Goal: Task Accomplishment & Management: Manage account settings

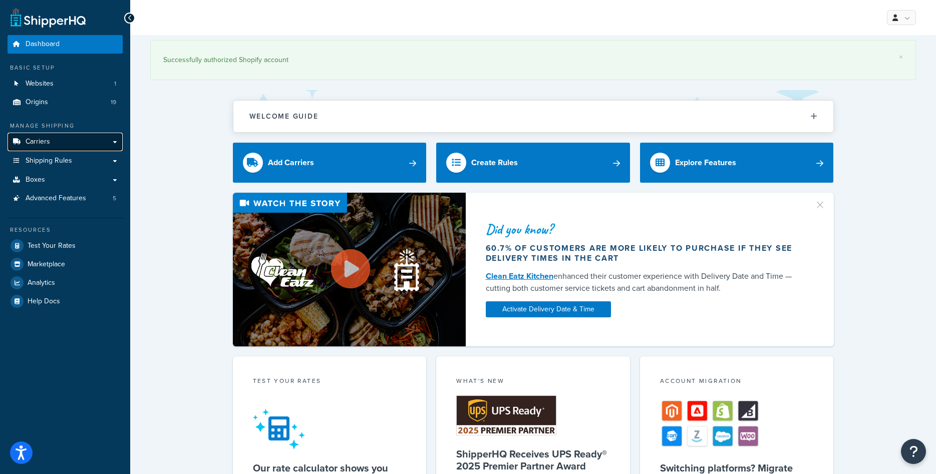
click at [53, 141] on link "Carriers" at bounding box center [65, 142] width 115 height 19
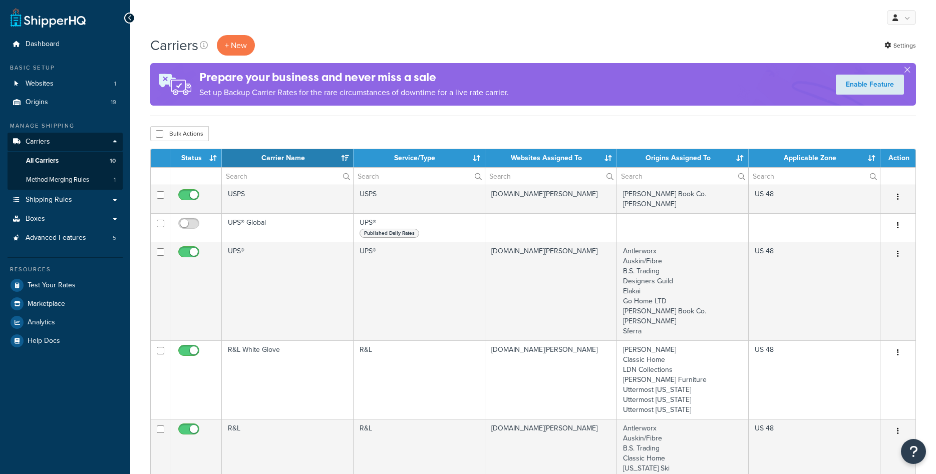
select select "15"
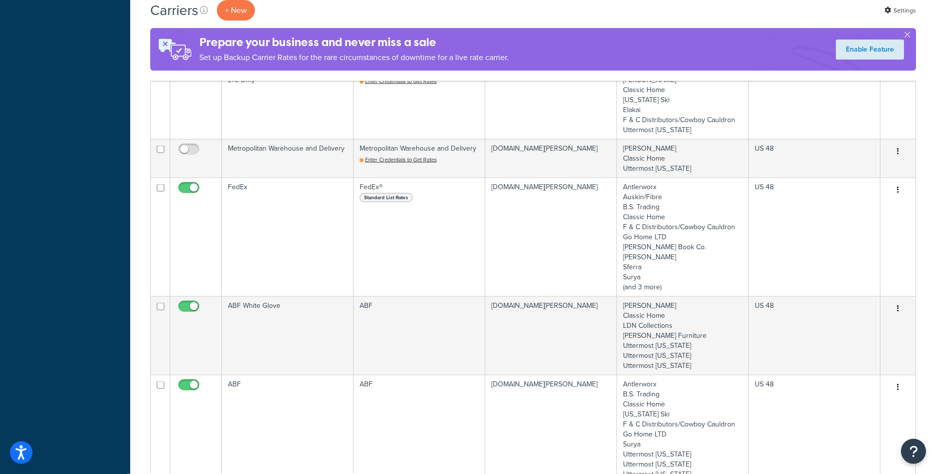
scroll to position [562, 0]
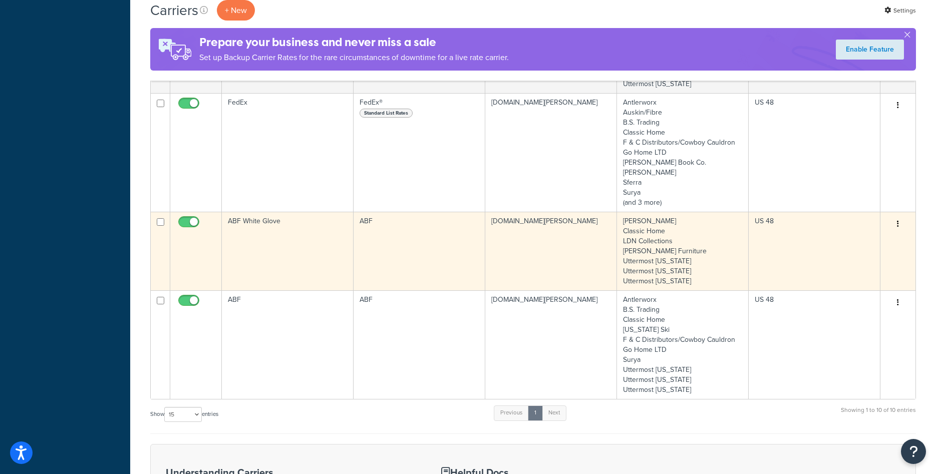
click at [191, 220] on input "checkbox" at bounding box center [190, 224] width 28 height 13
checkbox input "false"
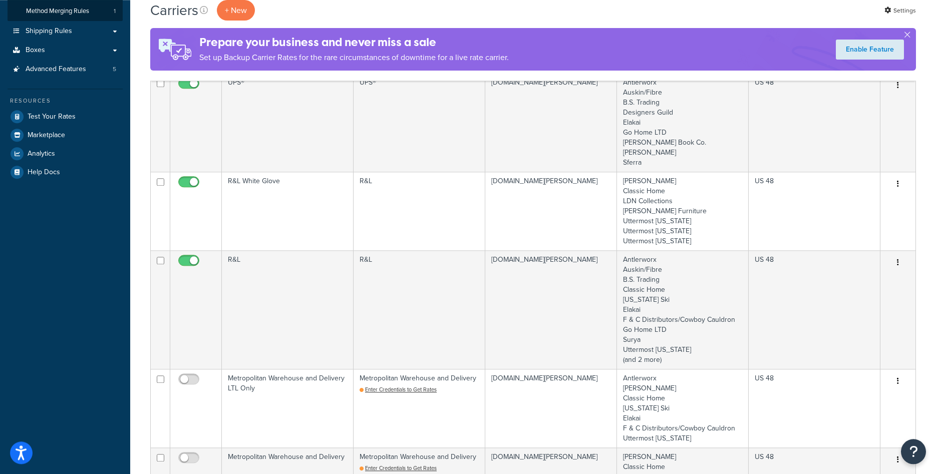
scroll to position [153, 0]
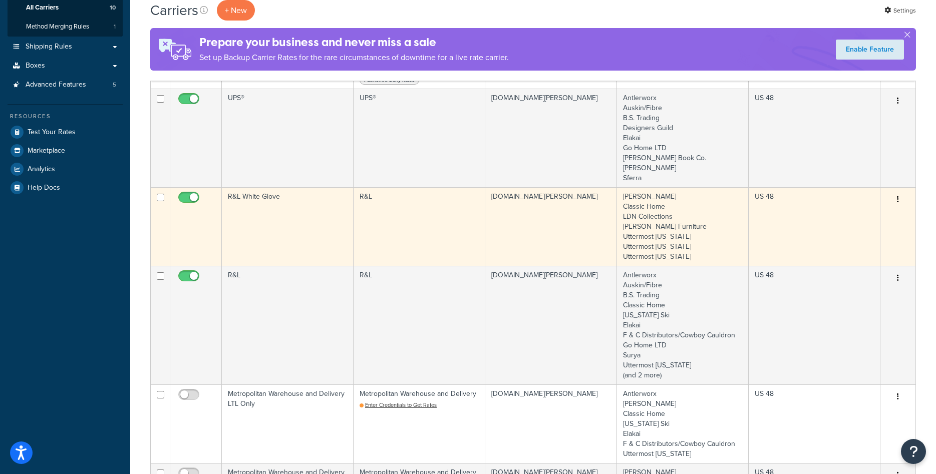
click at [194, 200] on input "checkbox" at bounding box center [190, 200] width 28 height 13
checkbox input "false"
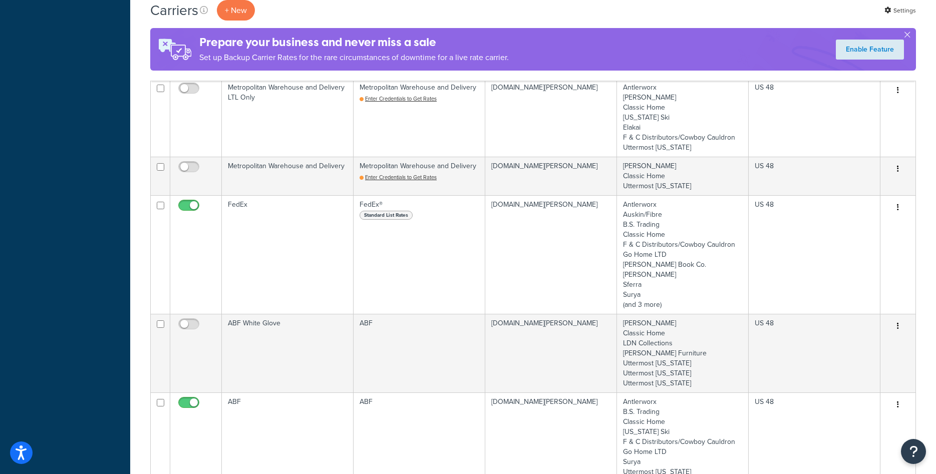
scroll to position [664, 0]
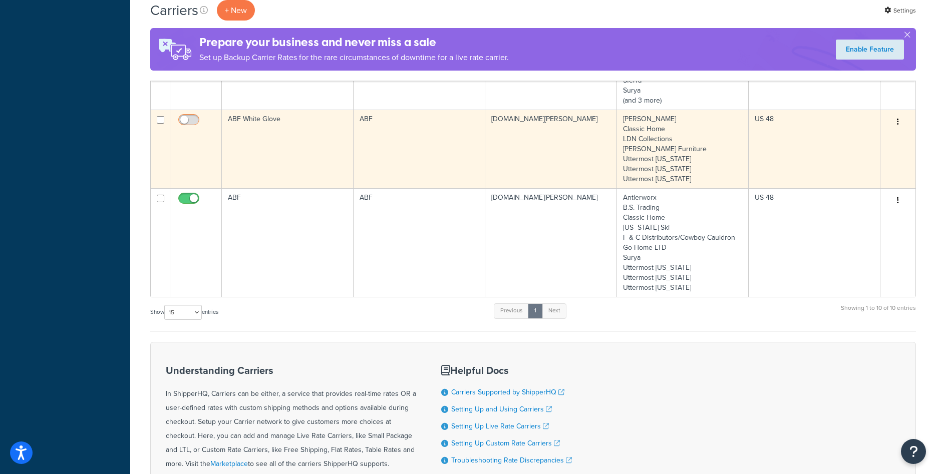
click at [189, 118] on input "checkbox" at bounding box center [190, 122] width 28 height 13
checkbox input "true"
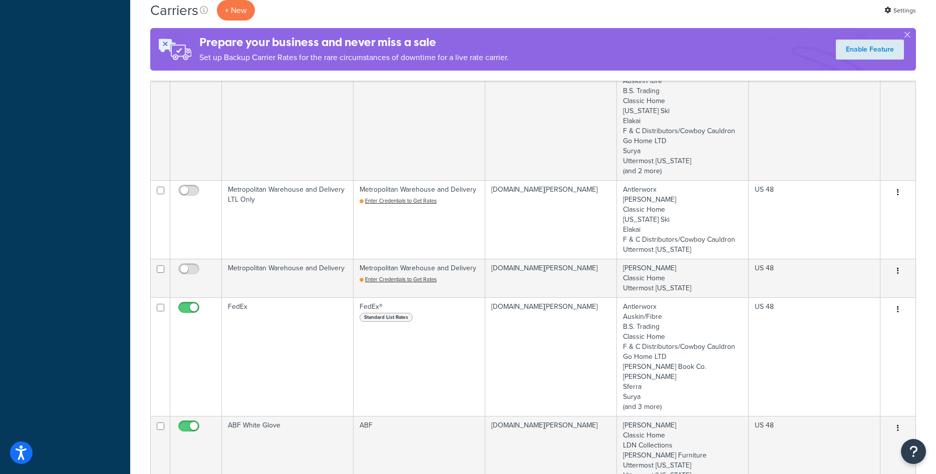
scroll to position [204, 0]
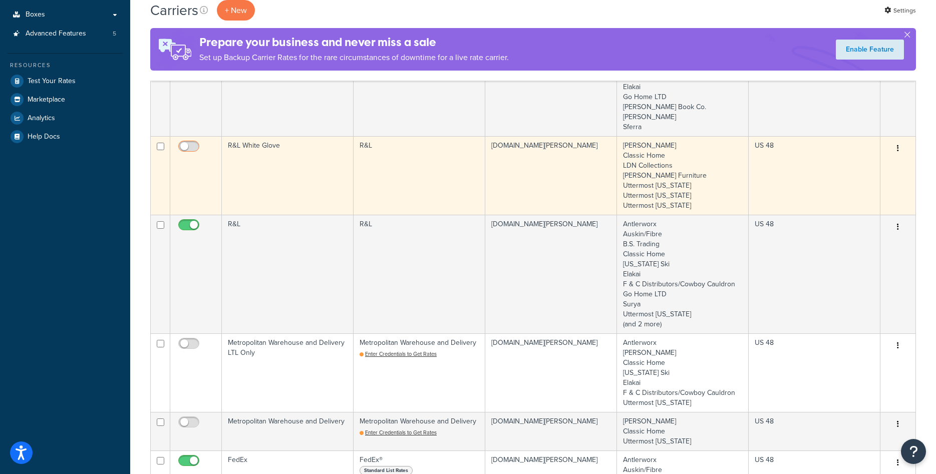
click at [189, 146] on input "checkbox" at bounding box center [190, 149] width 28 height 13
checkbox input "true"
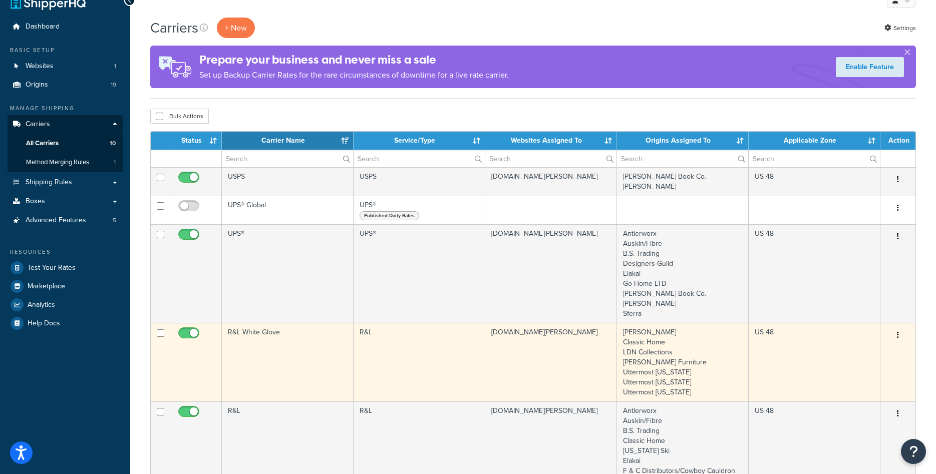
scroll to position [0, 0]
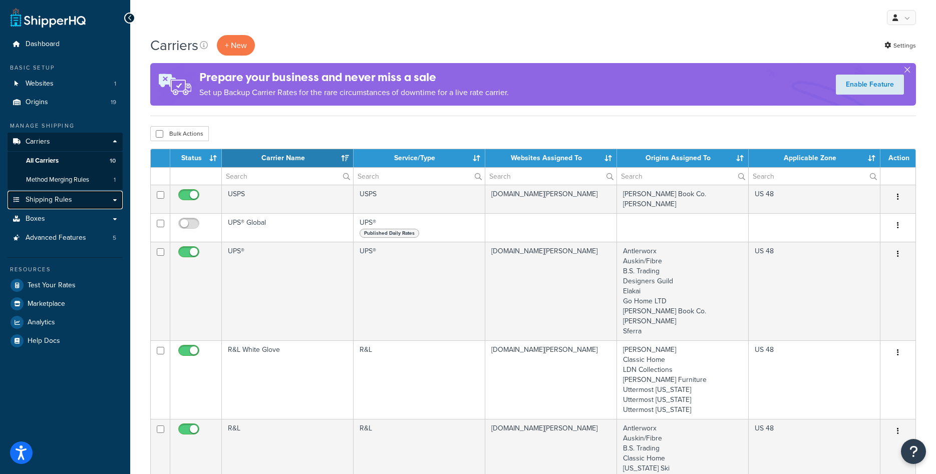
click at [39, 203] on span "Shipping Rules" at bounding box center [49, 200] width 47 height 9
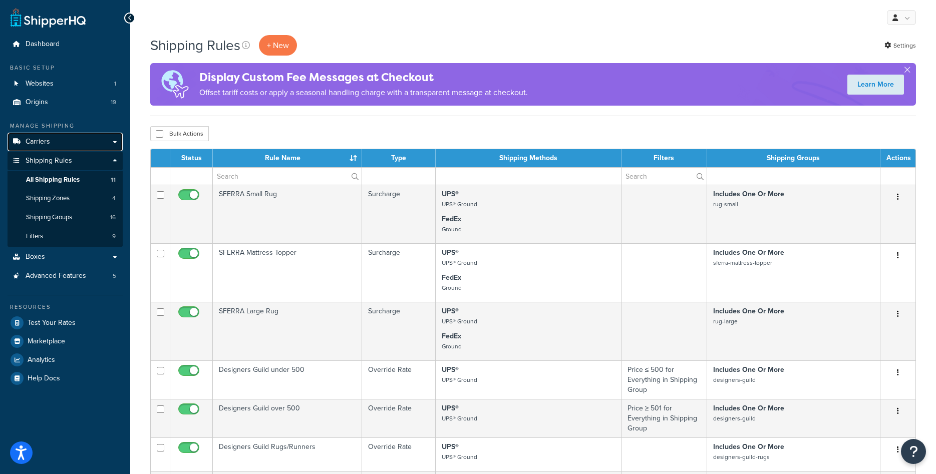
click at [35, 138] on span "Carriers" at bounding box center [38, 142] width 25 height 9
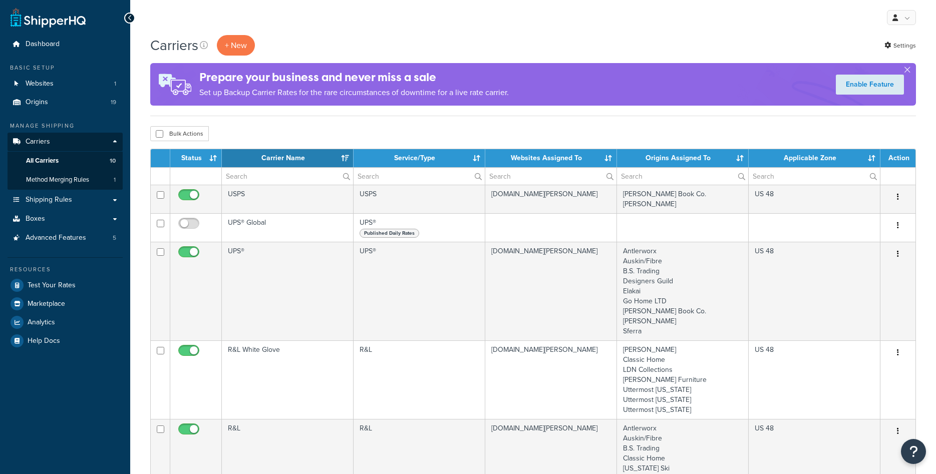
select select "15"
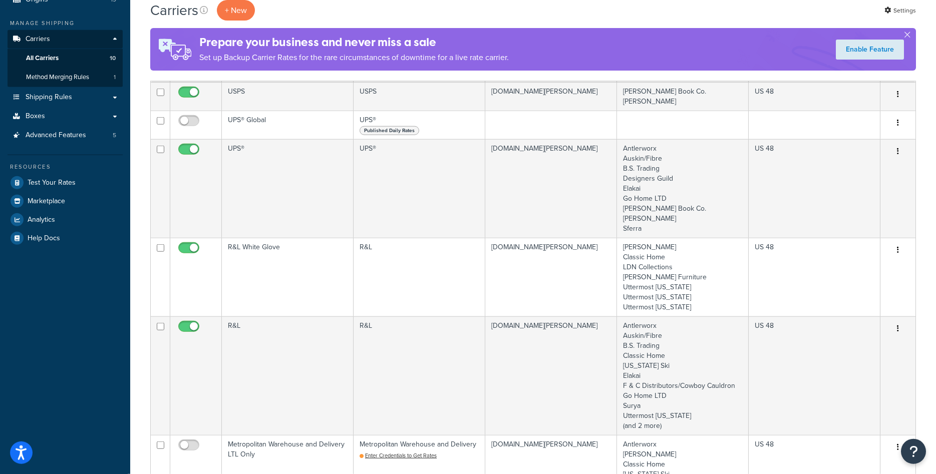
scroll to position [106, 0]
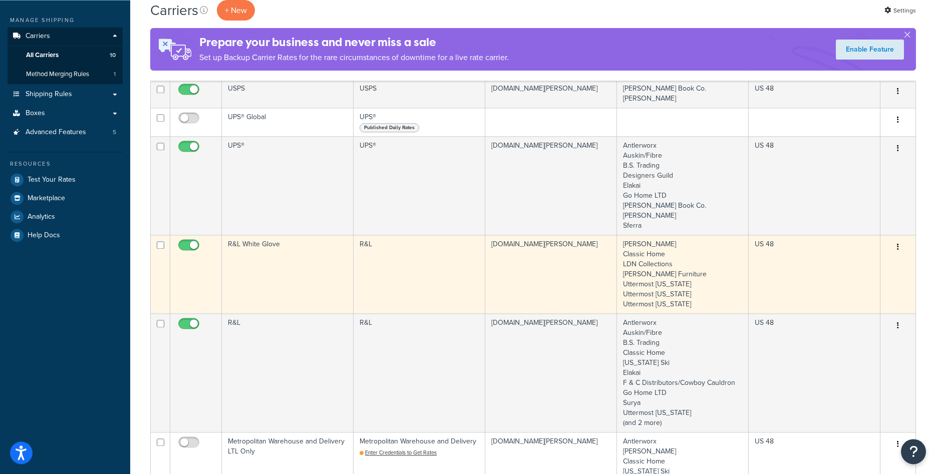
click at [293, 294] on td "R&L White Glove" at bounding box center [288, 274] width 132 height 79
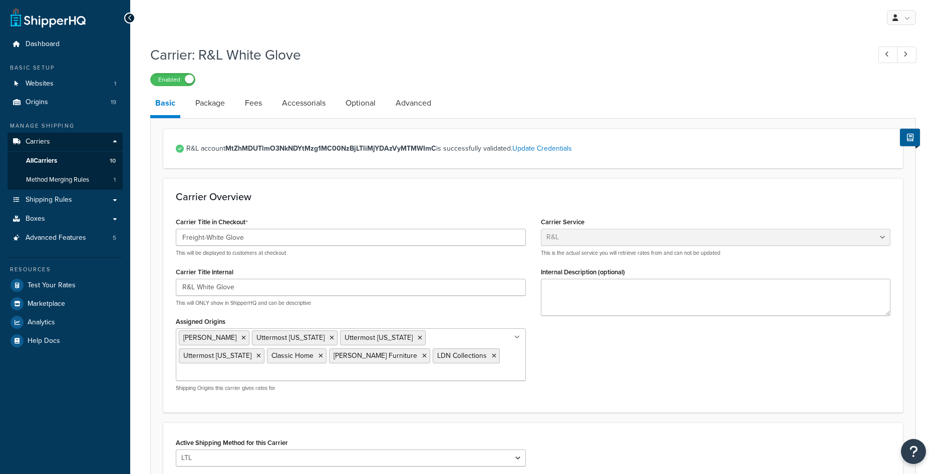
select select "rlFreight"
click at [330, 338] on icon at bounding box center [332, 338] width 5 height 6
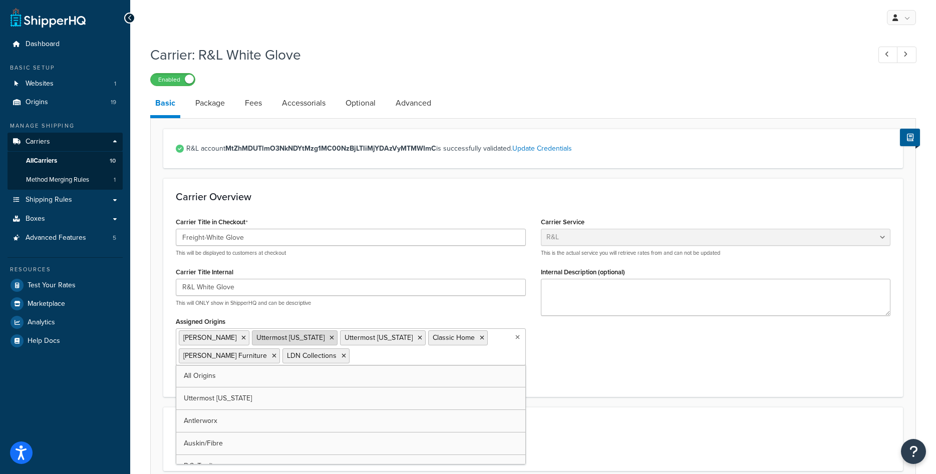
click at [330, 338] on icon at bounding box center [332, 338] width 5 height 6
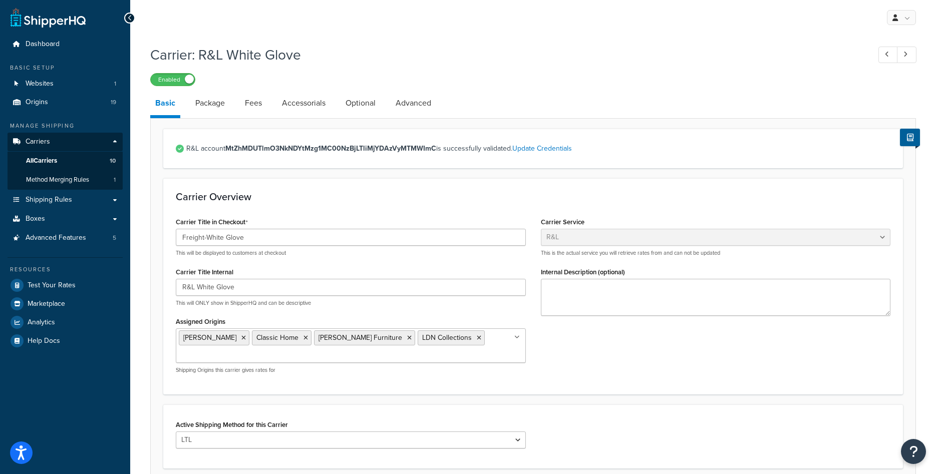
click at [678, 389] on div "Carrier Overview Carrier Title in Checkout Freight-White Glove This will be dis…" at bounding box center [533, 286] width 740 height 216
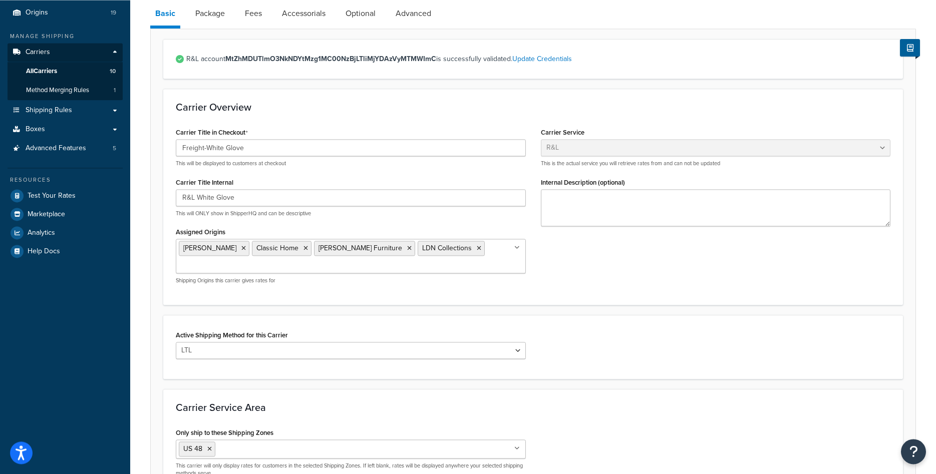
scroll to position [205, 0]
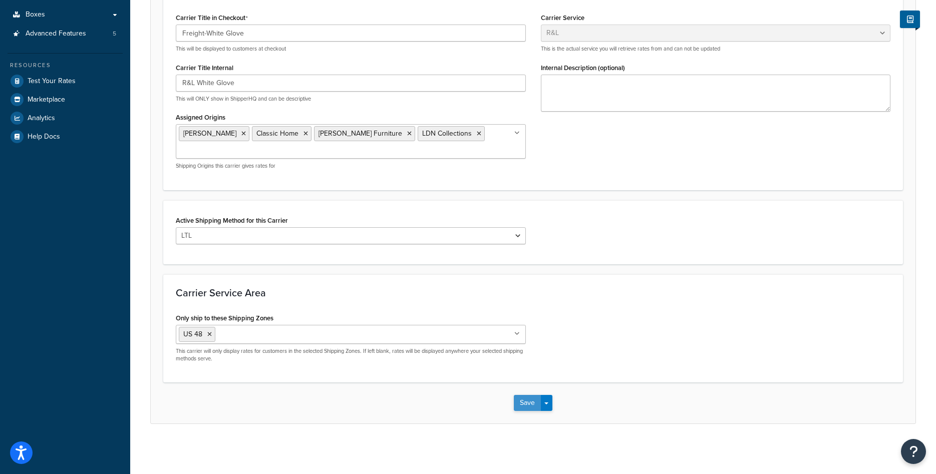
click at [525, 408] on button "Save" at bounding box center [527, 403] width 27 height 16
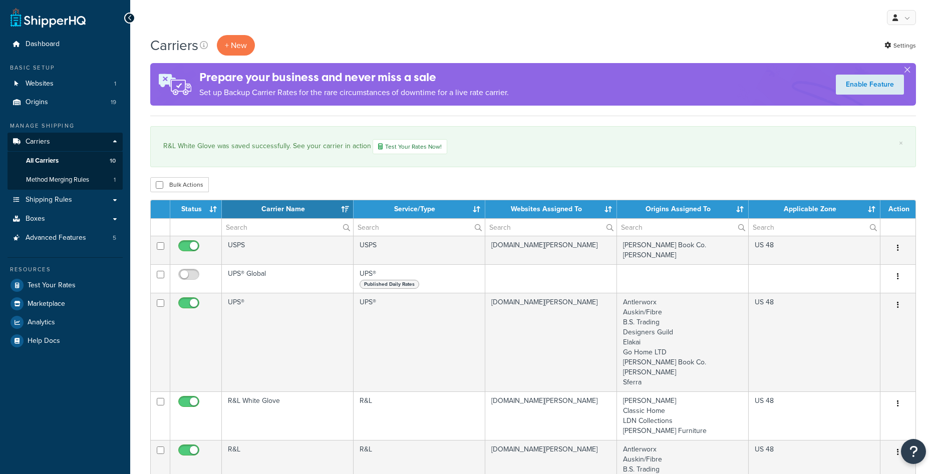
select select "15"
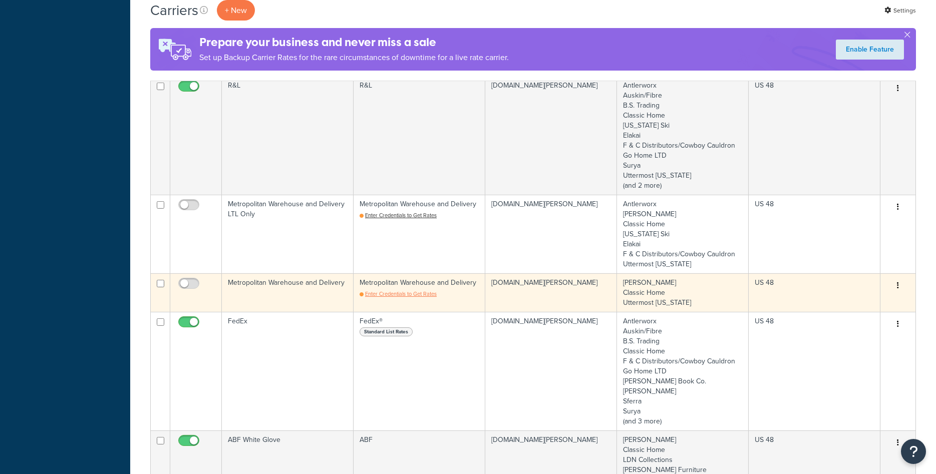
scroll to position [511, 0]
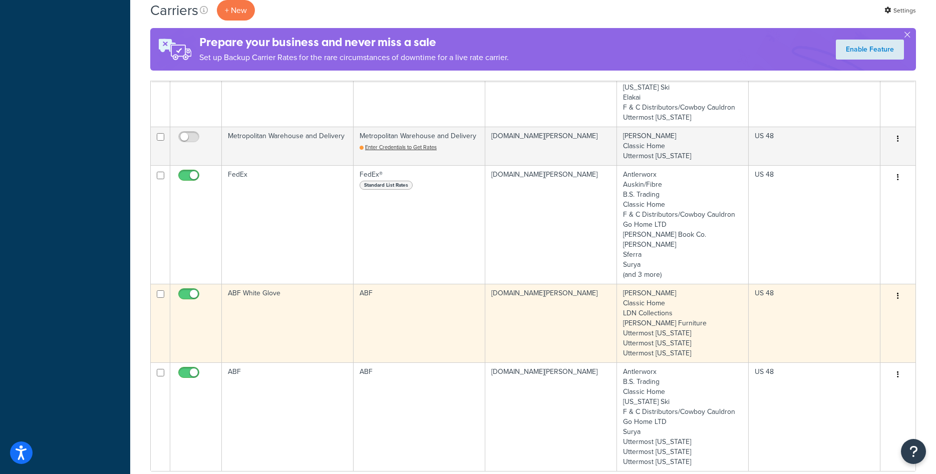
click at [283, 319] on td "ABF White Glove" at bounding box center [288, 323] width 132 height 79
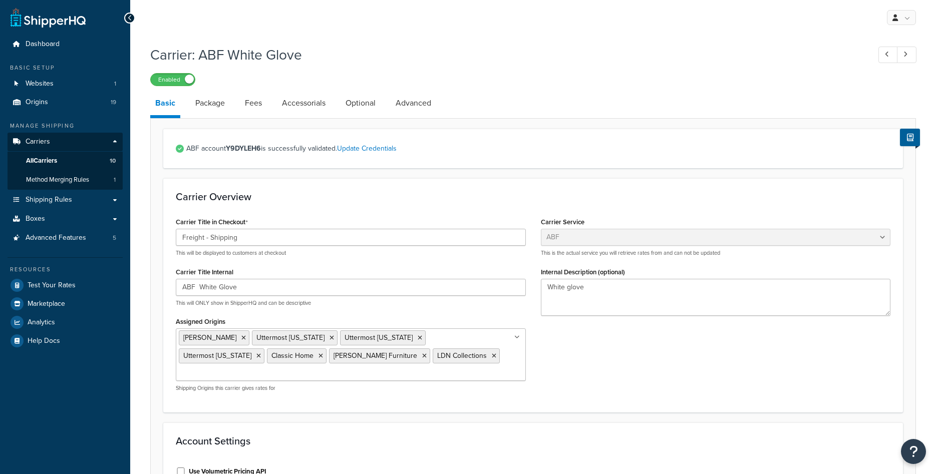
select select "abfFreight"
click at [330, 339] on icon at bounding box center [332, 338] width 5 height 6
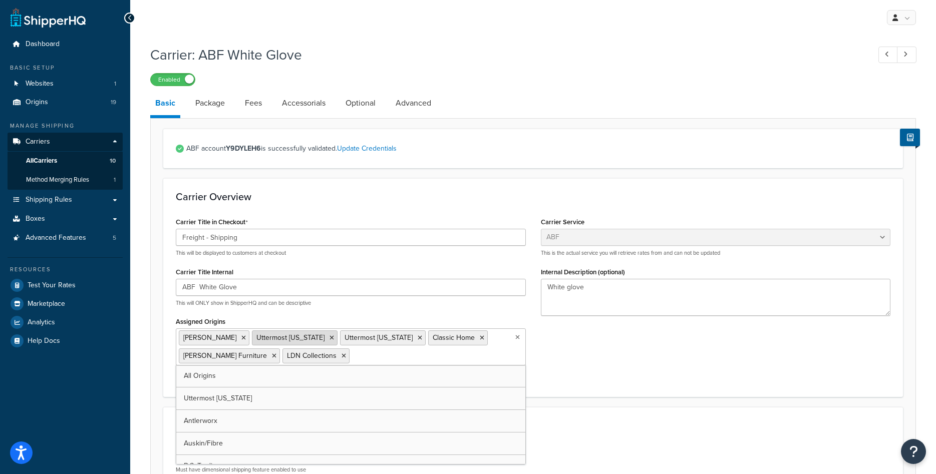
click at [330, 337] on icon at bounding box center [332, 338] width 5 height 6
click at [330, 341] on icon at bounding box center [332, 338] width 5 height 6
click at [598, 393] on div "Carrier Overview Carrier Title in Checkout Freight - Shipping This will be disp…" at bounding box center [533, 286] width 740 height 216
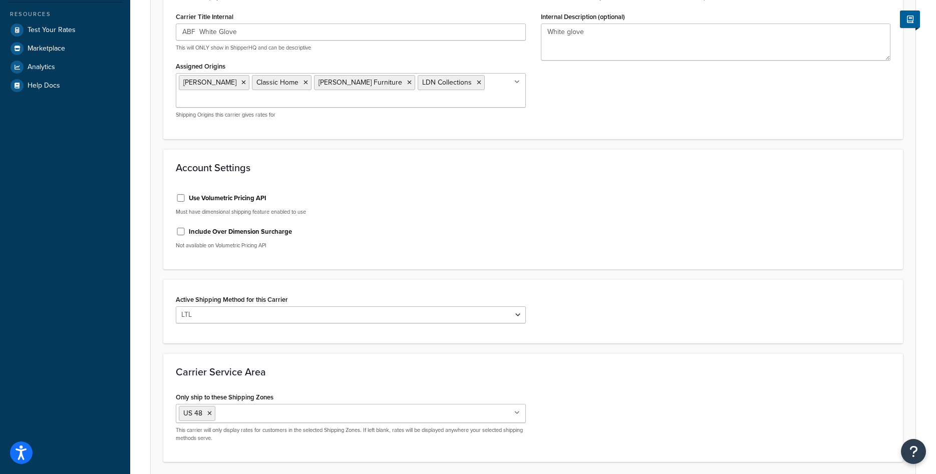
scroll to position [336, 0]
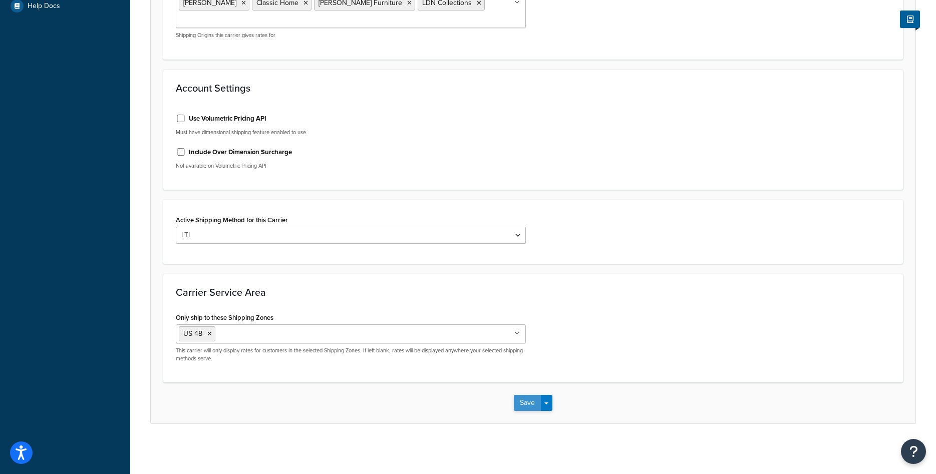
click at [532, 403] on button "Save" at bounding box center [527, 403] width 27 height 16
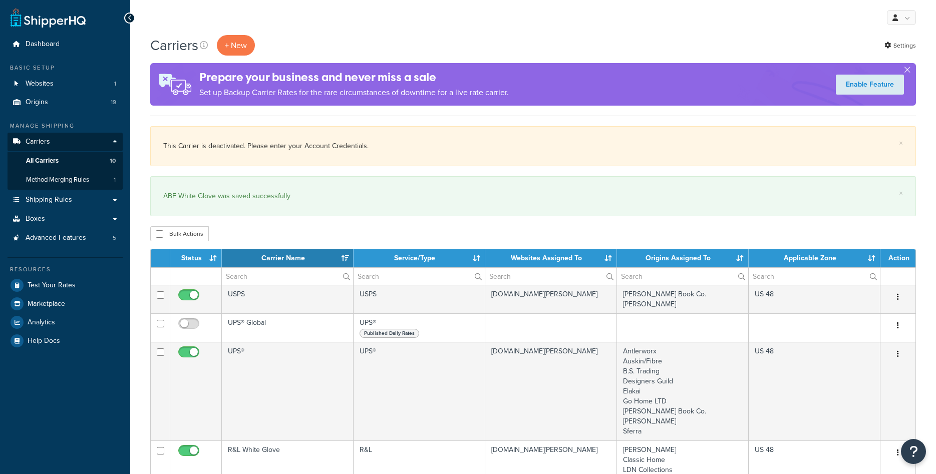
select select "15"
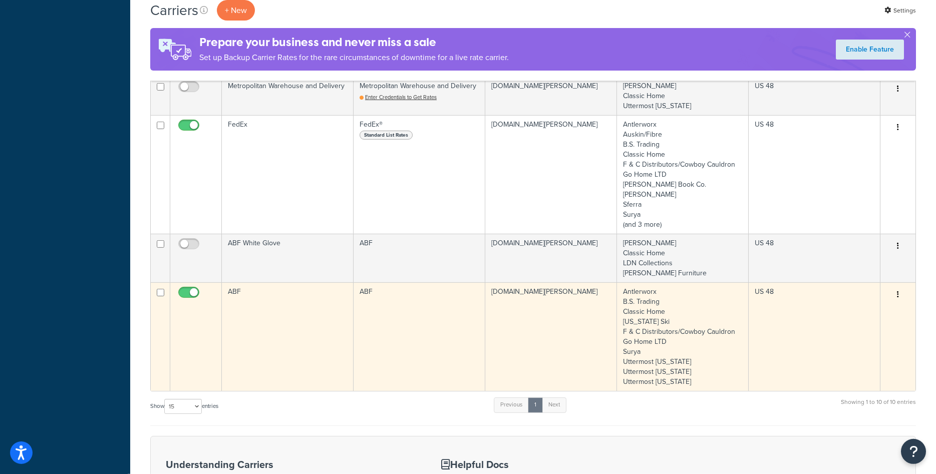
scroll to position [664, 0]
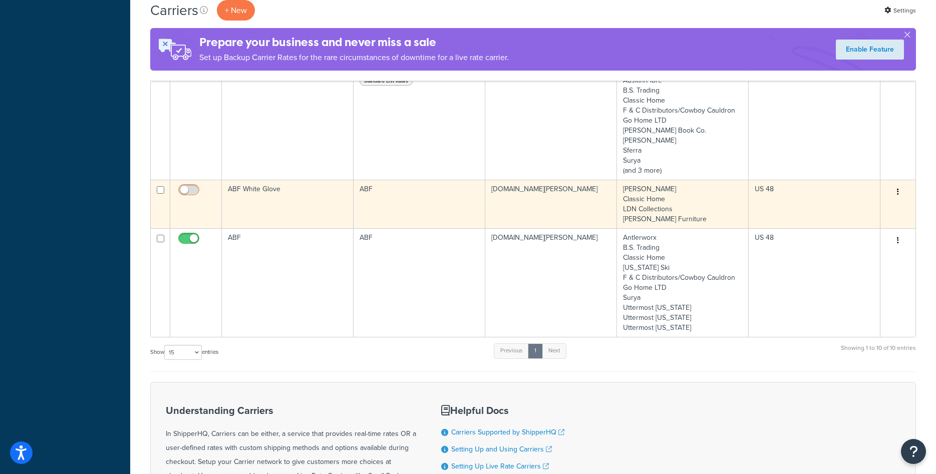
click at [199, 192] on input "checkbox" at bounding box center [190, 192] width 28 height 13
checkbox input "true"
click at [272, 211] on td "ABF White Glove" at bounding box center [288, 204] width 132 height 49
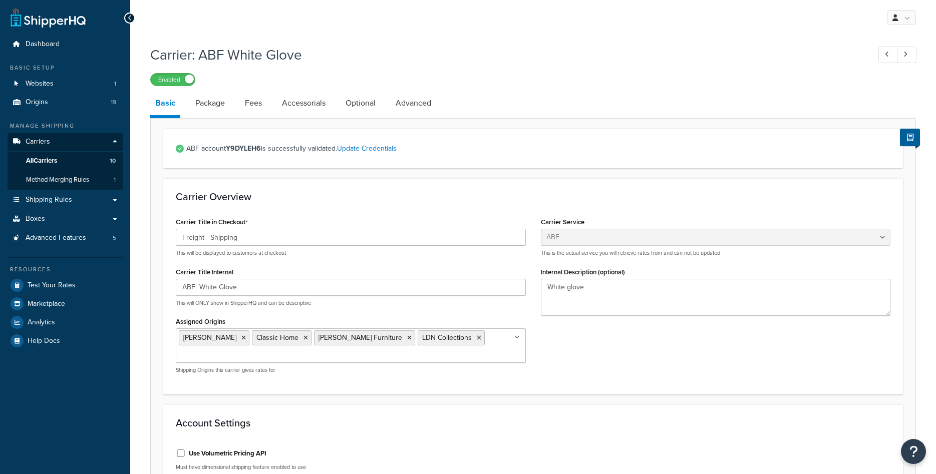
select select "abfFreight"
click at [55, 158] on span "All Carriers" at bounding box center [41, 161] width 31 height 9
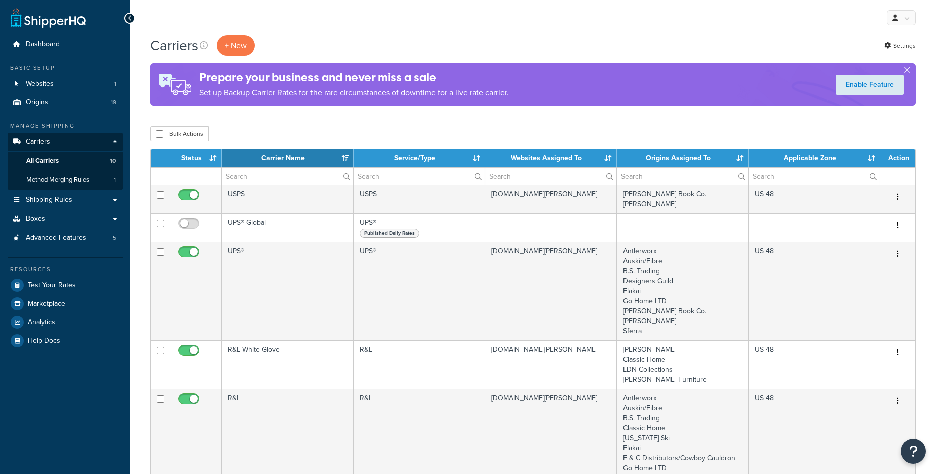
select select "15"
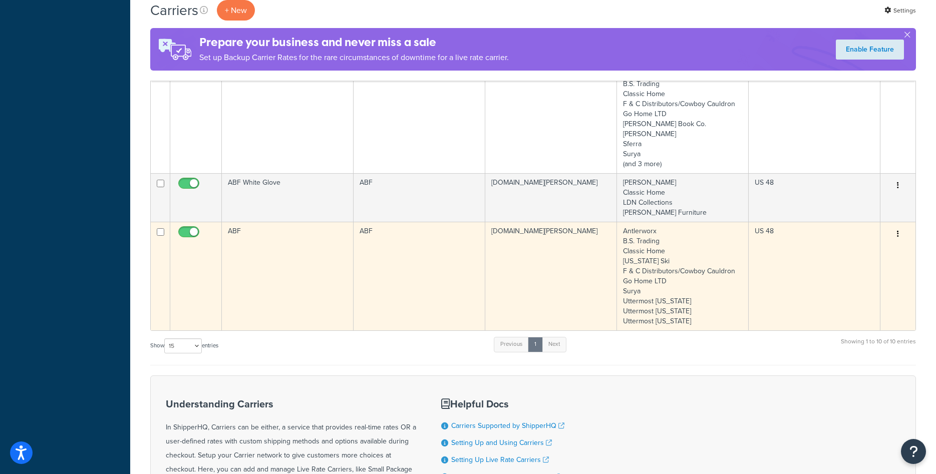
scroll to position [468, 0]
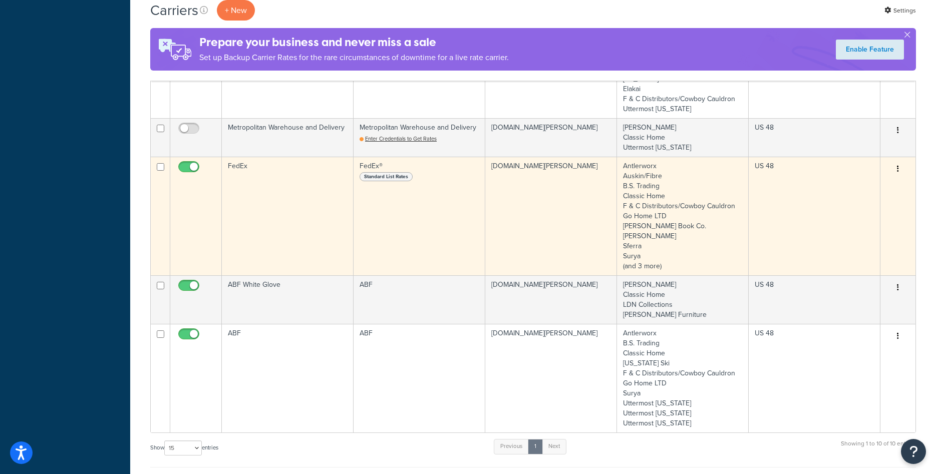
click at [674, 258] on td "Antlerworx Auskin/Fibre B.S. Trading Classic Home F & C Distributors/Cowboy Cau…" at bounding box center [683, 216] width 132 height 119
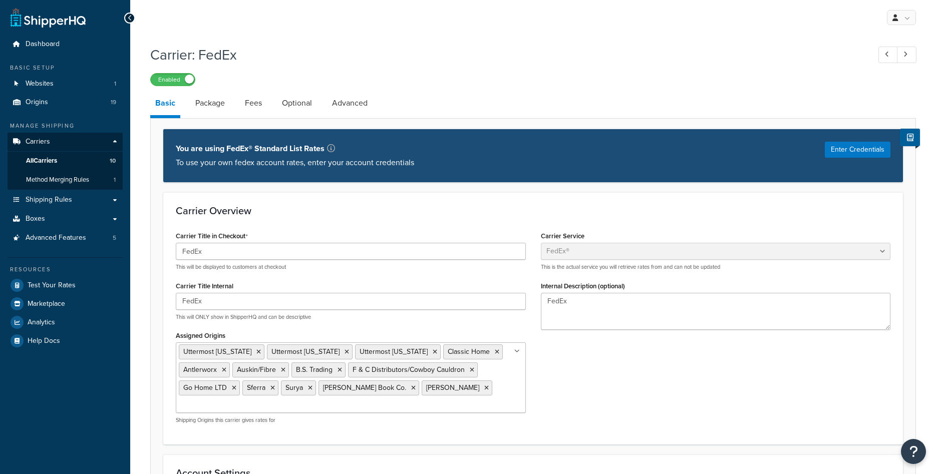
select select "fedEx"
select select "REGULAR_PICKUP"
select select "YOUR_PACKAGING"
click at [43, 163] on span "All Carriers" at bounding box center [41, 161] width 31 height 9
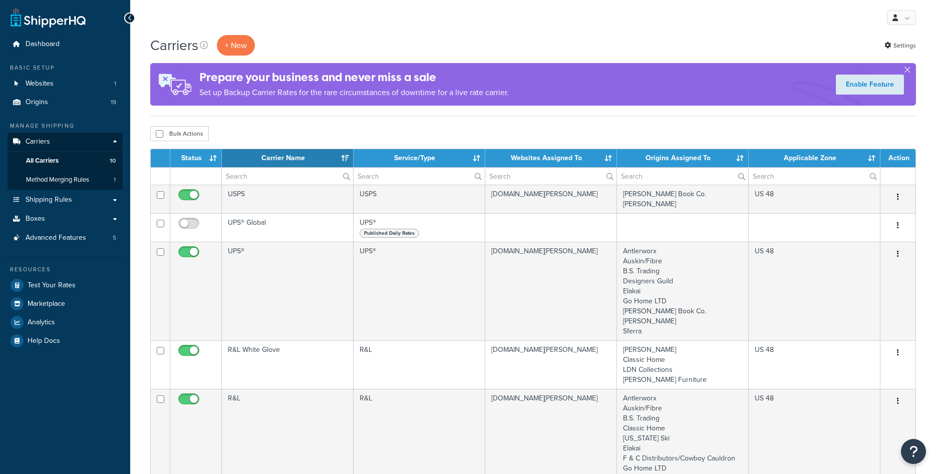
select select "15"
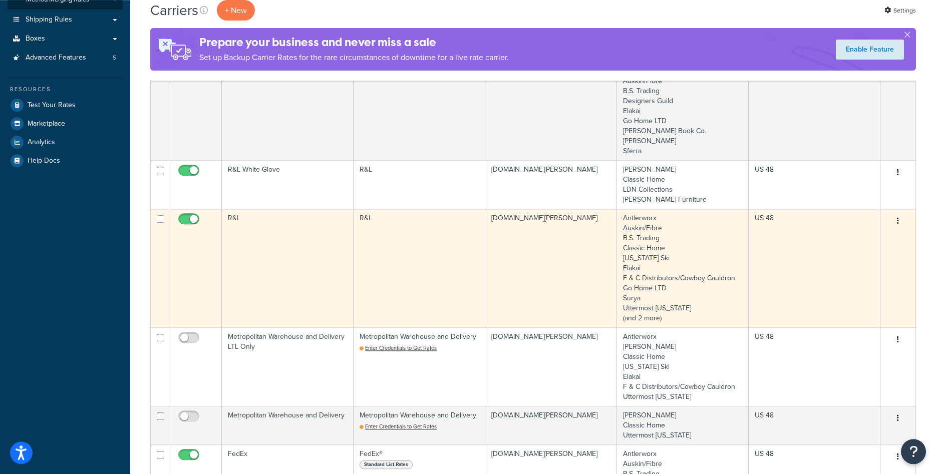
scroll to position [204, 0]
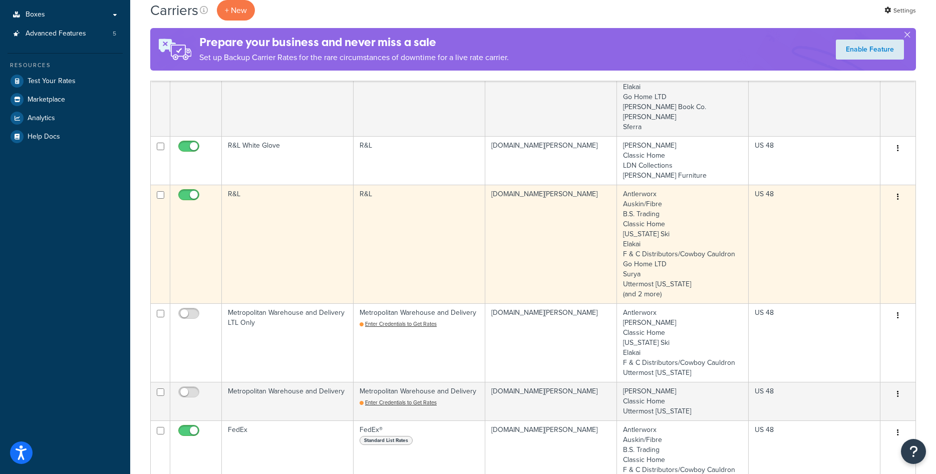
click at [331, 236] on td "R&L" at bounding box center [288, 244] width 132 height 119
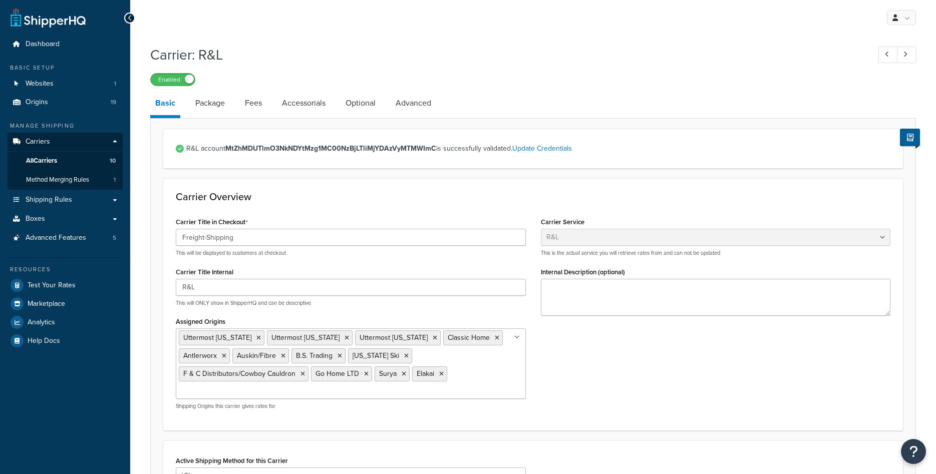
select select "rlFreight"
click at [64, 159] on link "All Carriers 10" at bounding box center [65, 161] width 115 height 19
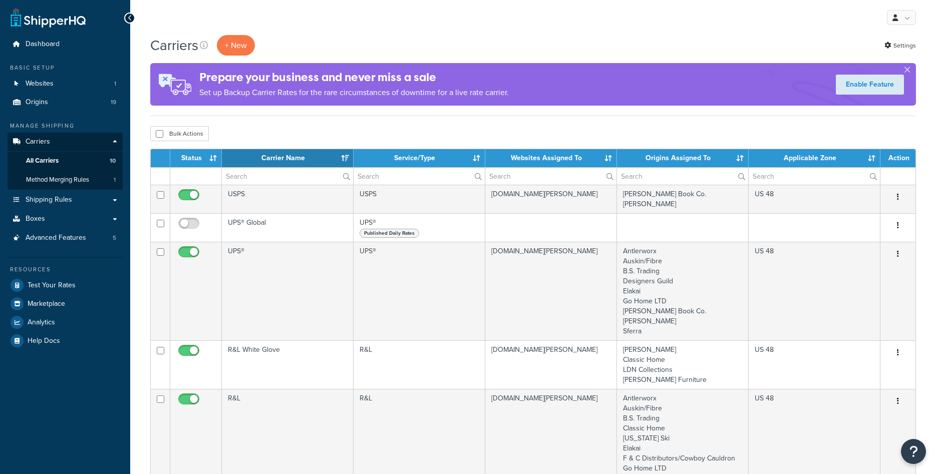
select select "15"
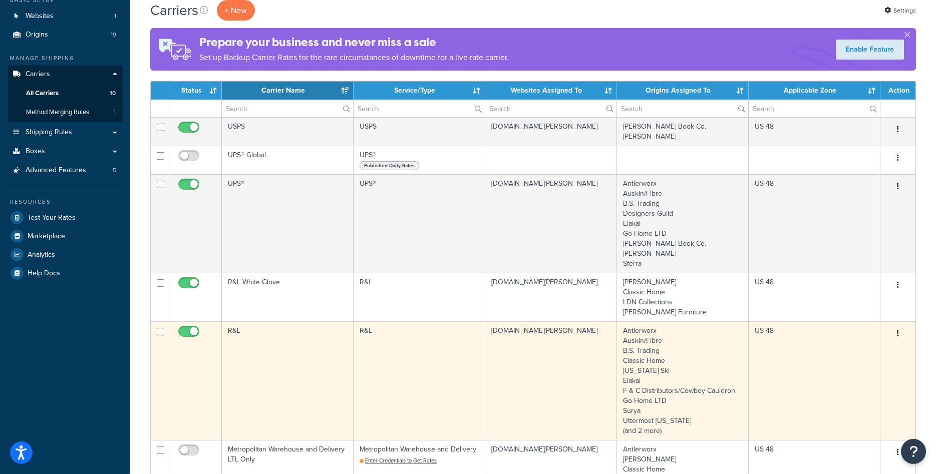
scroll to position [51, 0]
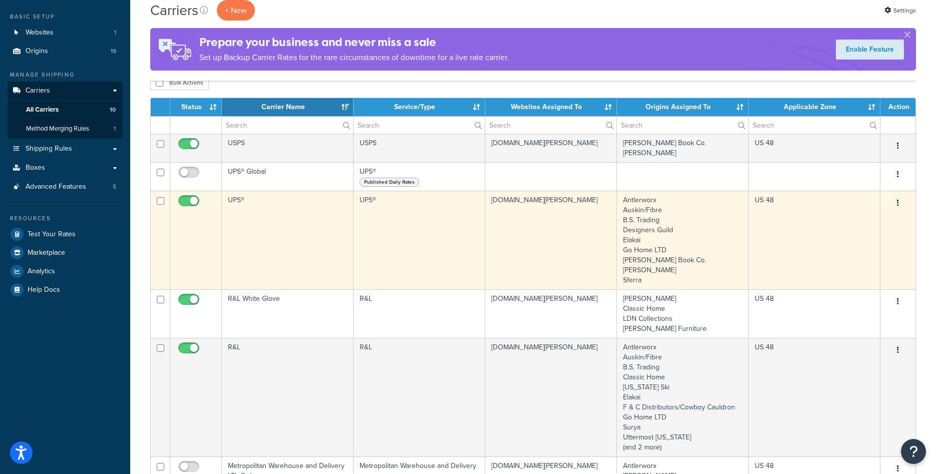
click at [684, 259] on td "Antlerworx Auskin/Fibre B.S. Trading Designers Guild Elakai Go Home LTD Ingram …" at bounding box center [683, 240] width 132 height 99
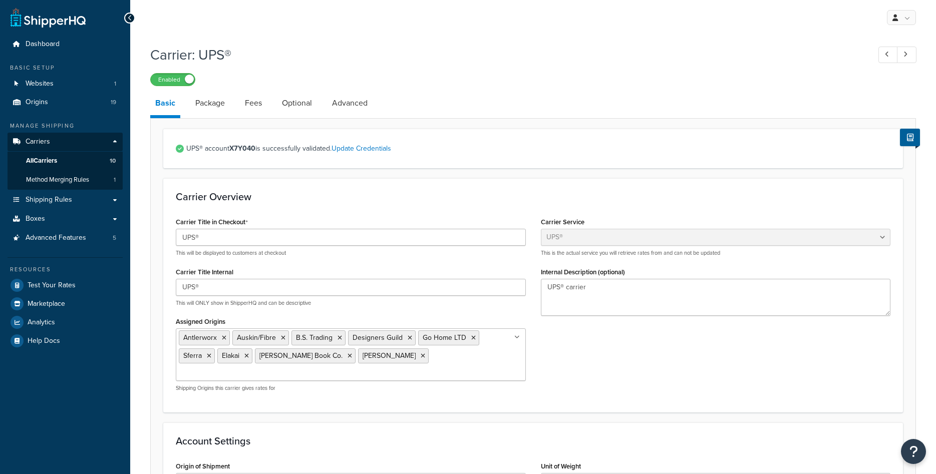
select select "ups"
select select "01"
click at [54, 158] on span "All Carriers" at bounding box center [41, 161] width 31 height 9
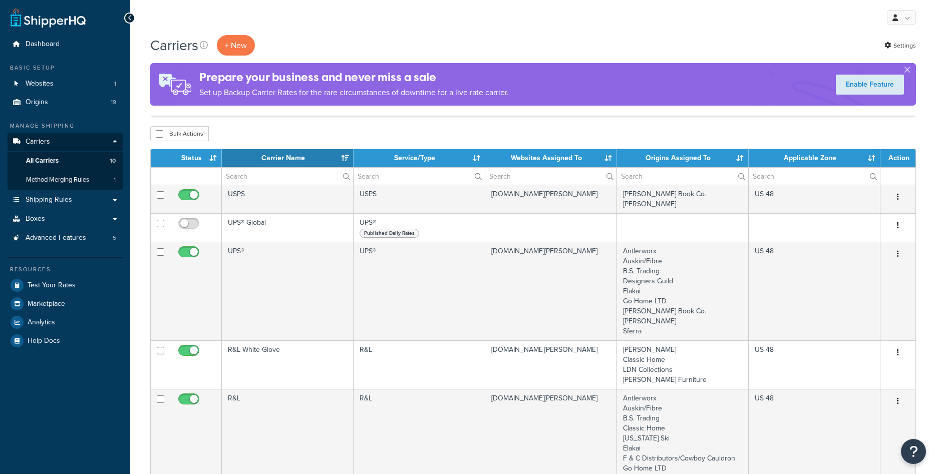
select select "15"
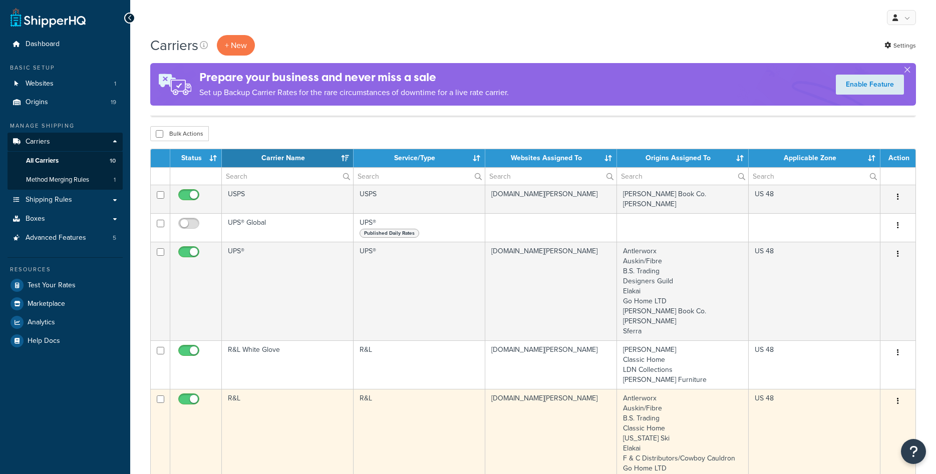
scroll to position [255, 0]
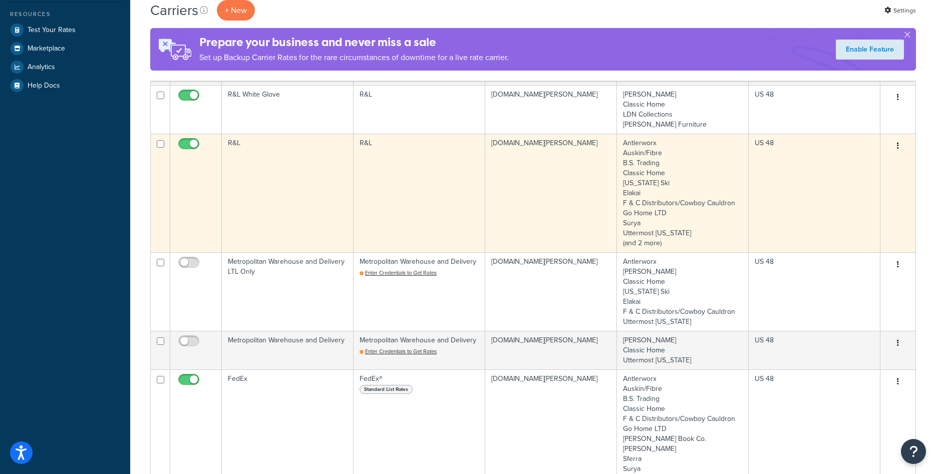
click at [540, 209] on td "k-kircher-home.myshopify.com" at bounding box center [551, 193] width 132 height 119
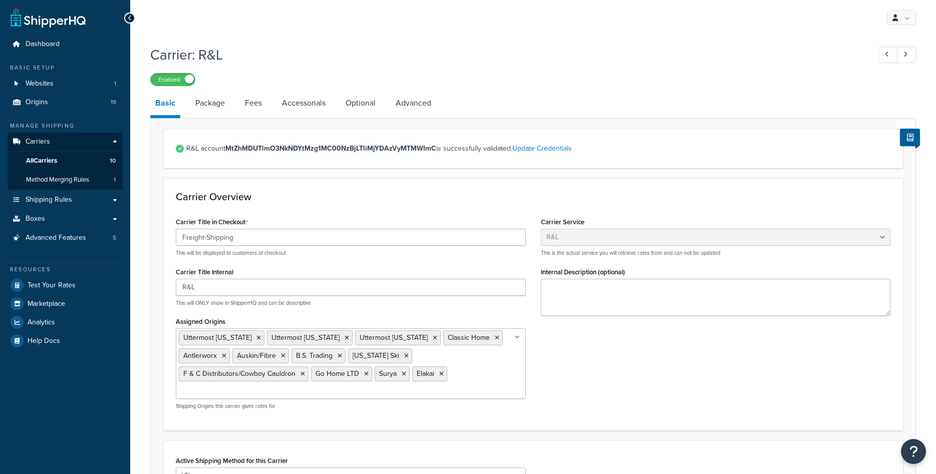
select select "rlFreight"
click at [256, 338] on icon at bounding box center [258, 338] width 5 height 6
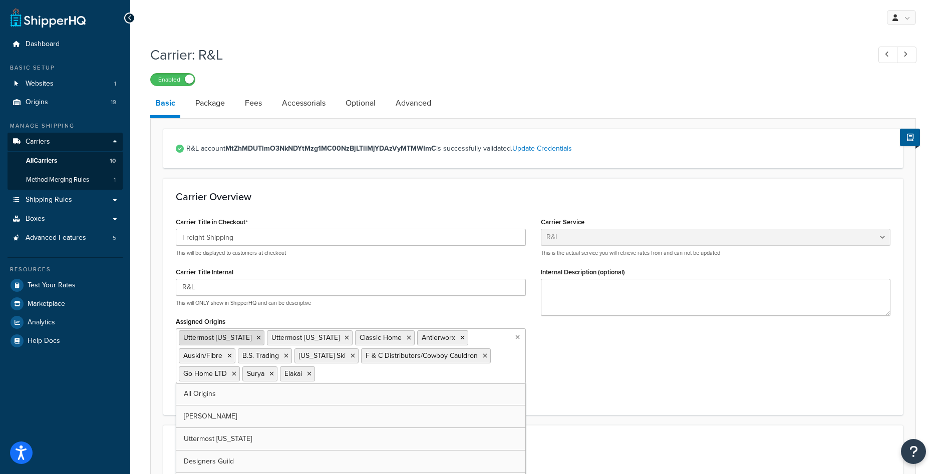
click at [256, 337] on icon at bounding box center [258, 338] width 5 height 6
click at [256, 338] on icon at bounding box center [258, 338] width 5 height 6
click at [584, 394] on div "Carrier Title in Checkout Freight-Shipping This will be displayed to customers …" at bounding box center [533, 307] width 730 height 185
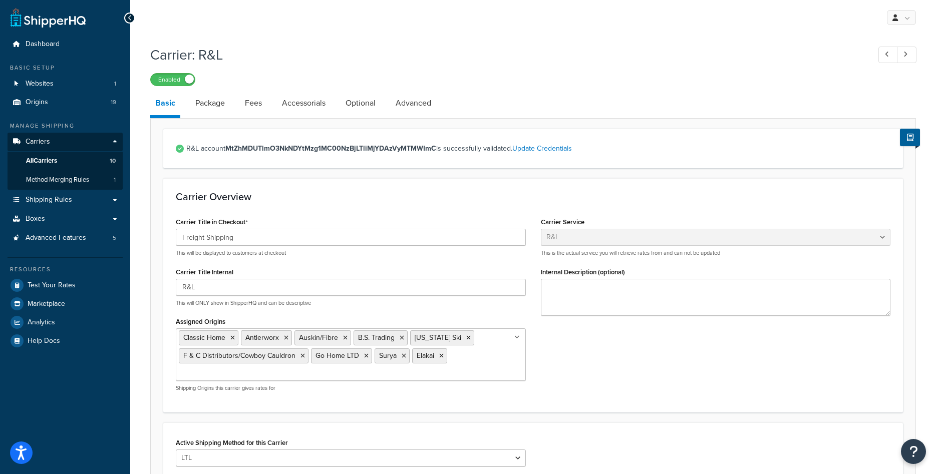
scroll to position [223, 0]
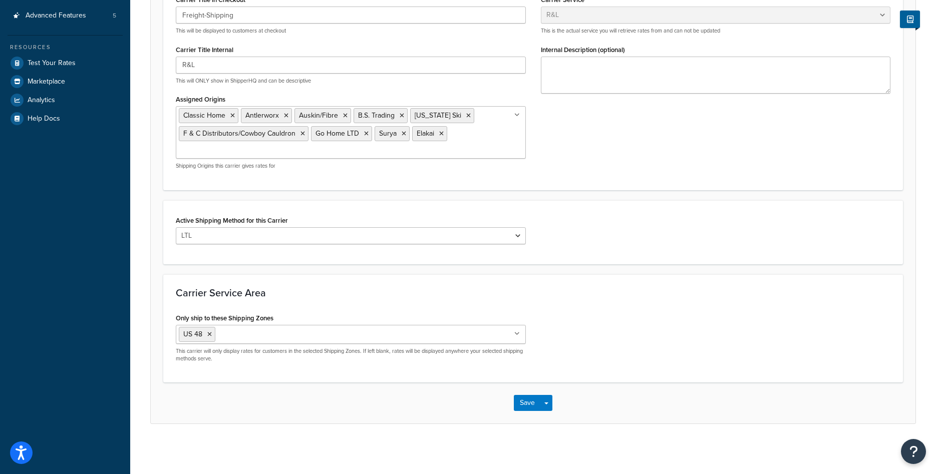
click at [513, 405] on div "Save Save Dropdown Save and Edit" at bounding box center [533, 403] width 765 height 41
click at [519, 403] on button "Save" at bounding box center [527, 403] width 27 height 16
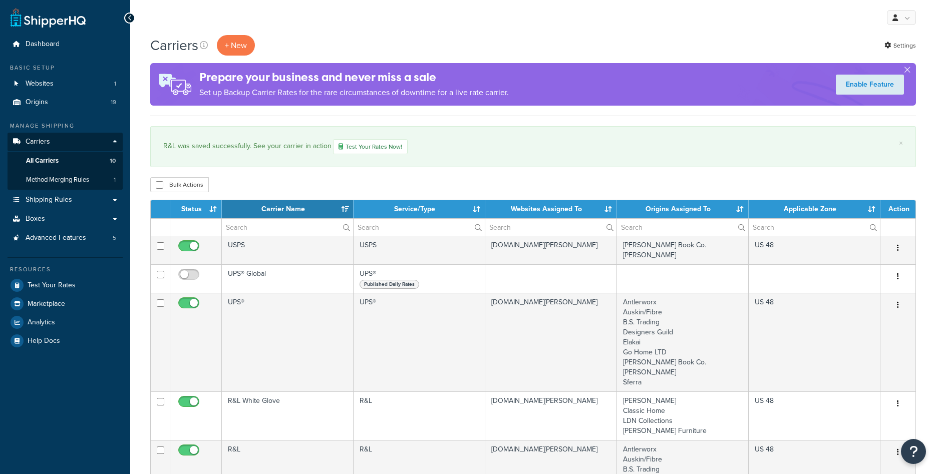
select select "15"
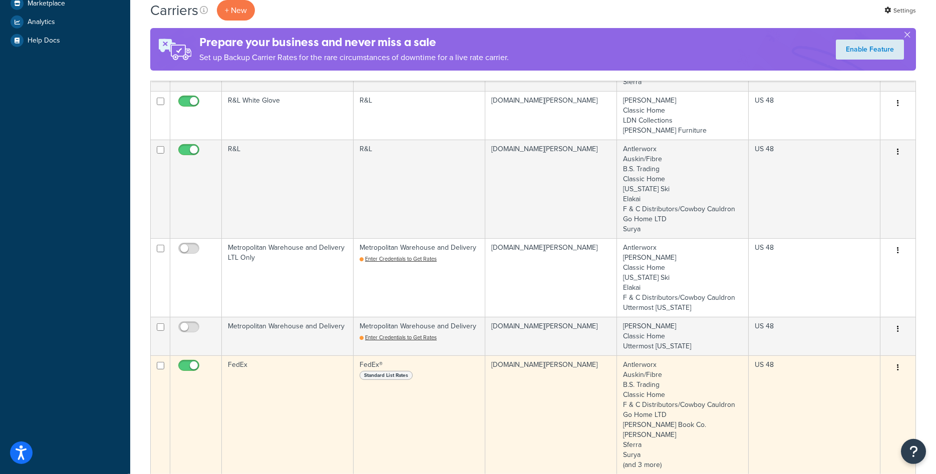
scroll to position [358, 0]
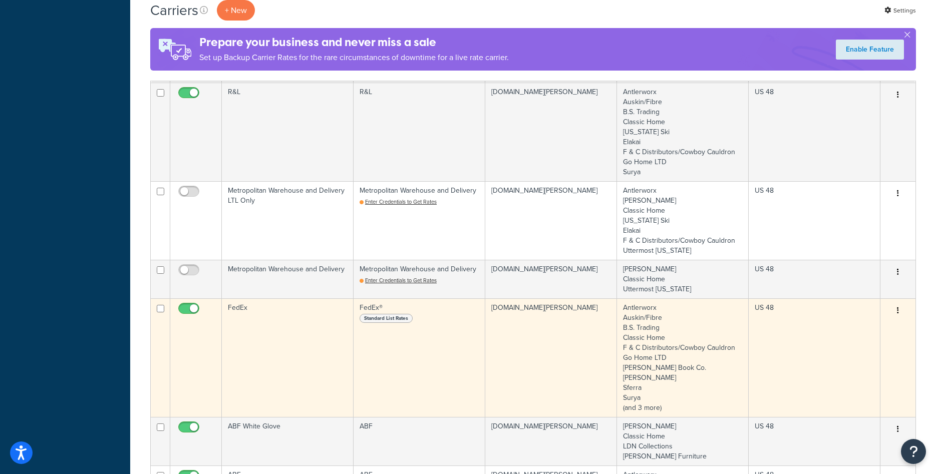
click at [681, 334] on td "Antlerworx Auskin/Fibre B.S. Trading Classic Home F & C Distributors/Cowboy Cau…" at bounding box center [683, 358] width 132 height 119
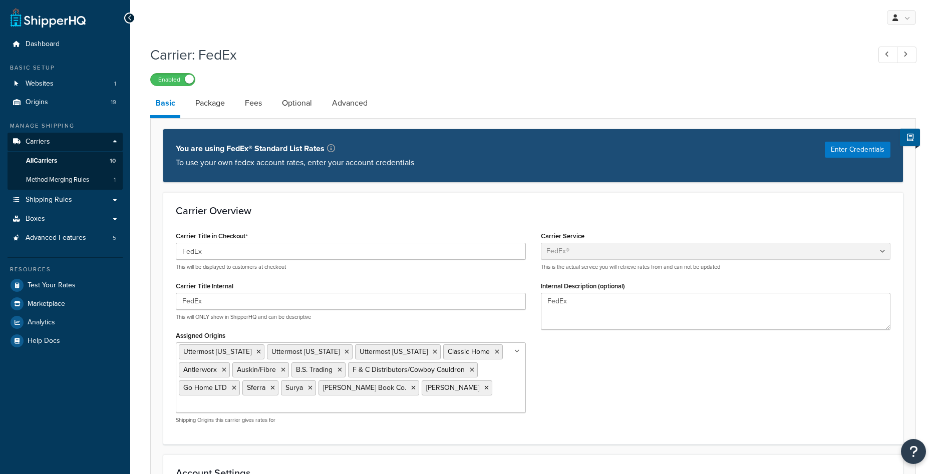
select select "fedEx"
select select "REGULAR_PICKUP"
select select "YOUR_PACKAGING"
click at [60, 163] on link "All Carriers 10" at bounding box center [65, 161] width 115 height 19
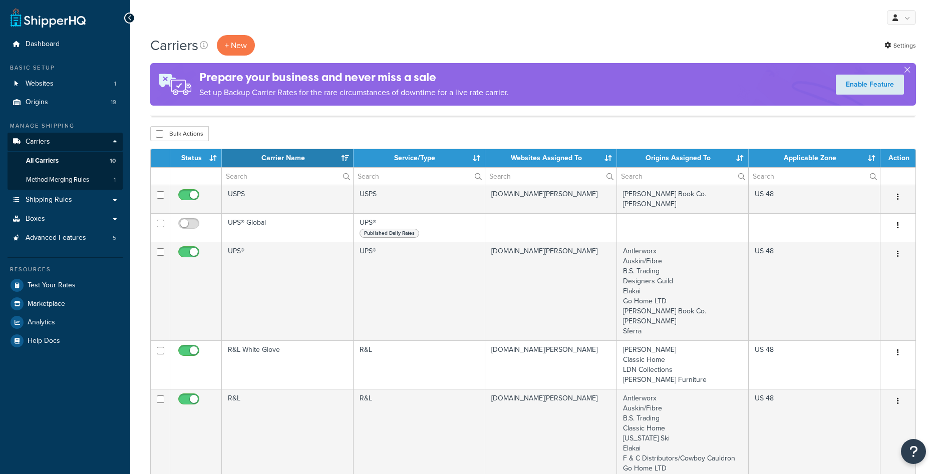
select select "15"
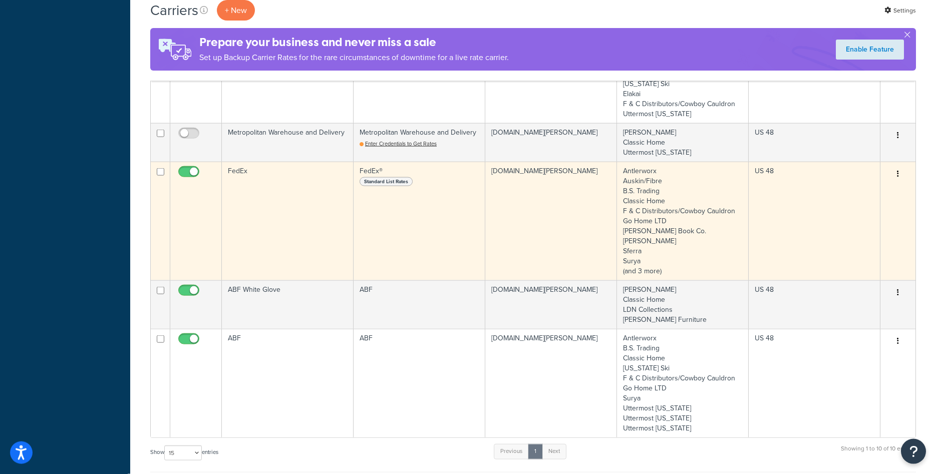
scroll to position [460, 0]
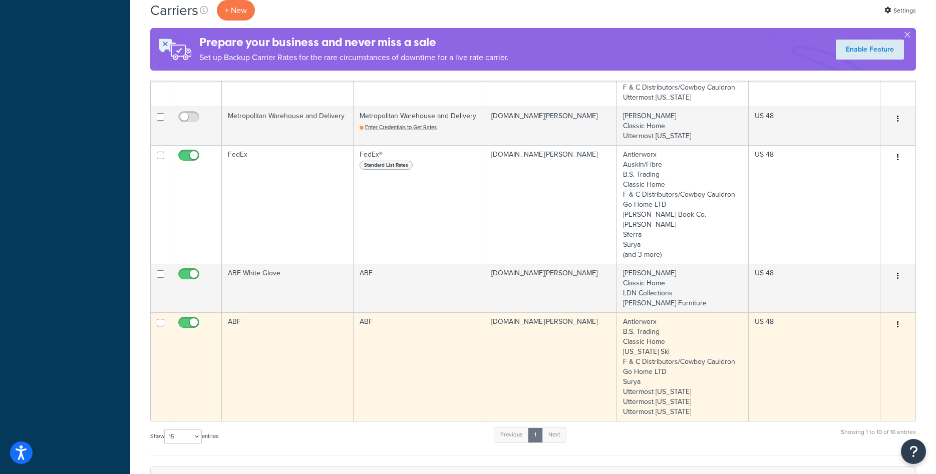
click at [336, 343] on td "ABF" at bounding box center [288, 367] width 132 height 109
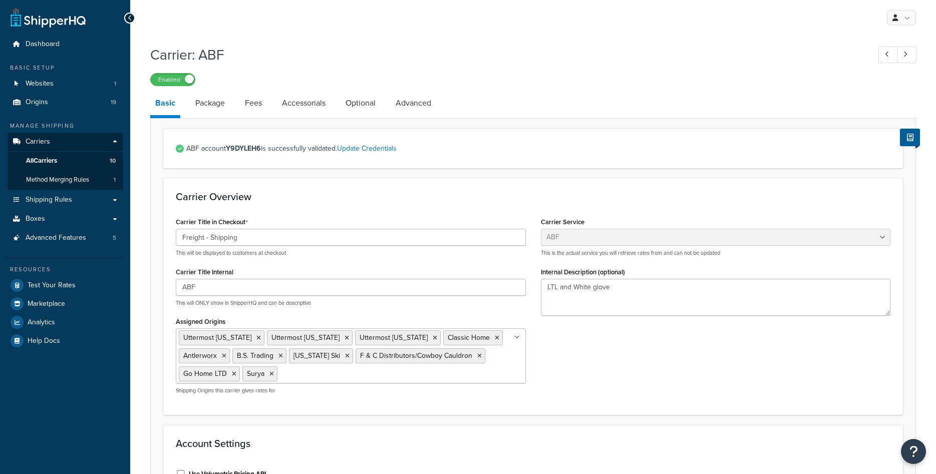
select select "abfFreight"
click at [256, 338] on icon at bounding box center [258, 338] width 5 height 6
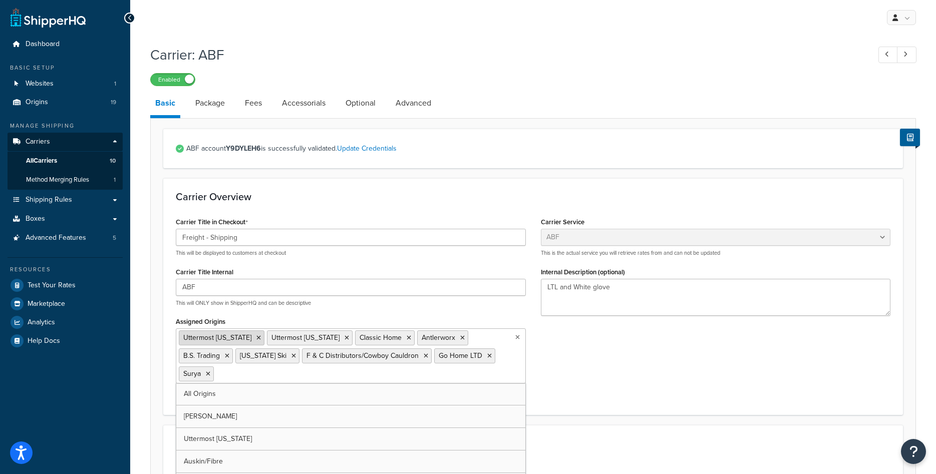
click at [256, 338] on icon at bounding box center [258, 338] width 5 height 6
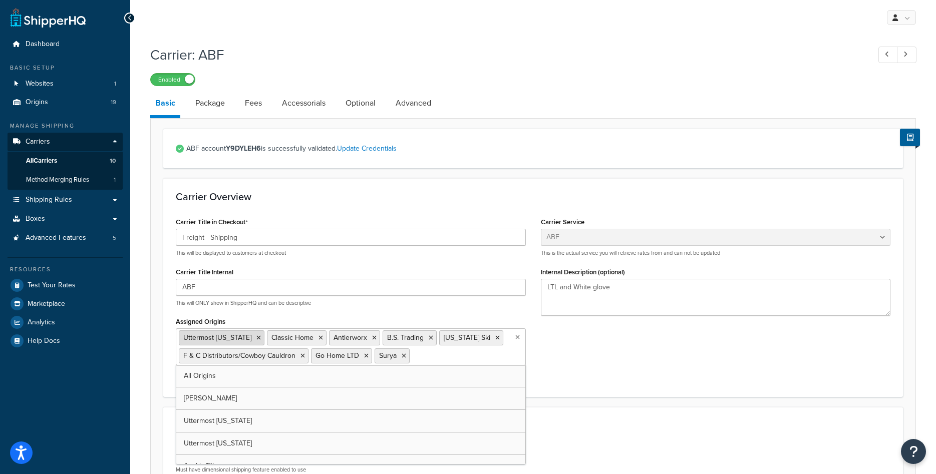
click at [256, 339] on icon at bounding box center [258, 338] width 5 height 6
click at [607, 385] on div "Carrier Overview Carrier Title in Checkout Freight - Shipping This will be disp…" at bounding box center [533, 287] width 740 height 218
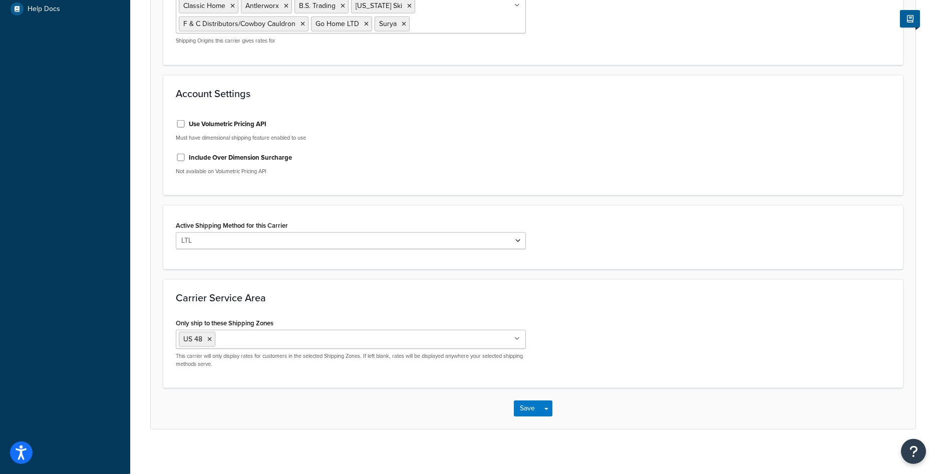
scroll to position [338, 0]
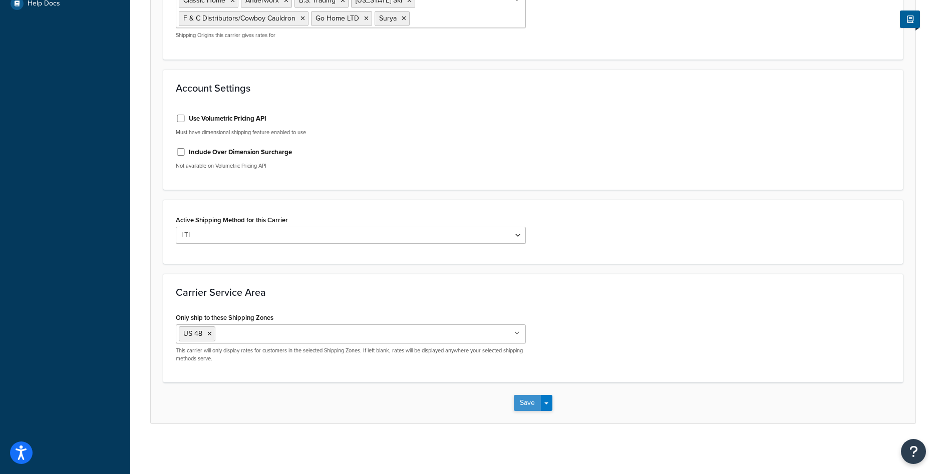
click at [516, 407] on button "Save" at bounding box center [527, 403] width 27 height 16
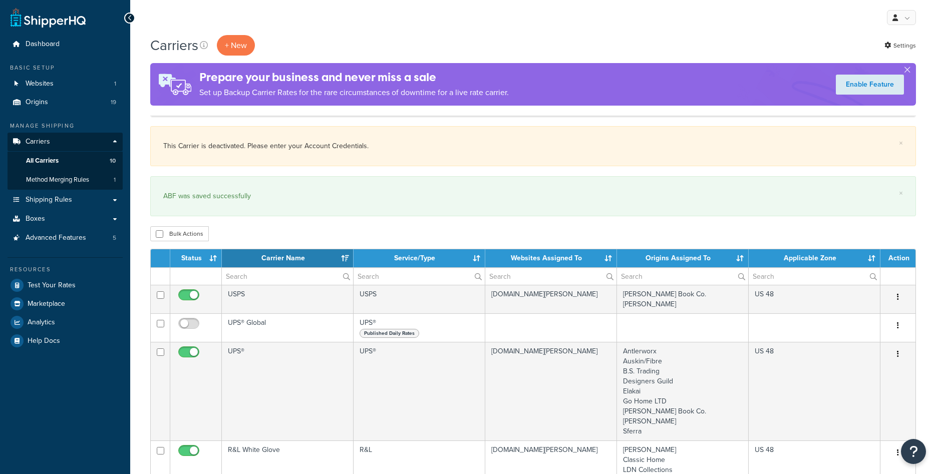
select select "15"
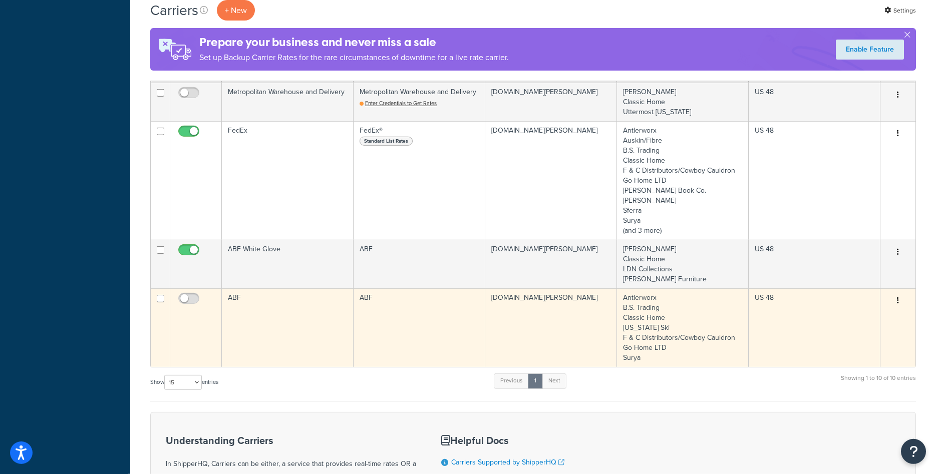
scroll to position [562, 0]
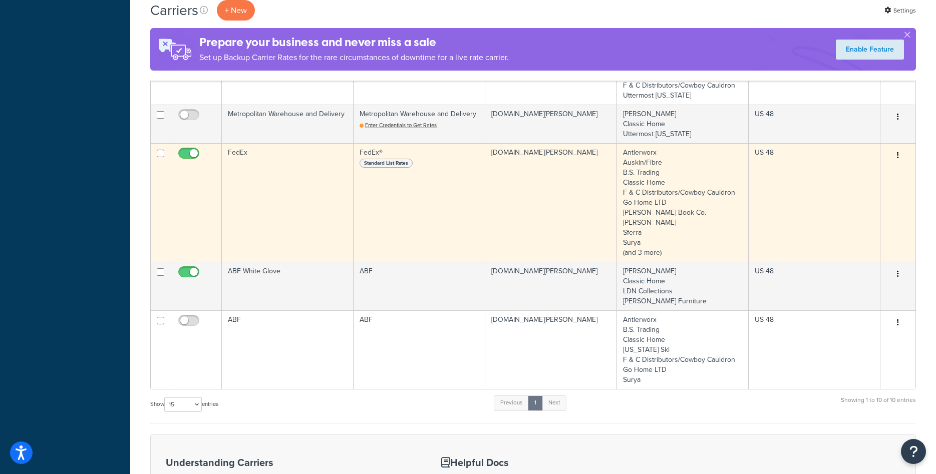
click at [694, 240] on td "Antlerworx Auskin/Fibre B.S. Trading Classic Home F & C Distributors/Cowboy Cau…" at bounding box center [683, 202] width 132 height 119
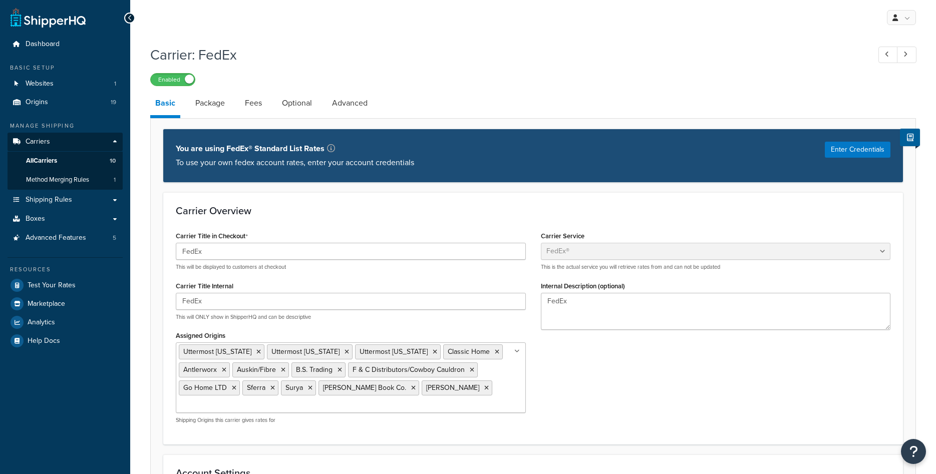
select select "fedEx"
select select "REGULAR_PICKUP"
select select "YOUR_PACKAGING"
click at [51, 158] on span "All Carriers" at bounding box center [41, 161] width 31 height 9
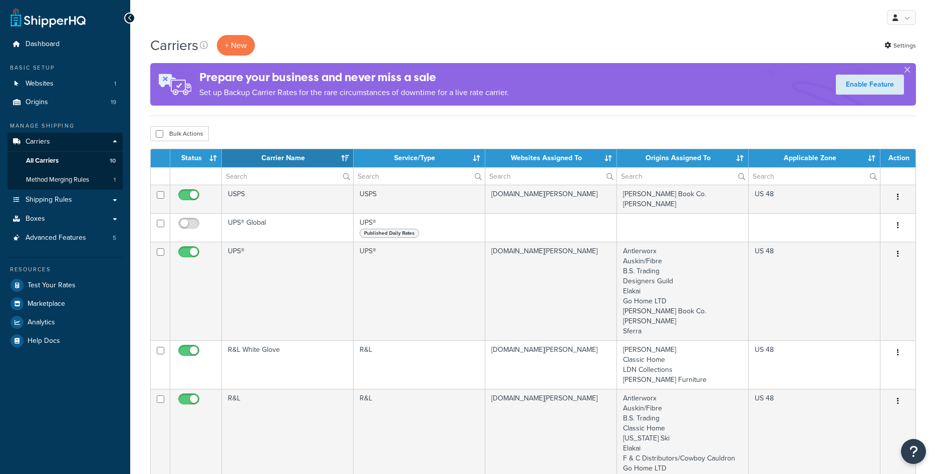
select select "15"
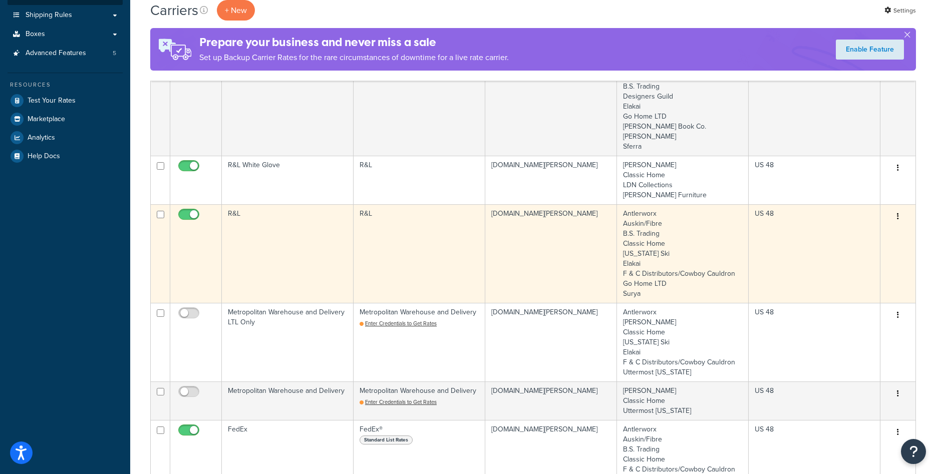
scroll to position [204, 0]
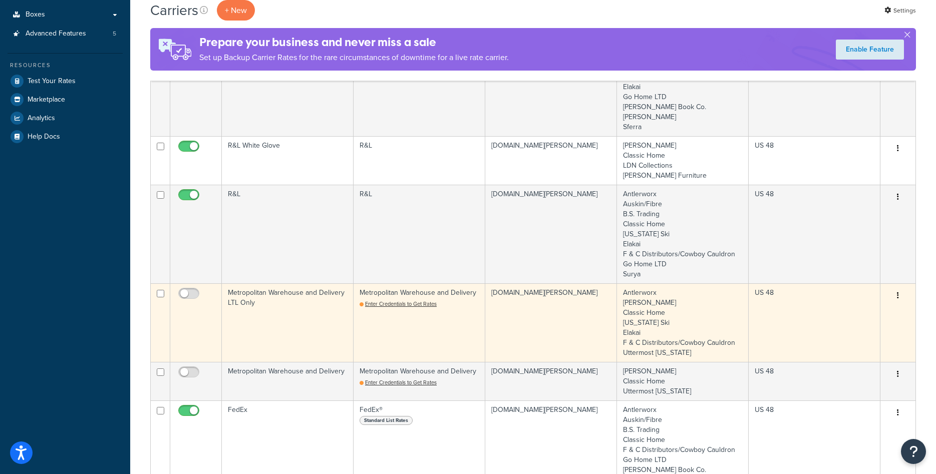
click at [660, 304] on td "Antlerworx Bernhardt Classic Home Colorado Ski Elakai F & C Distributors/Cowboy…" at bounding box center [683, 323] width 132 height 79
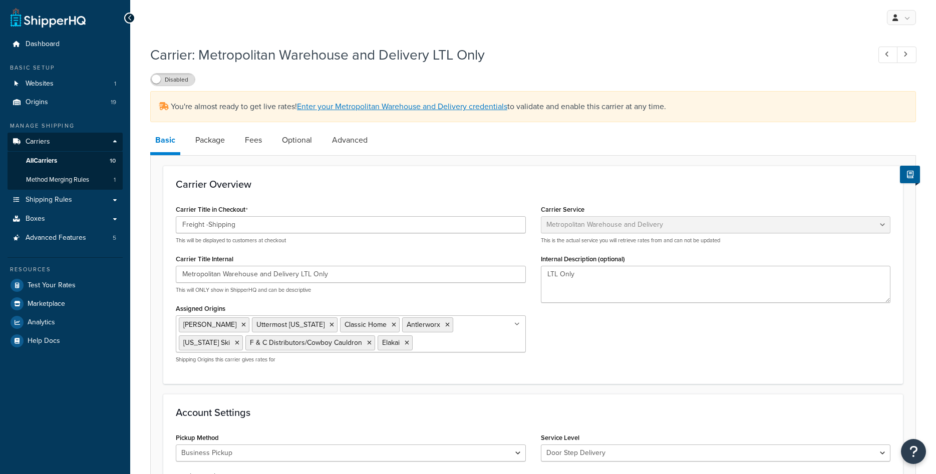
select select "metropolitanFreight"
select select "ds"
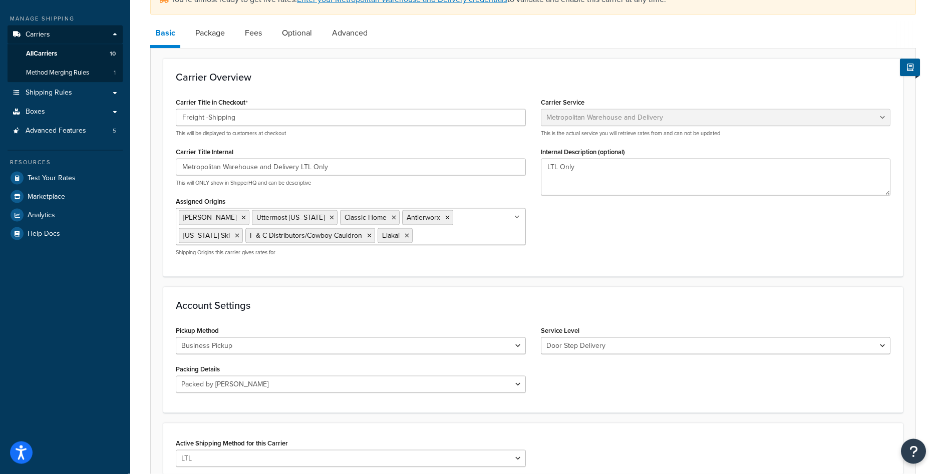
scroll to position [102, 0]
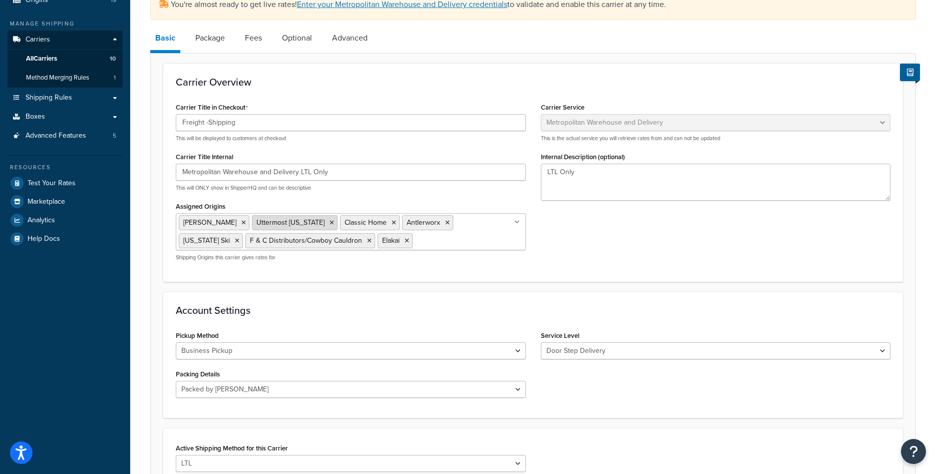
click at [330, 223] on icon at bounding box center [332, 223] width 5 height 6
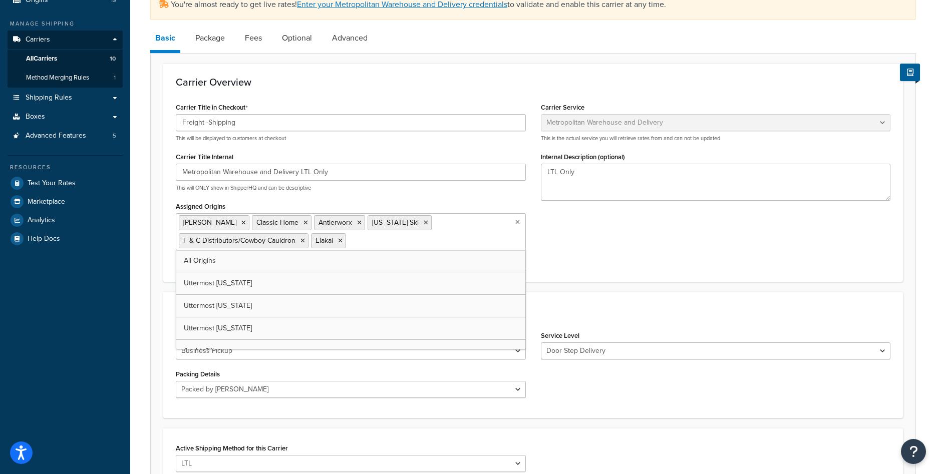
click at [603, 238] on div "Carrier Title in Checkout Freight -Shipping This will be displayed to customers…" at bounding box center [533, 184] width 730 height 169
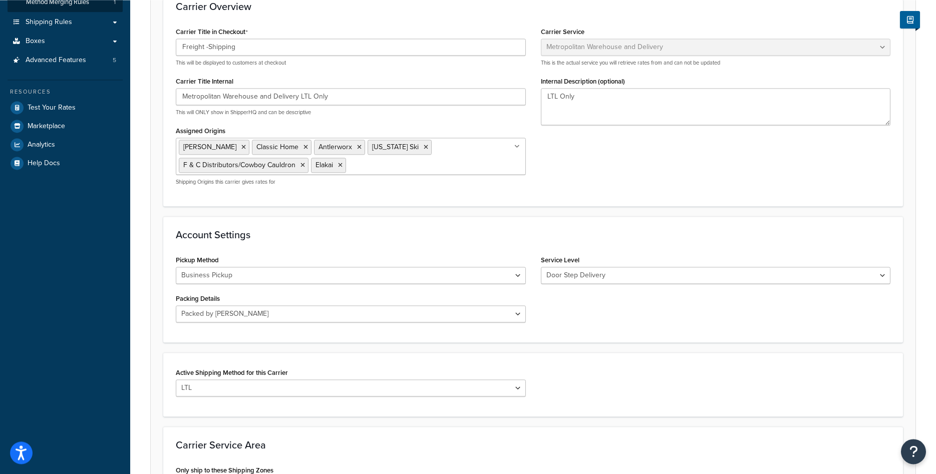
scroll to position [331, 0]
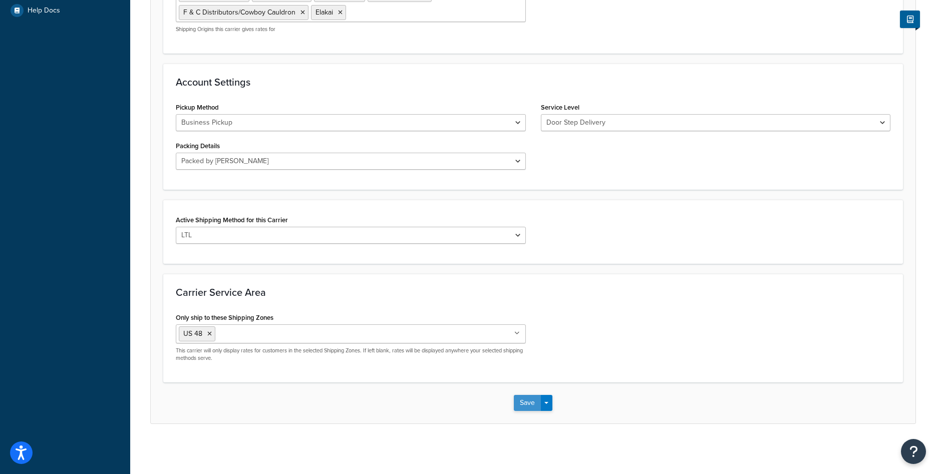
click at [521, 407] on button "Save" at bounding box center [527, 403] width 27 height 16
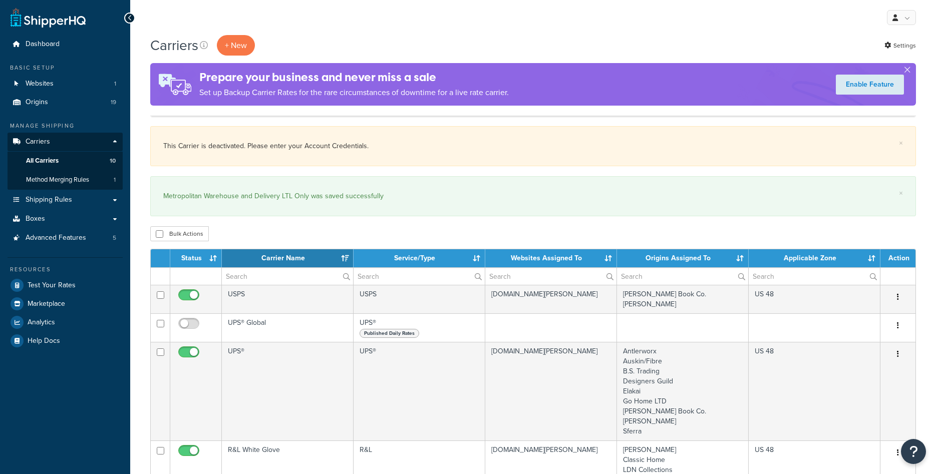
select select "15"
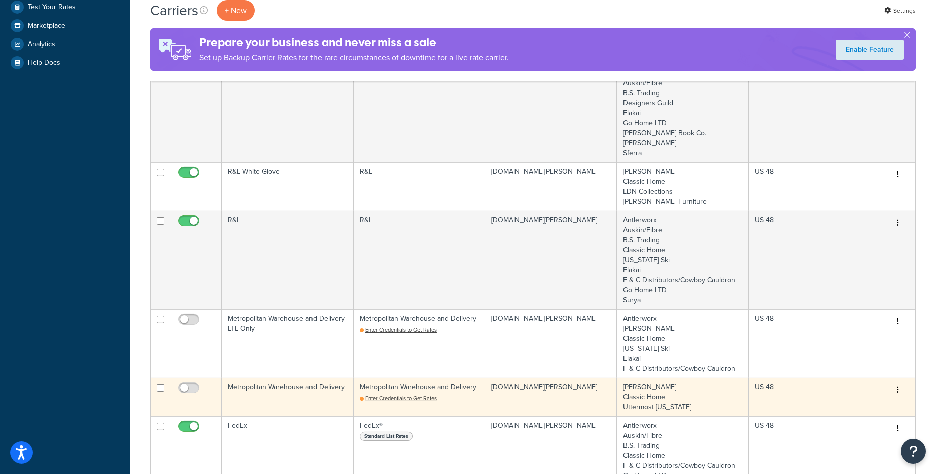
scroll to position [307, 0]
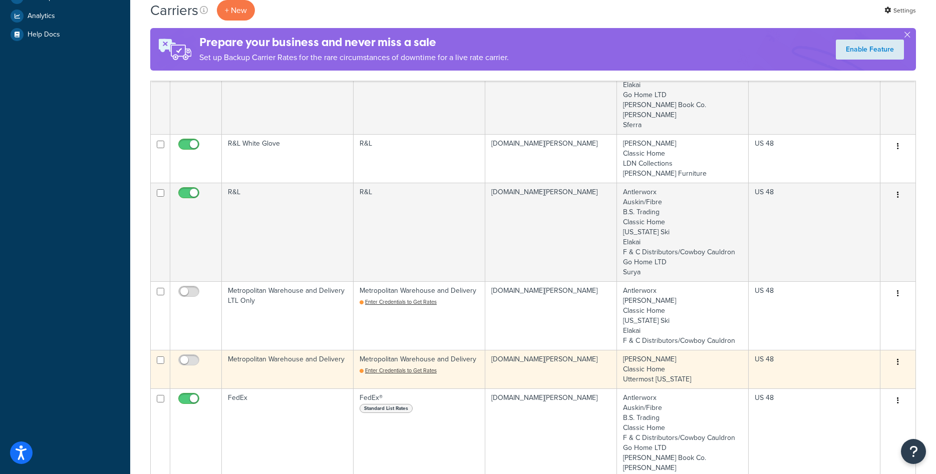
click at [535, 371] on td "[DOMAIN_NAME][PERSON_NAME]" at bounding box center [551, 369] width 132 height 39
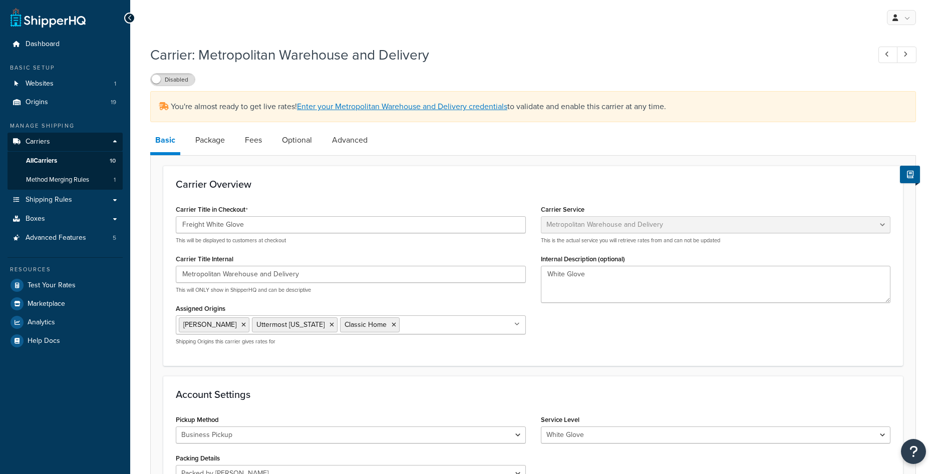
select select "metropolitanFreight"
click at [330, 327] on icon at bounding box center [332, 325] width 5 height 6
click at [657, 340] on div "Carrier Title in Checkout Freight White Glove This will be displayed to custome…" at bounding box center [533, 277] width 730 height 151
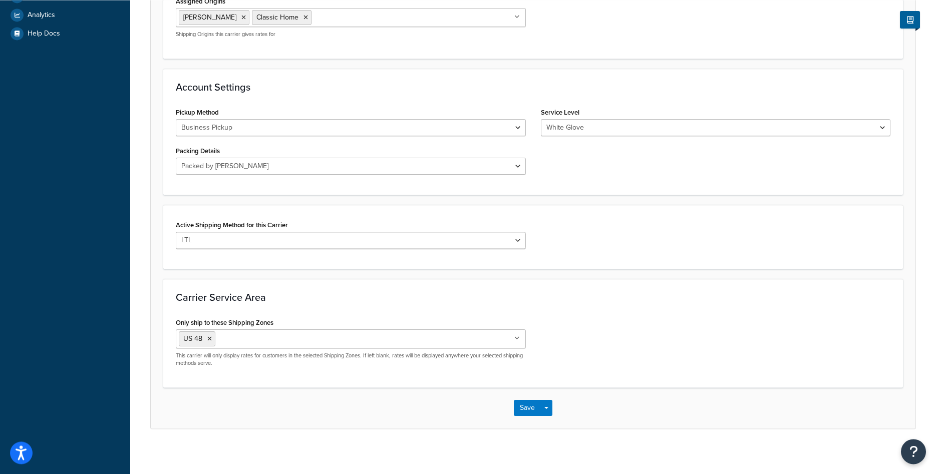
scroll to position [313, 0]
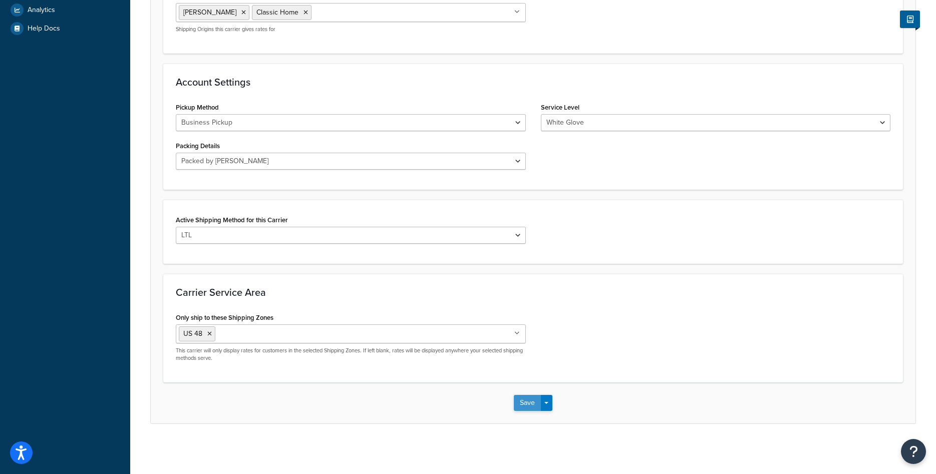
click at [526, 404] on button "Save" at bounding box center [527, 403] width 27 height 16
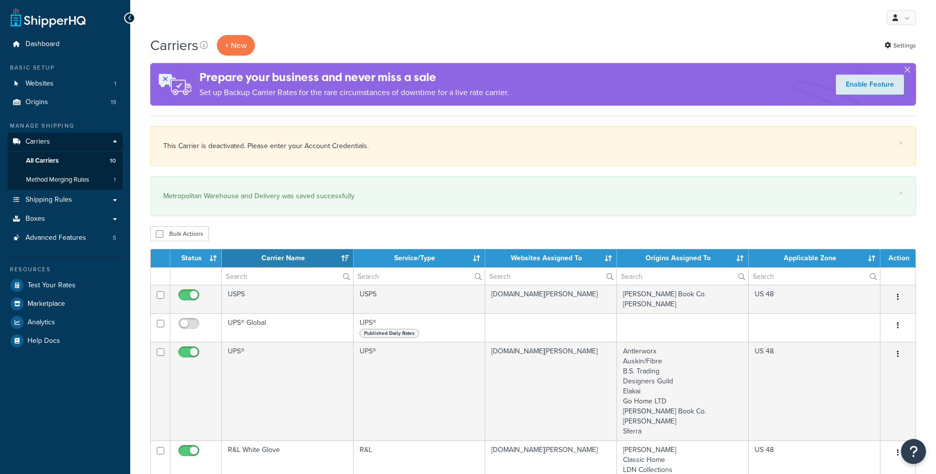
select select "15"
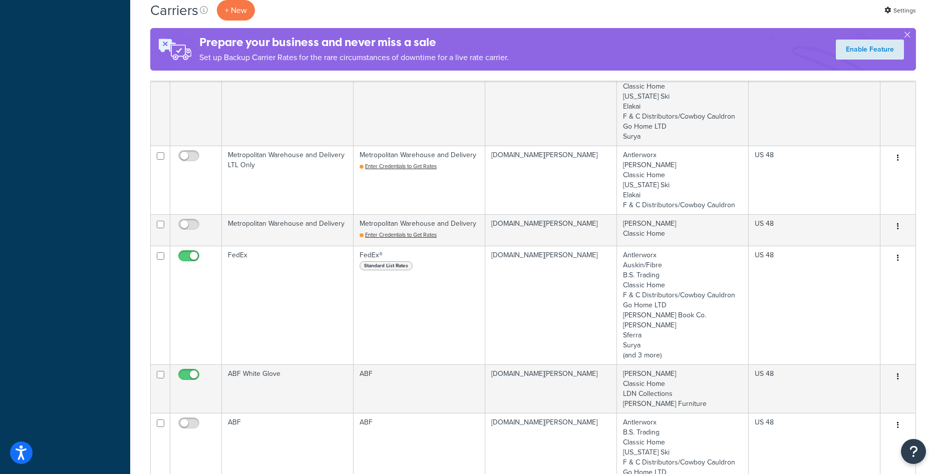
scroll to position [460, 0]
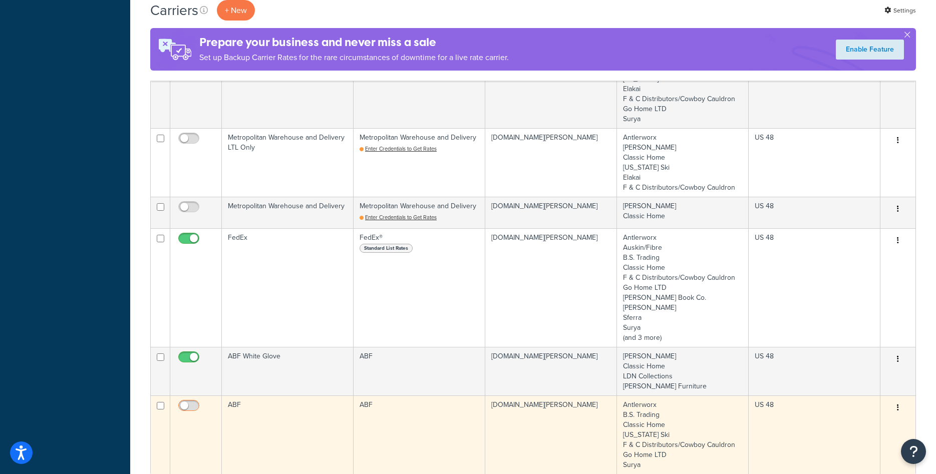
click at [189, 405] on input "checkbox" at bounding box center [190, 408] width 28 height 13
checkbox input "true"
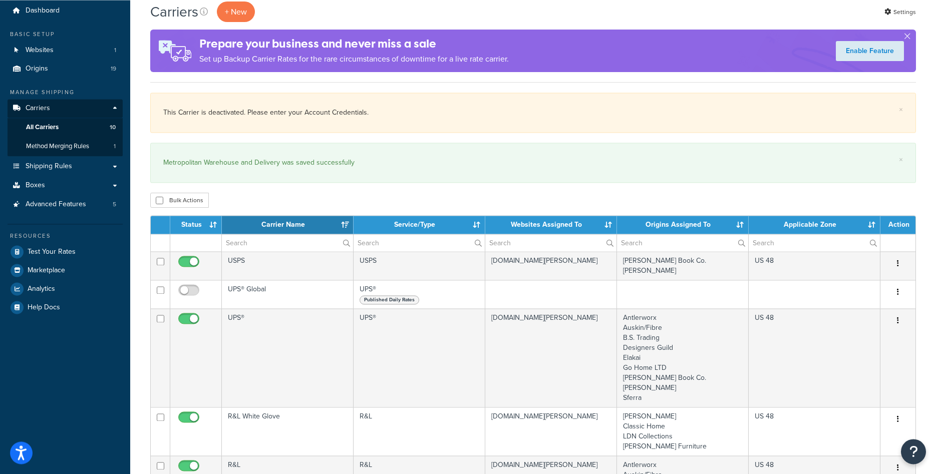
scroll to position [0, 0]
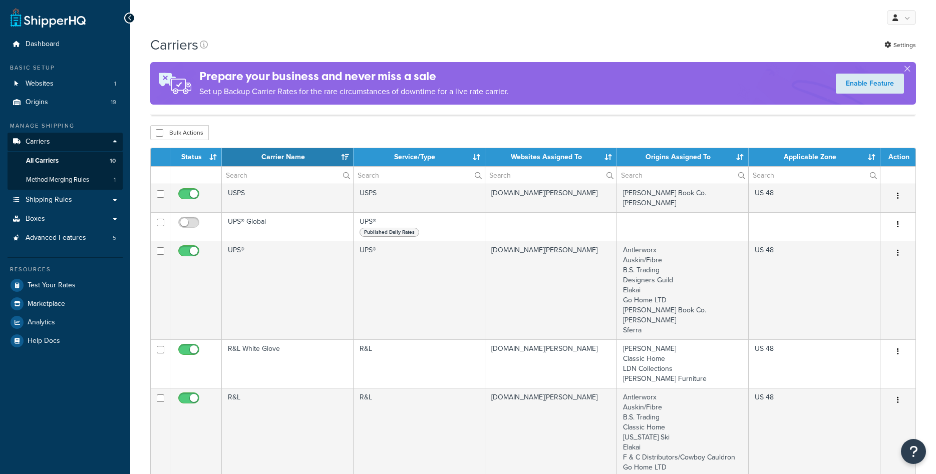
select select "15"
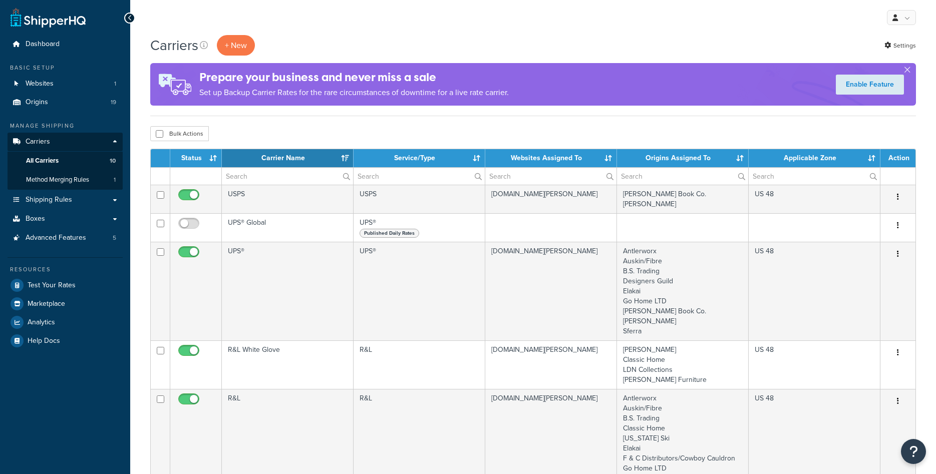
select select "15"
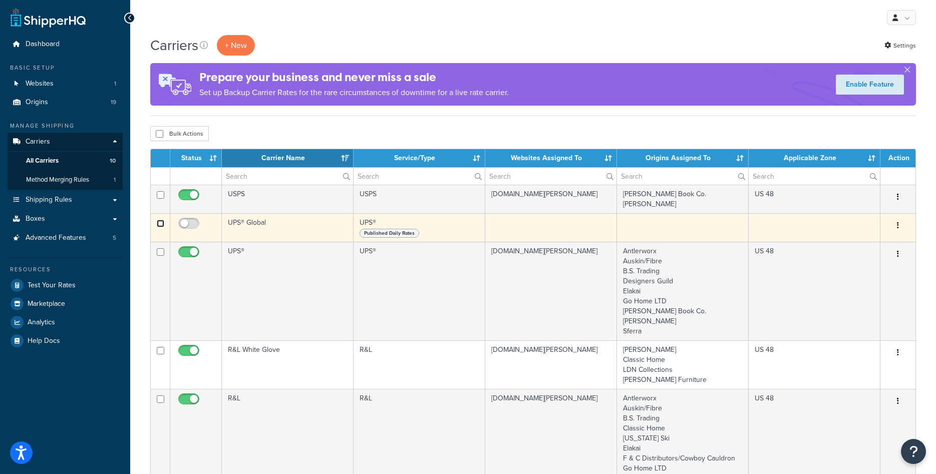
click at [158, 225] on input "checkbox" at bounding box center [161, 224] width 8 height 8
checkbox input "true"
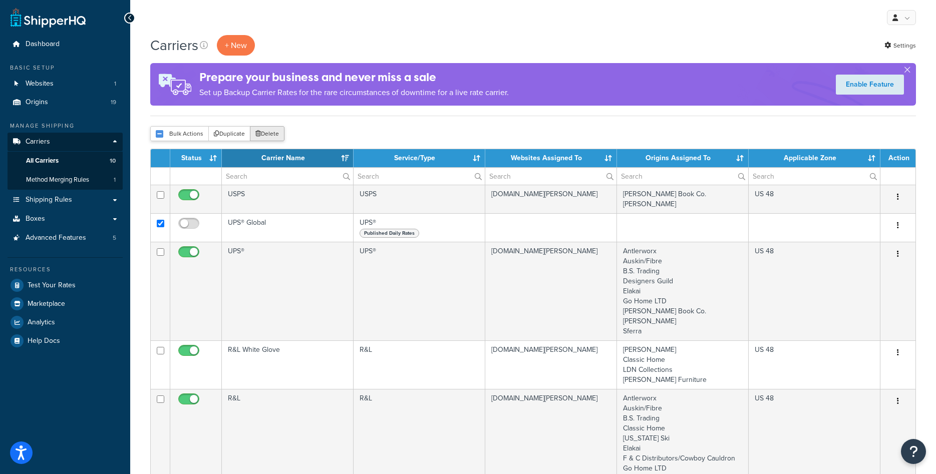
click at [265, 130] on button "Delete" at bounding box center [267, 133] width 35 height 15
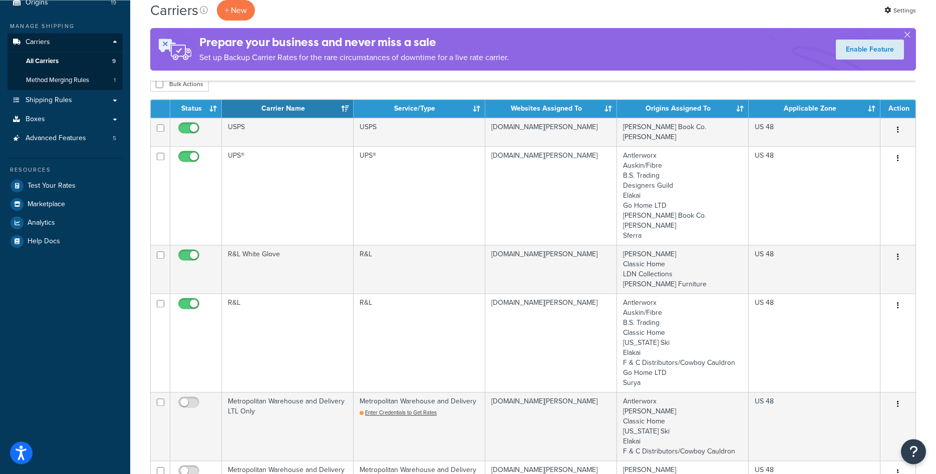
scroll to position [102, 0]
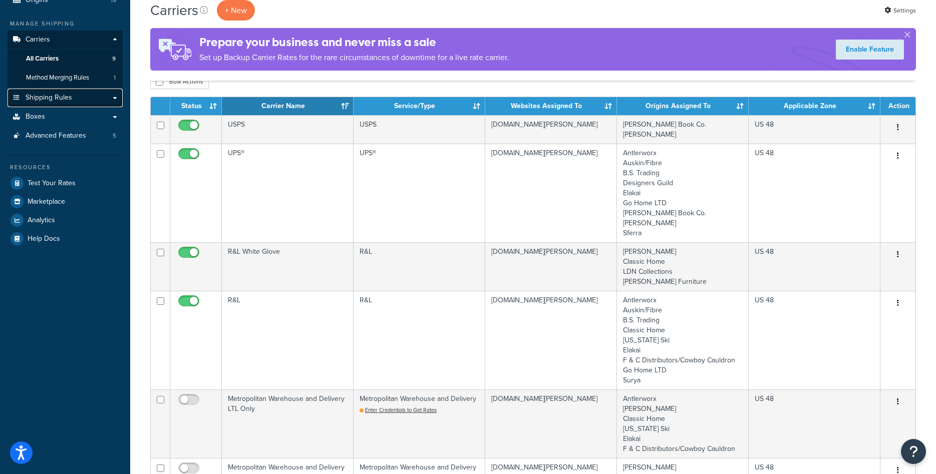
click at [114, 101] on link "Shipping Rules" at bounding box center [65, 98] width 115 height 19
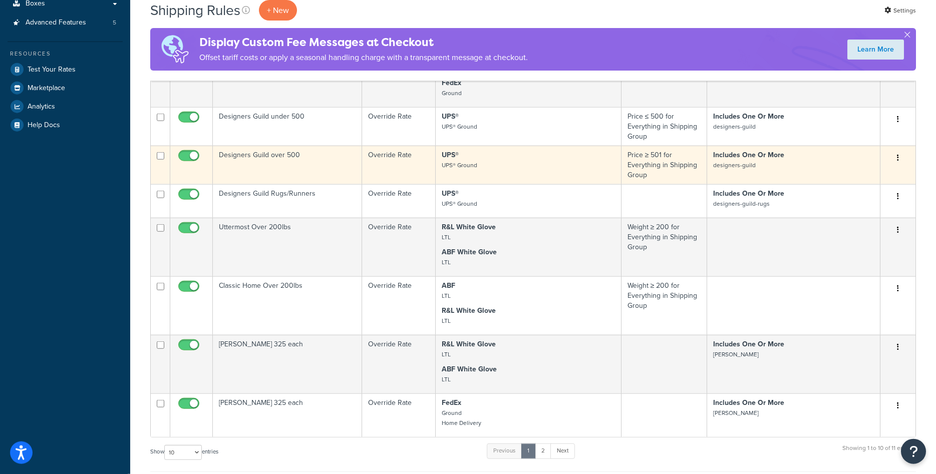
scroll to position [255, 0]
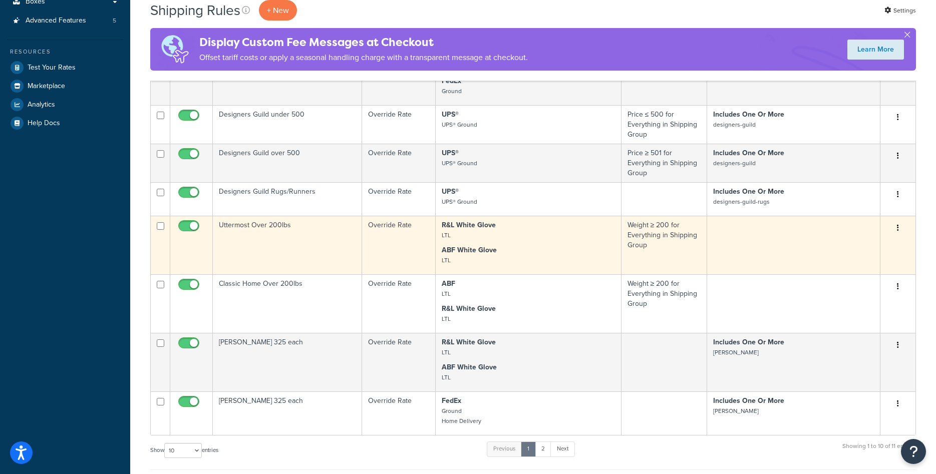
click at [282, 244] on td "Uttermost Over 200lbs" at bounding box center [287, 245] width 149 height 59
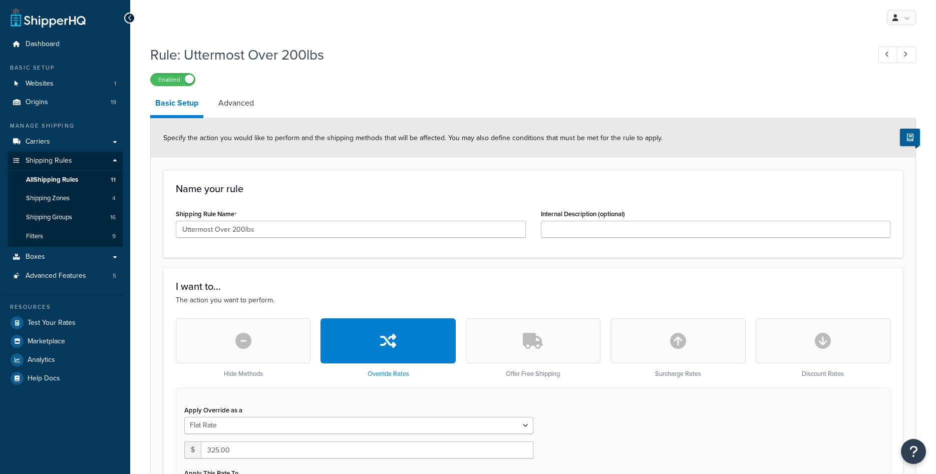
select select "ITEM"
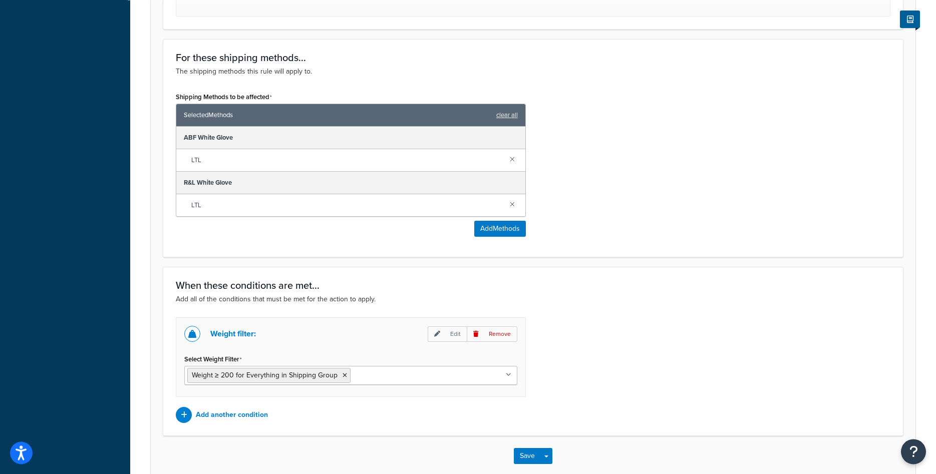
scroll to position [613, 0]
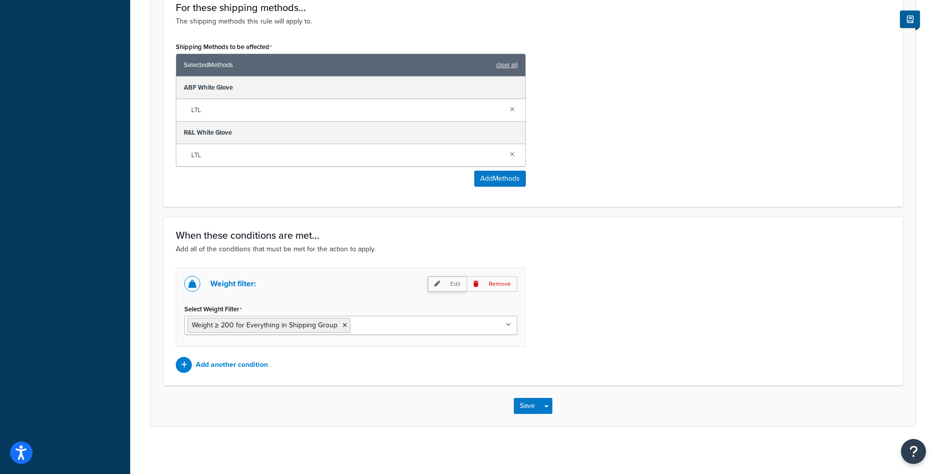
click at [452, 284] on p "Edit" at bounding box center [447, 285] width 39 height 16
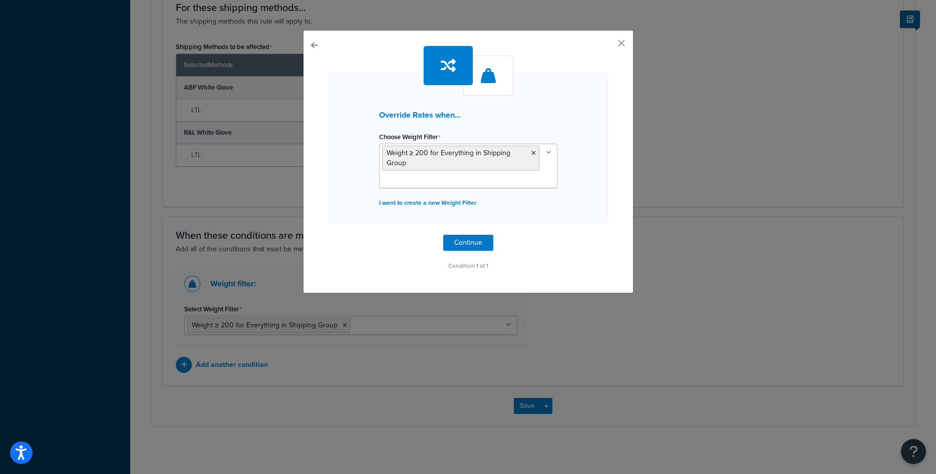
click at [627, 39] on div "Override Rates when... Choose Weight Filter Weight ≥ 200 for Everything in Ship…" at bounding box center [468, 161] width 331 height 263
click at [608, 46] on button "button" at bounding box center [607, 47] width 3 height 3
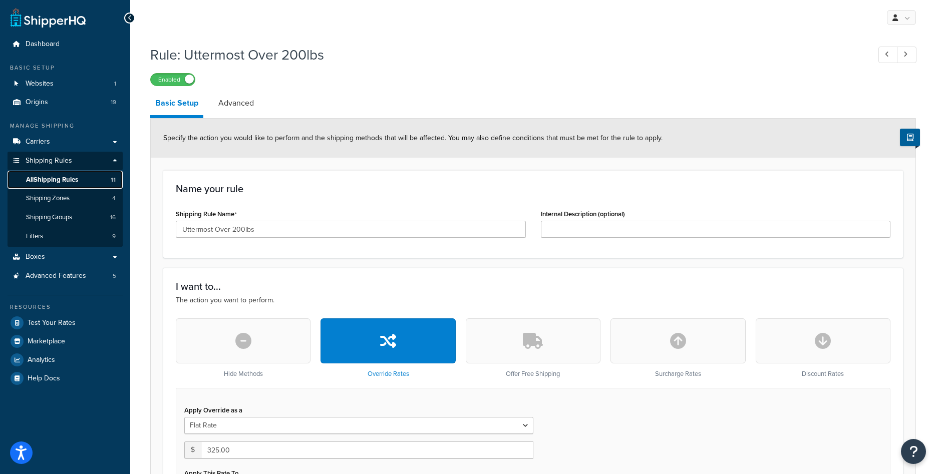
click at [67, 182] on span "All Shipping Rules" at bounding box center [52, 180] width 52 height 9
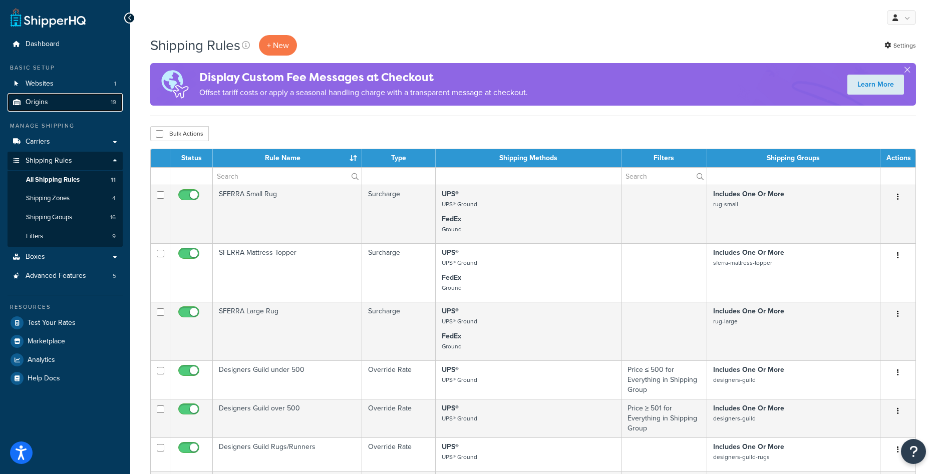
click at [44, 102] on span "Origins" at bounding box center [37, 102] width 23 height 9
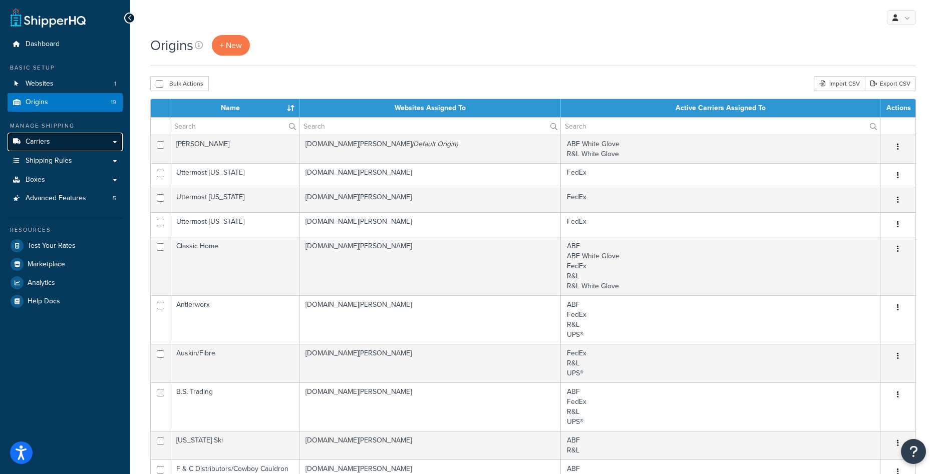
click at [57, 142] on link "Carriers" at bounding box center [65, 142] width 115 height 19
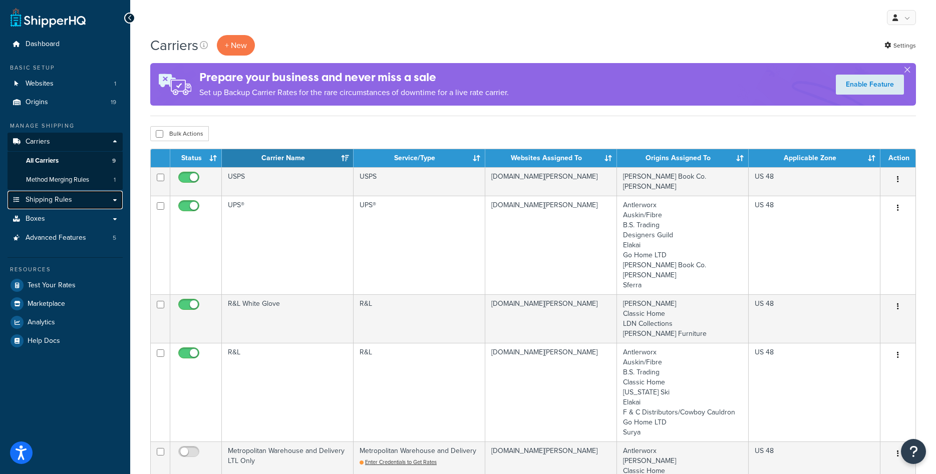
click at [62, 202] on span "Shipping Rules" at bounding box center [49, 200] width 47 height 9
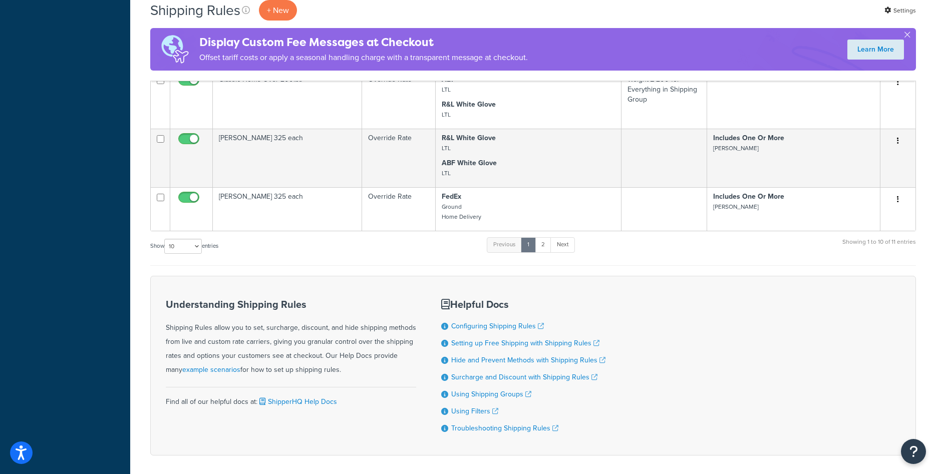
scroll to position [307, 0]
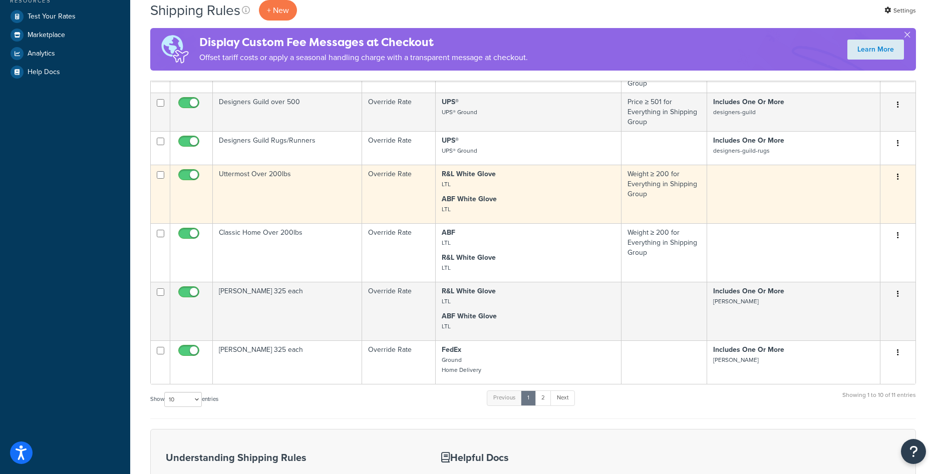
click at [285, 194] on td "Uttermost Over 200lbs" at bounding box center [287, 194] width 149 height 59
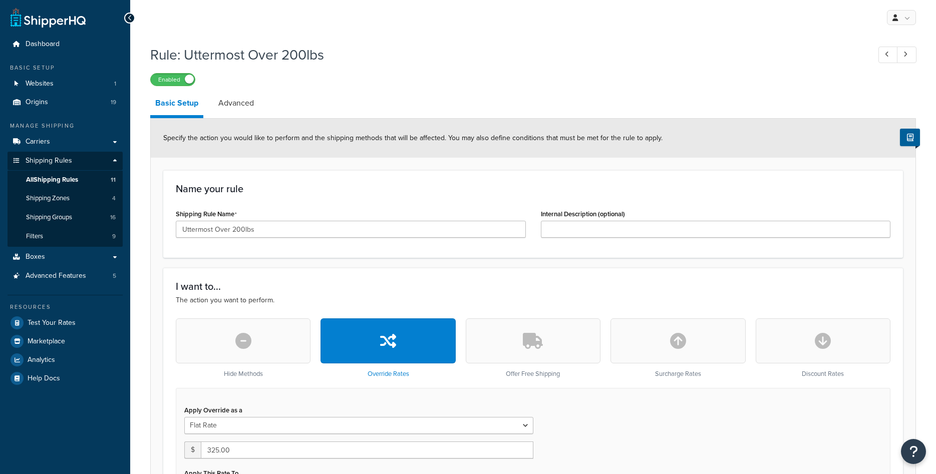
select select "ITEM"
click at [182, 83] on label "Enabled" at bounding box center [173, 80] width 44 height 12
click at [26, 140] on span "Carriers" at bounding box center [38, 142] width 25 height 9
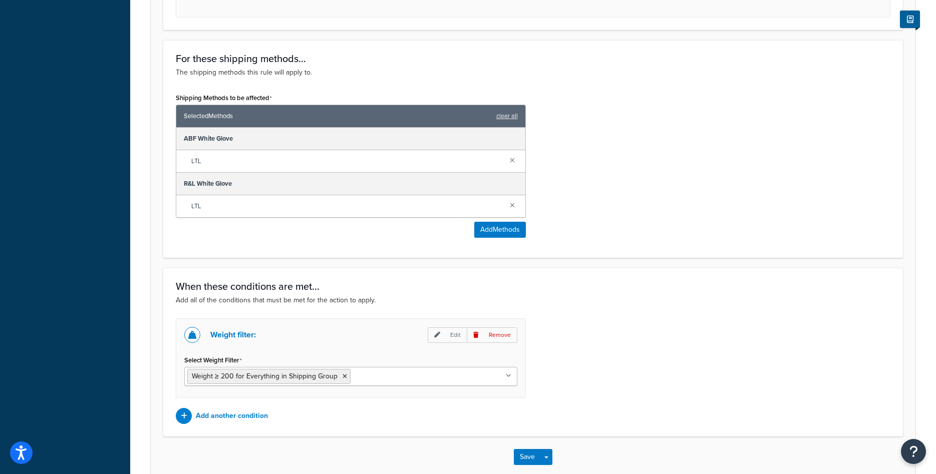
scroll to position [617, 0]
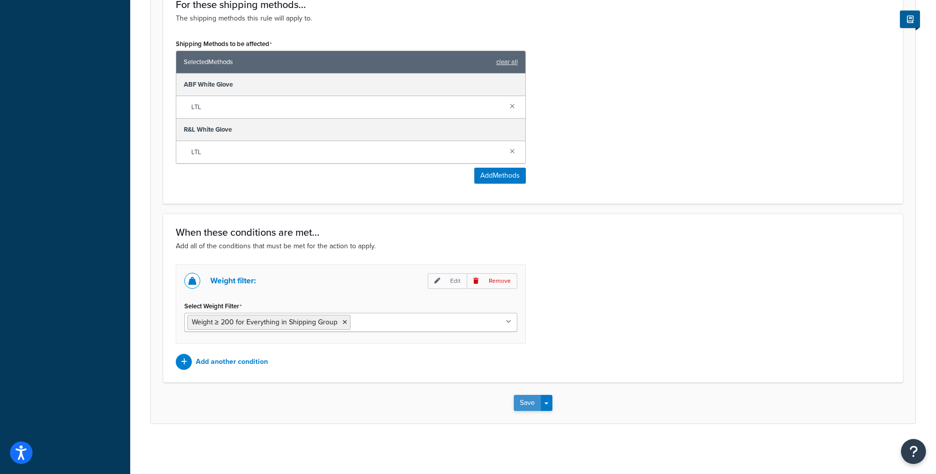
click at [525, 406] on button "Save" at bounding box center [527, 403] width 27 height 16
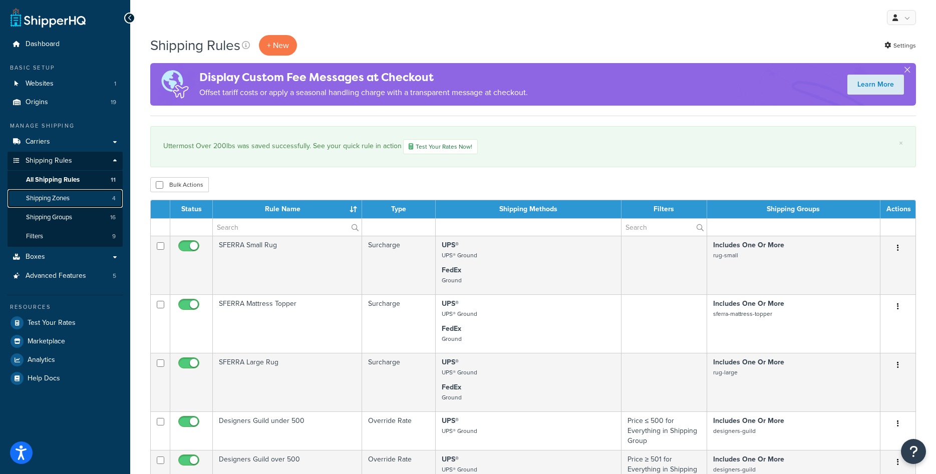
click at [75, 202] on link "Shipping Zones 4" at bounding box center [65, 198] width 115 height 19
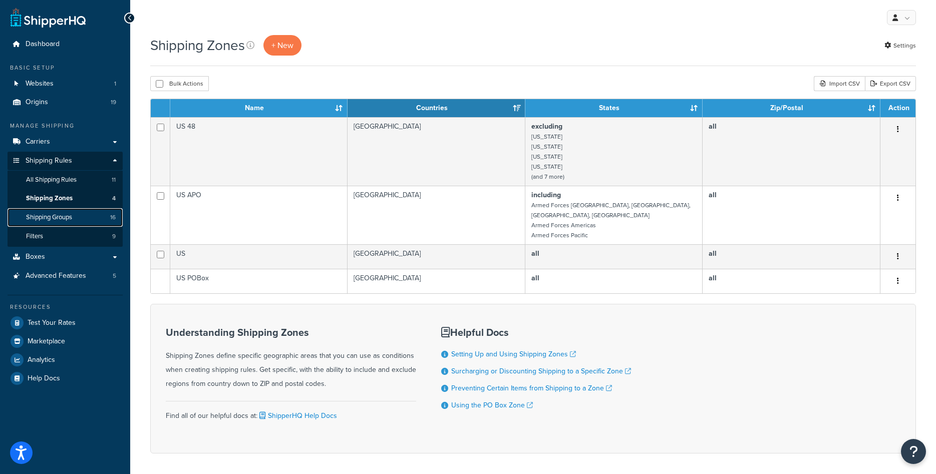
click at [70, 217] on span "Shipping Groups" at bounding box center [49, 217] width 46 height 9
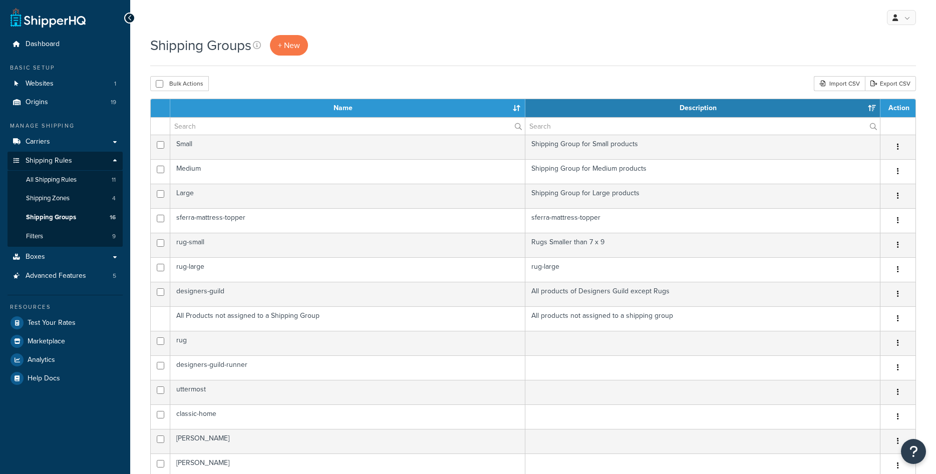
select select "15"
click at [43, 239] on span "Filters" at bounding box center [34, 236] width 17 height 9
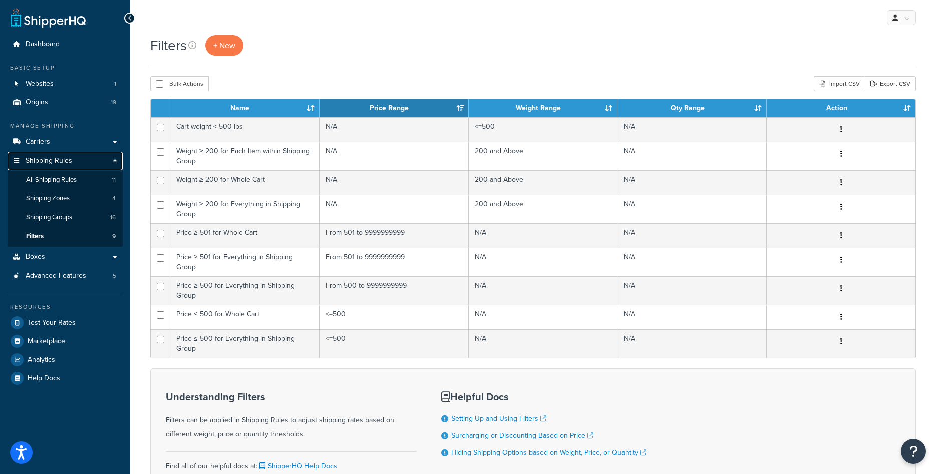
click at [56, 159] on span "Shipping Rules" at bounding box center [49, 161] width 47 height 9
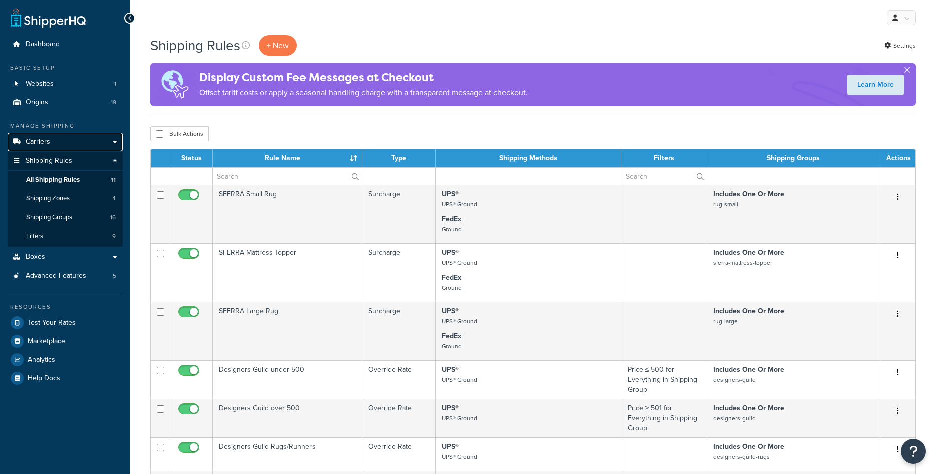
click at [58, 145] on link "Carriers" at bounding box center [65, 142] width 115 height 19
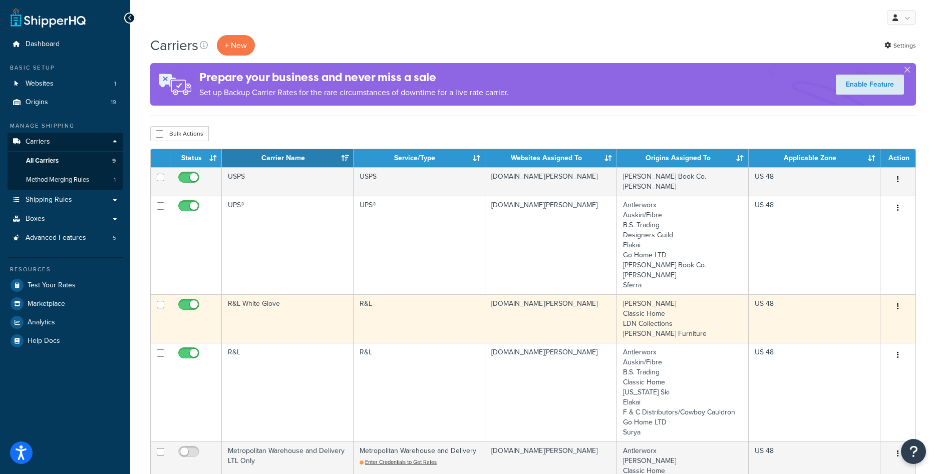
click at [304, 318] on td "R&L White Glove" at bounding box center [288, 319] width 132 height 49
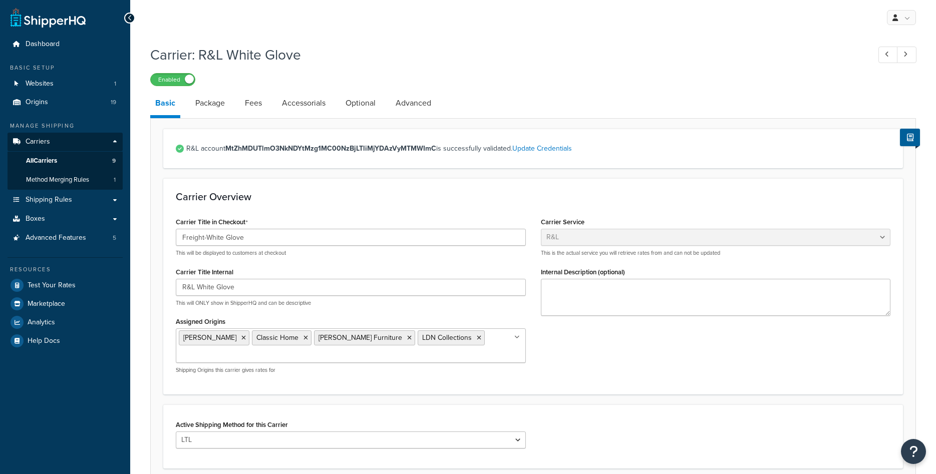
select select "rlFreight"
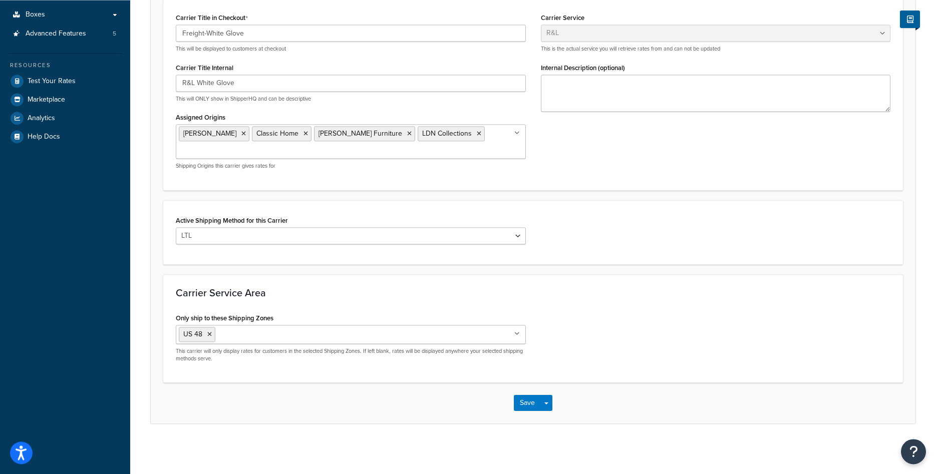
scroll to position [205, 0]
click at [531, 408] on button "Save" at bounding box center [527, 403] width 27 height 16
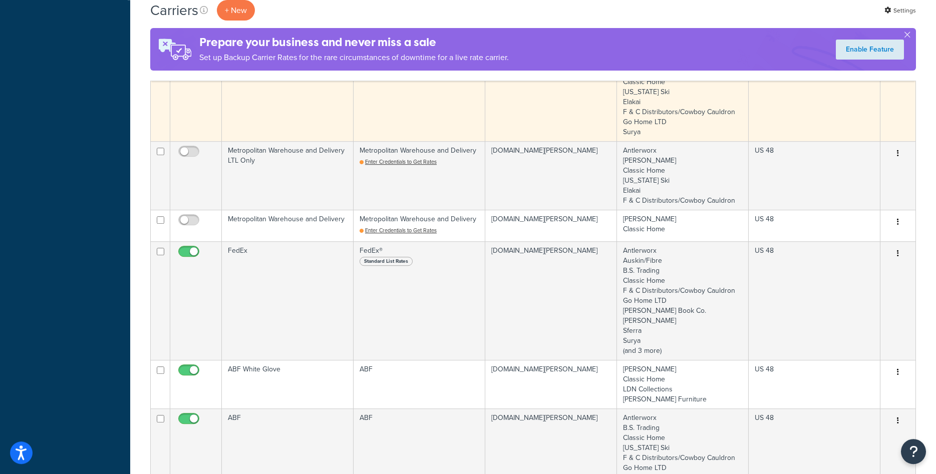
scroll to position [409, 0]
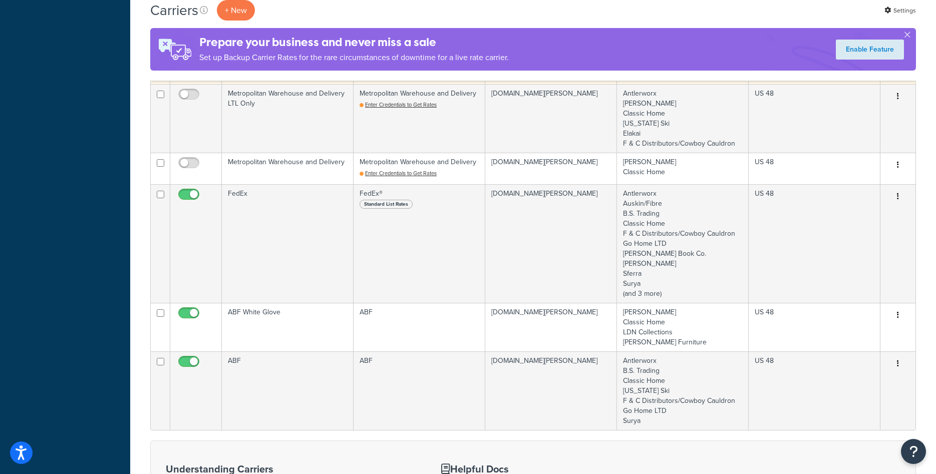
click at [285, 324] on td "ABF White Glove" at bounding box center [288, 327] width 132 height 49
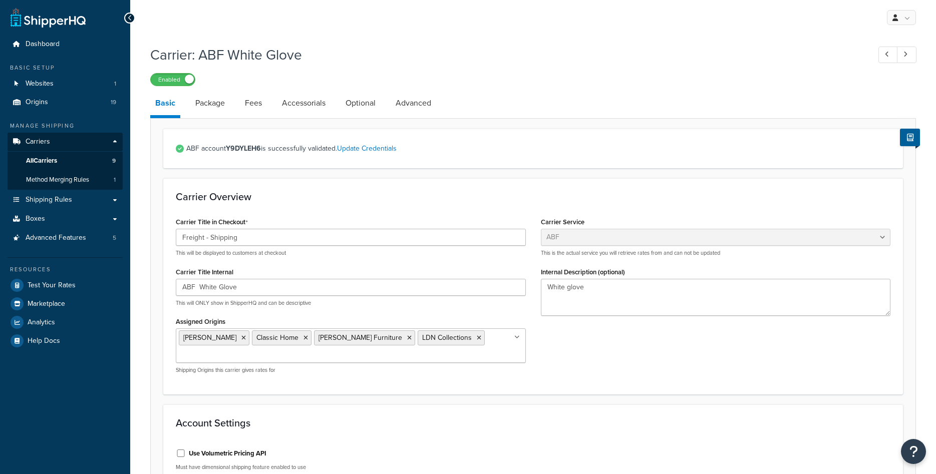
select select "abfFreight"
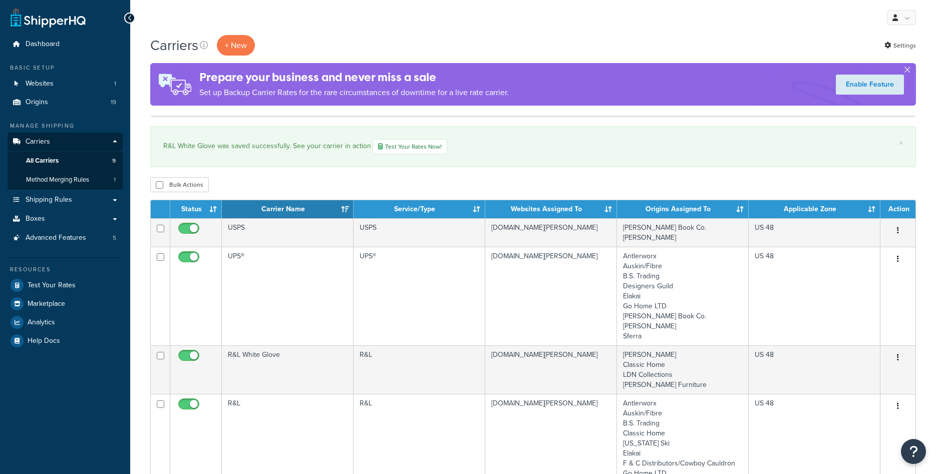
scroll to position [409, 0]
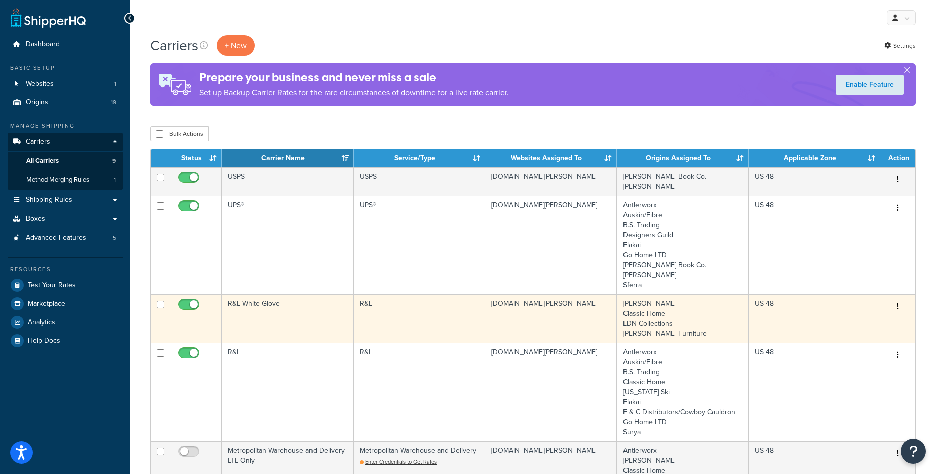
click at [315, 321] on td "R&L White Glove" at bounding box center [288, 319] width 132 height 49
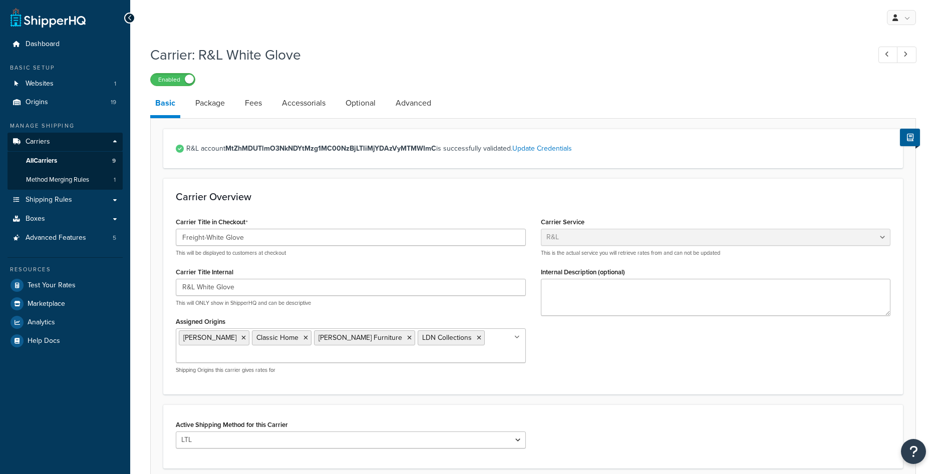
select select "rlFreight"
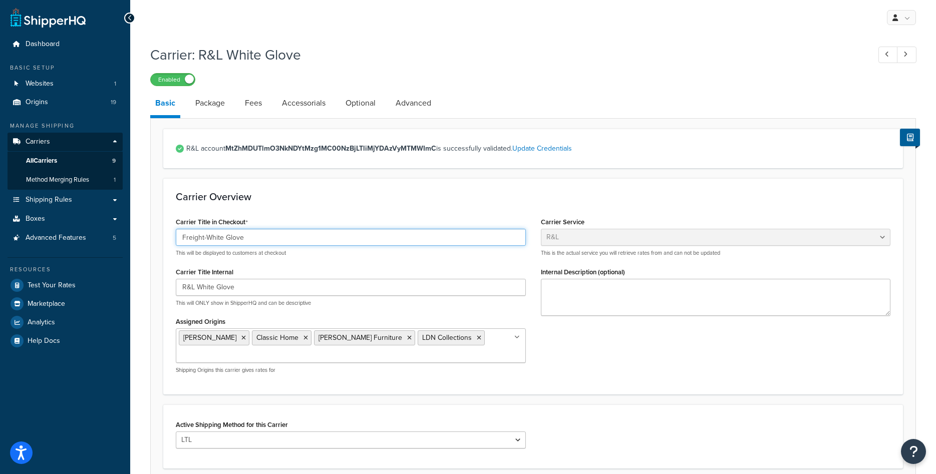
click at [225, 236] on input "Freight-White Glove" at bounding box center [351, 237] width 350 height 17
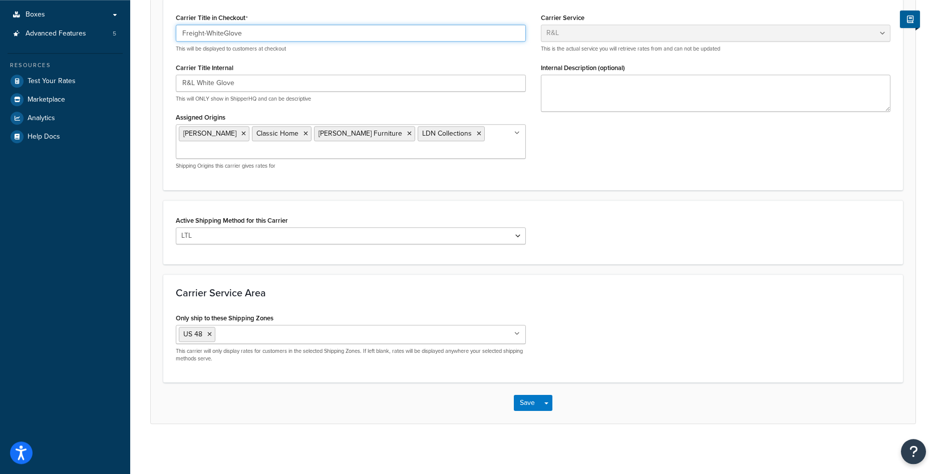
scroll to position [205, 0]
type input "Freight-WhiteGlove"
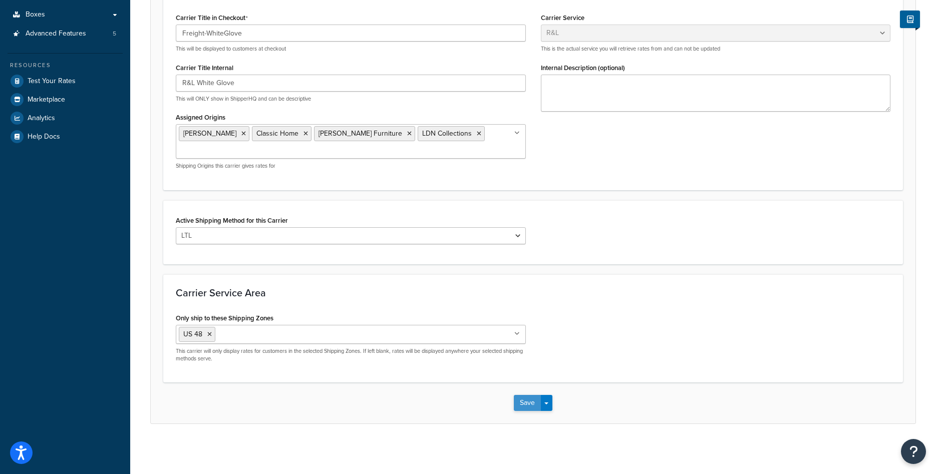
click at [525, 402] on button "Save" at bounding box center [527, 403] width 27 height 16
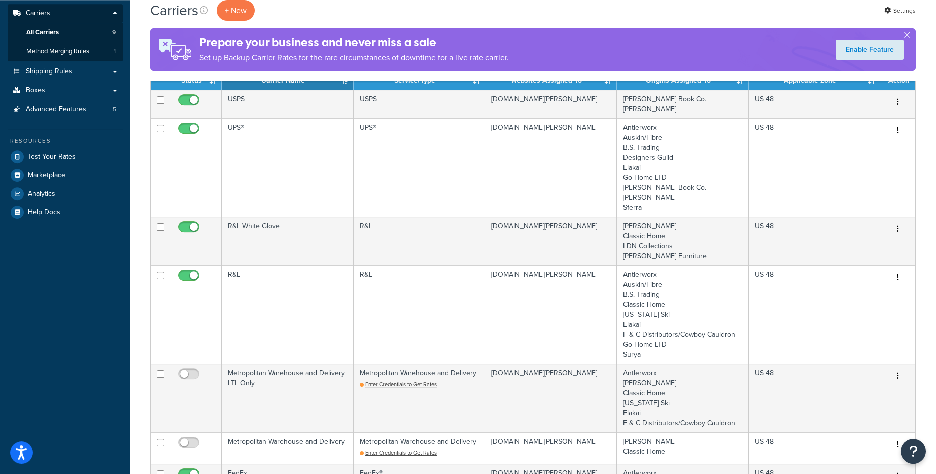
scroll to position [51, 0]
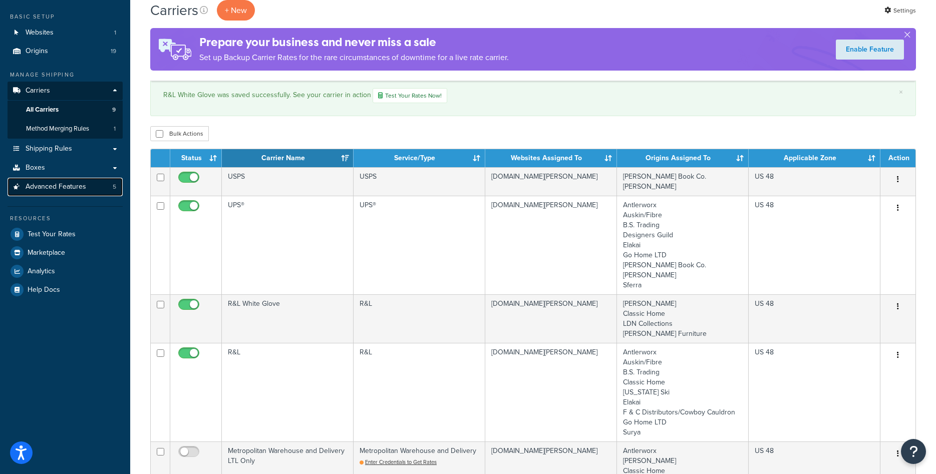
click at [58, 180] on link "Advanced Features 5" at bounding box center [65, 187] width 115 height 19
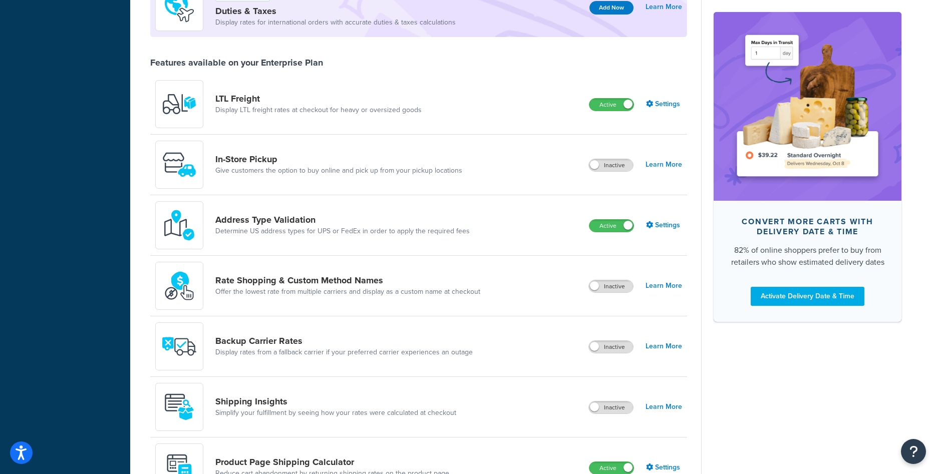
scroll to position [214, 0]
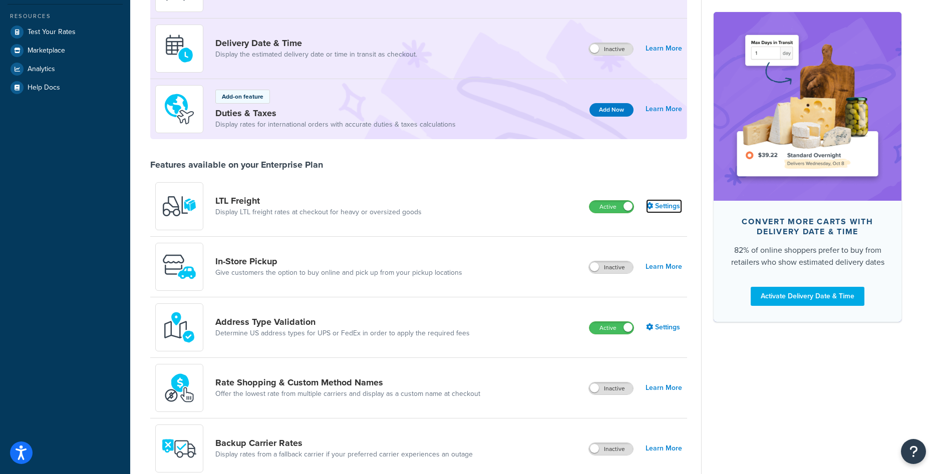
click at [666, 208] on link "Settings" at bounding box center [664, 206] width 36 height 14
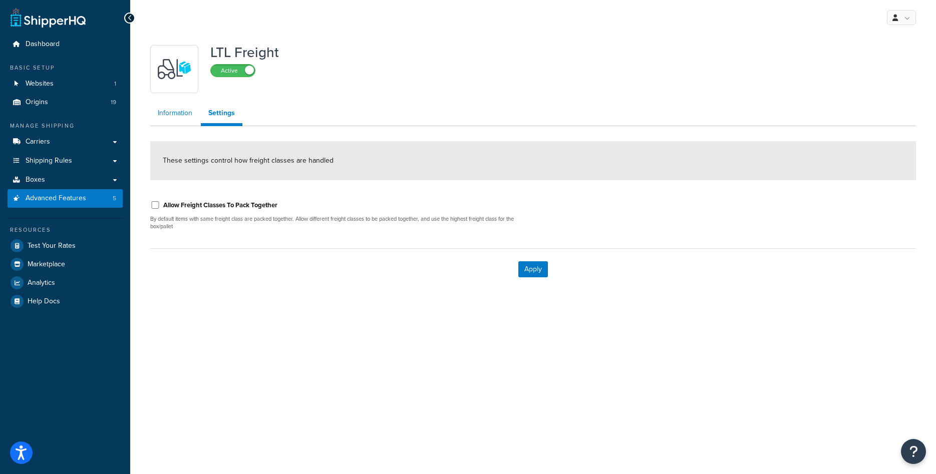
click at [178, 117] on link "Information" at bounding box center [175, 113] width 50 height 20
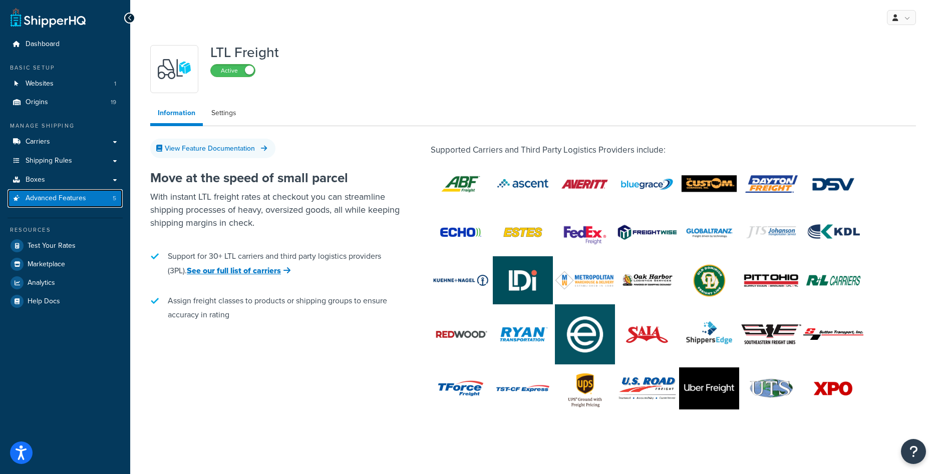
click at [63, 195] on span "Advanced Features" at bounding box center [56, 198] width 61 height 9
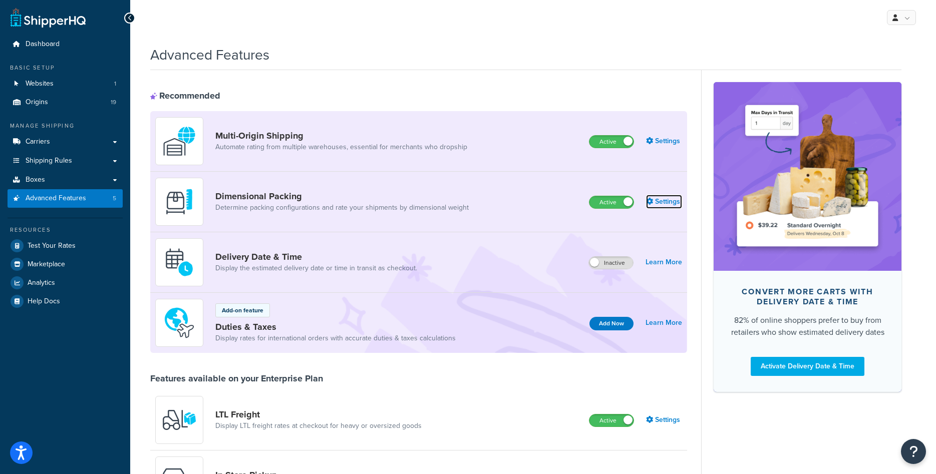
click at [674, 198] on link "Settings" at bounding box center [664, 202] width 36 height 14
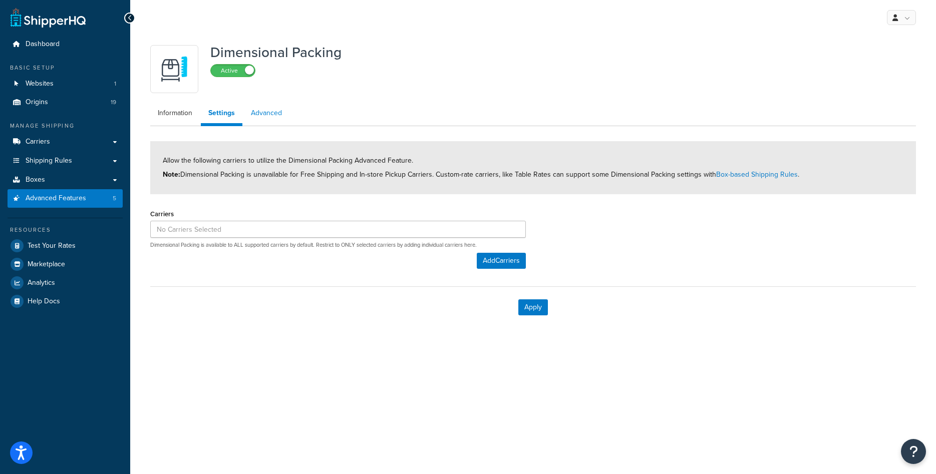
click at [267, 113] on link "Advanced" at bounding box center [266, 113] width 46 height 20
select select "false"
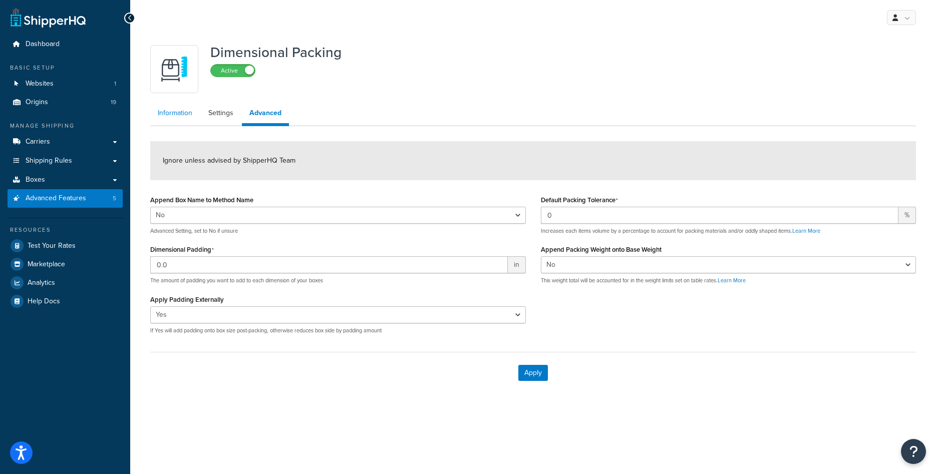
click at [181, 117] on link "Information" at bounding box center [175, 113] width 50 height 20
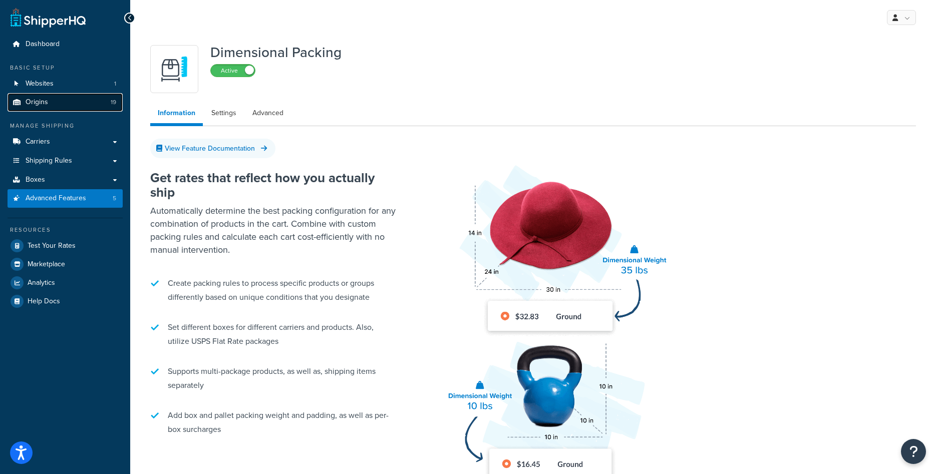
click at [50, 98] on link "Origins 19" at bounding box center [65, 102] width 115 height 19
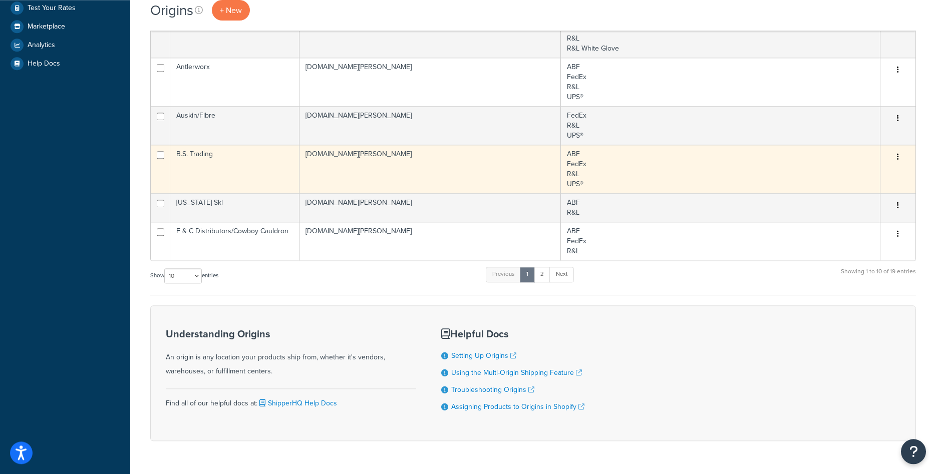
scroll to position [51, 0]
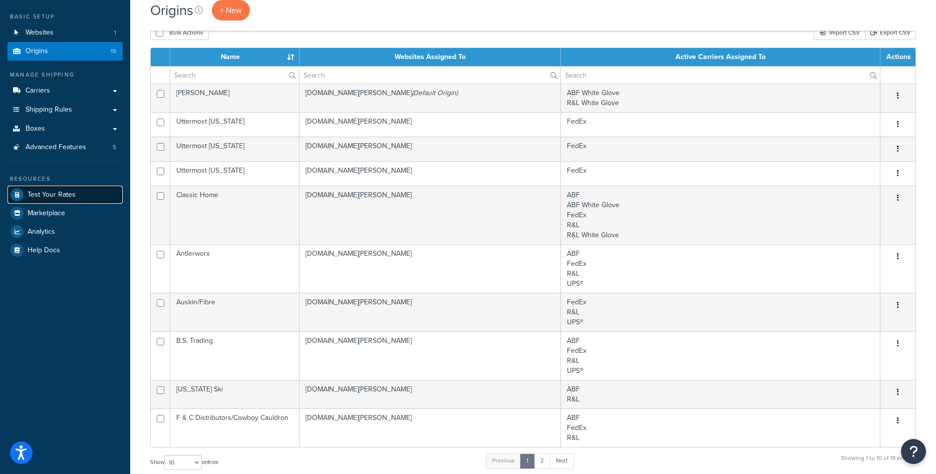
click at [59, 200] on link "Test Your Rates" at bounding box center [65, 195] width 115 height 18
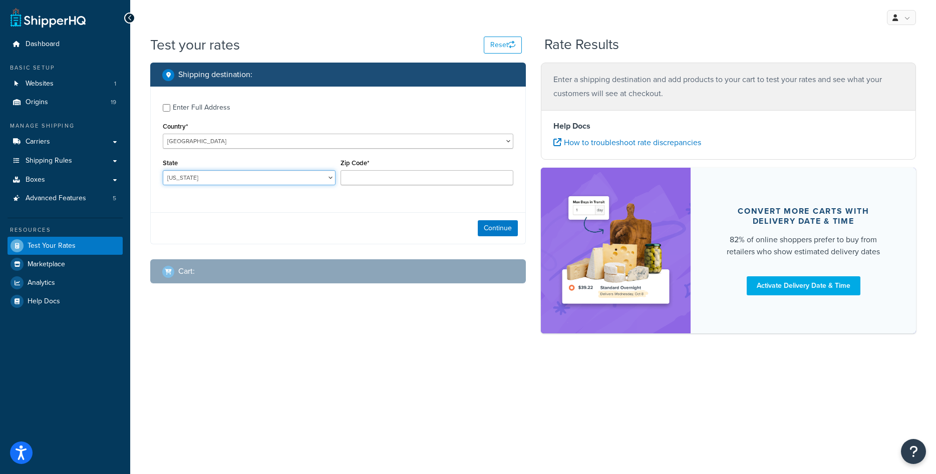
click at [163, 170] on select "Alabama Alaska American Samoa Arizona Arkansas Armed Forces Americas Armed Forc…" at bounding box center [249, 177] width 173 height 15
select select "MI"
click option "Michigan" at bounding box center [0, 0] width 0 height 0
click at [385, 181] on input "Zip Code*" at bounding box center [427, 177] width 173 height 15
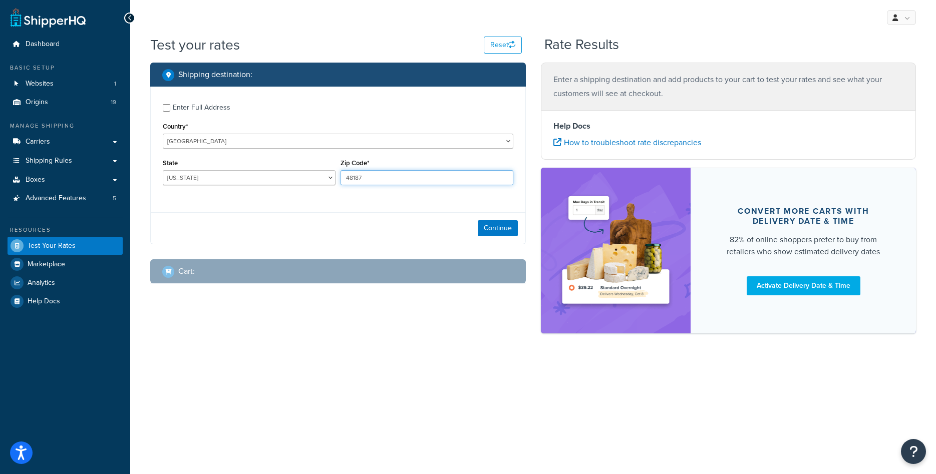
type input "48187"
click at [198, 245] on div "Shipping destination : Enter Full Address Country* United States United Kingdom…" at bounding box center [338, 181] width 391 height 236
click at [200, 113] on div "Enter Full Address" at bounding box center [202, 108] width 58 height 14
click at [170, 112] on input "Enter Full Address" at bounding box center [167, 108] width 8 height 8
checkbox input "true"
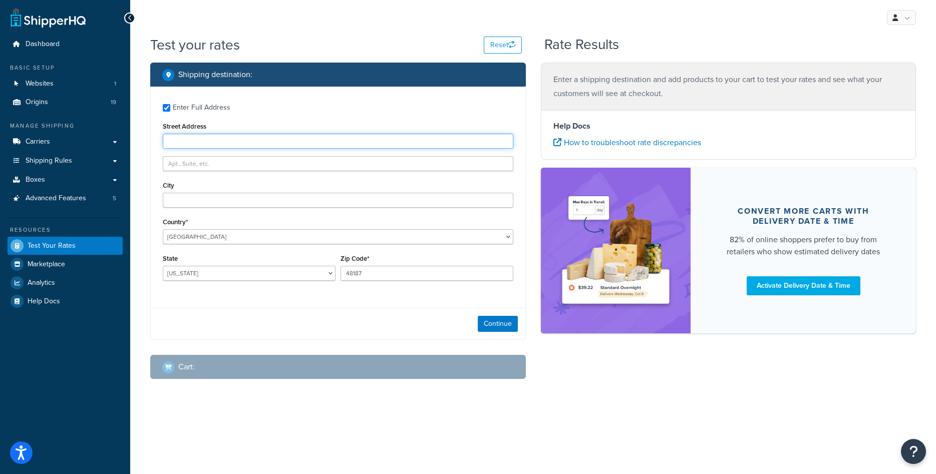
click at [209, 144] on input "Street Address" at bounding box center [338, 141] width 351 height 15
click at [212, 138] on input "Street Address" at bounding box center [338, 141] width 351 height 15
click at [213, 137] on input "Street Address" at bounding box center [338, 141] width 351 height 15
type input "1416 Whittier Drive"
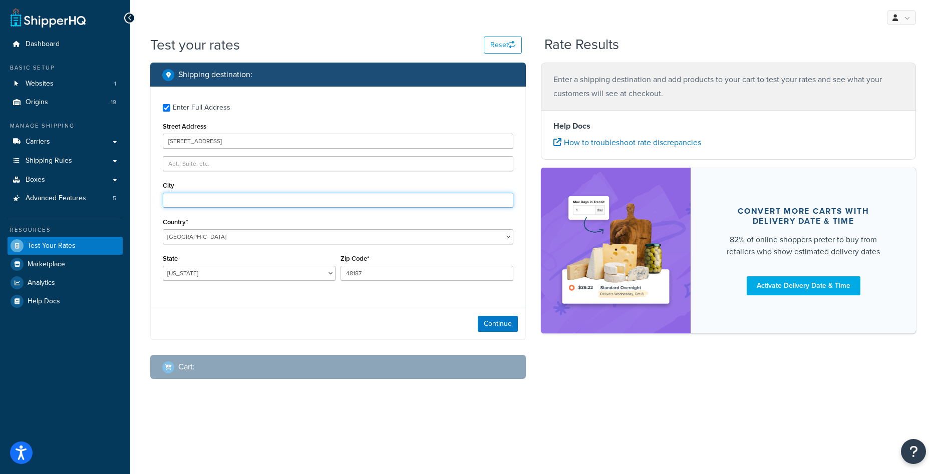
type input "Canton"
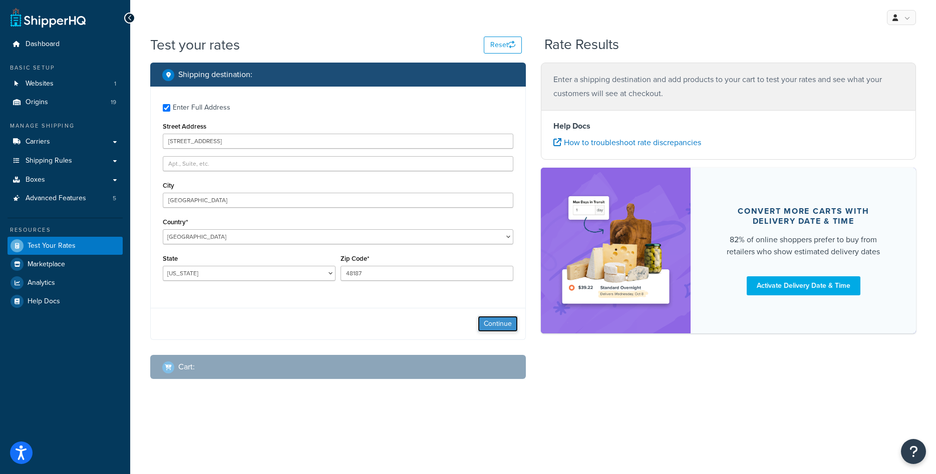
click at [509, 325] on button "Continue" at bounding box center [498, 324] width 40 height 16
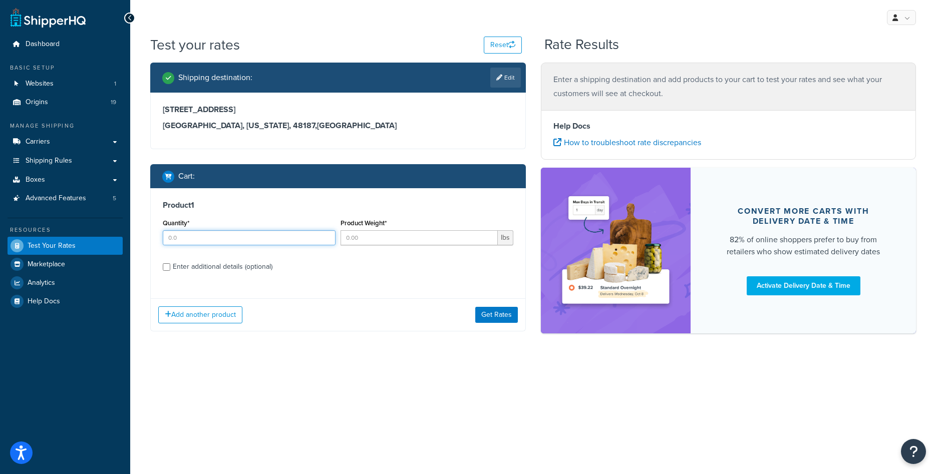
click at [214, 242] on input "Quantity*" at bounding box center [249, 237] width 173 height 15
type input "1"
click at [388, 239] on input "Product Weight*" at bounding box center [419, 237] width 157 height 15
type input "1000"
click at [218, 267] on div "Enter additional details (optional)" at bounding box center [223, 267] width 100 height 14
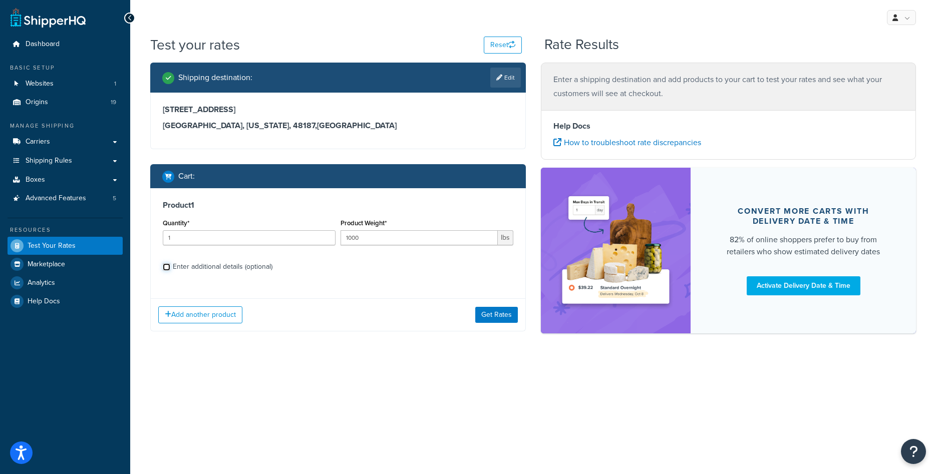
click at [170, 267] on input "Enter additional details (optional)" at bounding box center [167, 267] width 8 height 8
checkbox input "true"
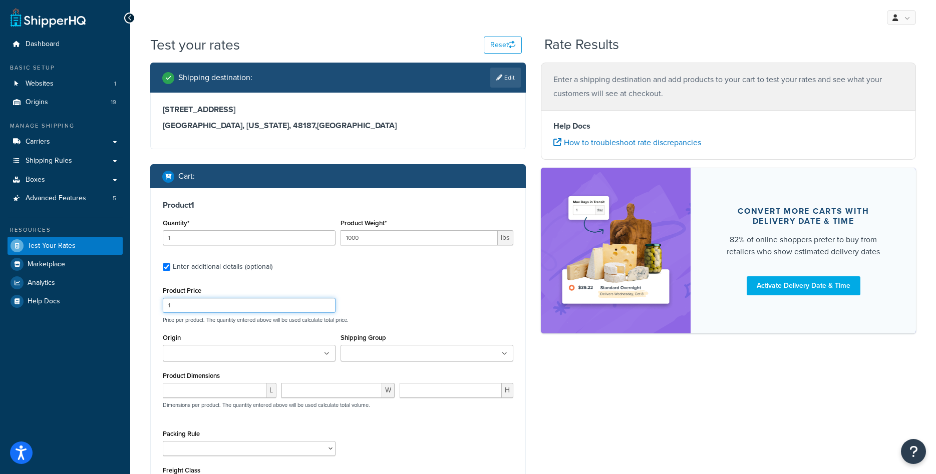
click at [207, 304] on input "1" at bounding box center [249, 305] width 173 height 15
click at [207, 303] on input "1" at bounding box center [249, 305] width 173 height 15
click at [380, 240] on input "1000" at bounding box center [419, 237] width 157 height 15
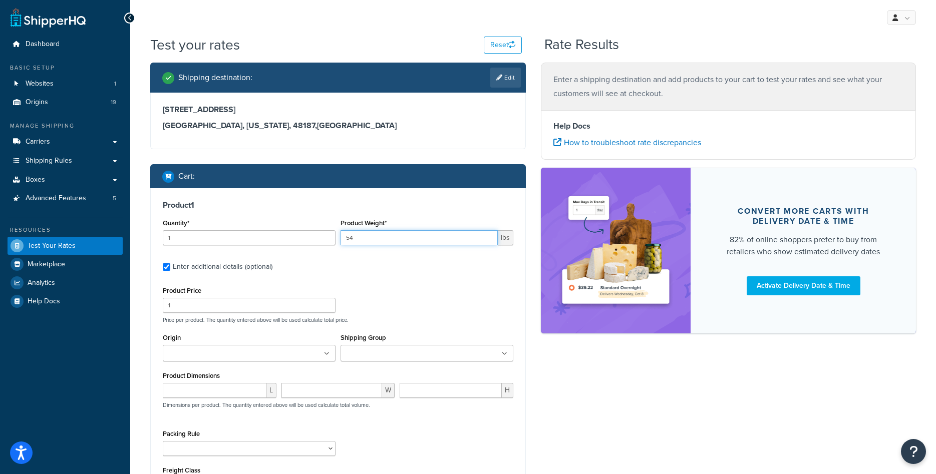
type input "54"
click at [191, 314] on div "Product Price 1 Price per product. The quantity entered above will be used calc…" at bounding box center [338, 304] width 356 height 40
click at [193, 310] on input "1" at bounding box center [249, 305] width 173 height 15
click at [383, 304] on div "Product Price 100 Price per product. The quantity entered above will be used ca…" at bounding box center [338, 304] width 356 height 40
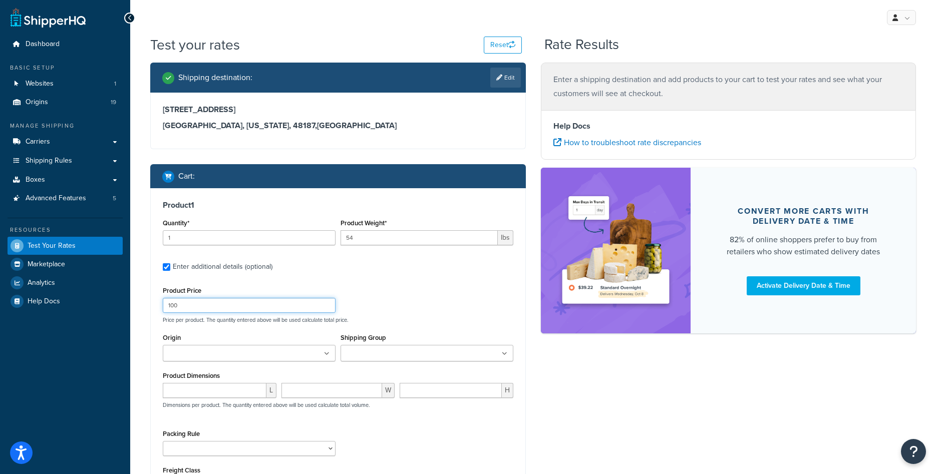
click at [236, 305] on input "100" at bounding box center [249, 305] width 173 height 15
type input "1000"
click at [387, 279] on div "Product 1 Quantity* 1 Product Weight* 54 lbs Enter additional details (optional…" at bounding box center [338, 350] width 375 height 324
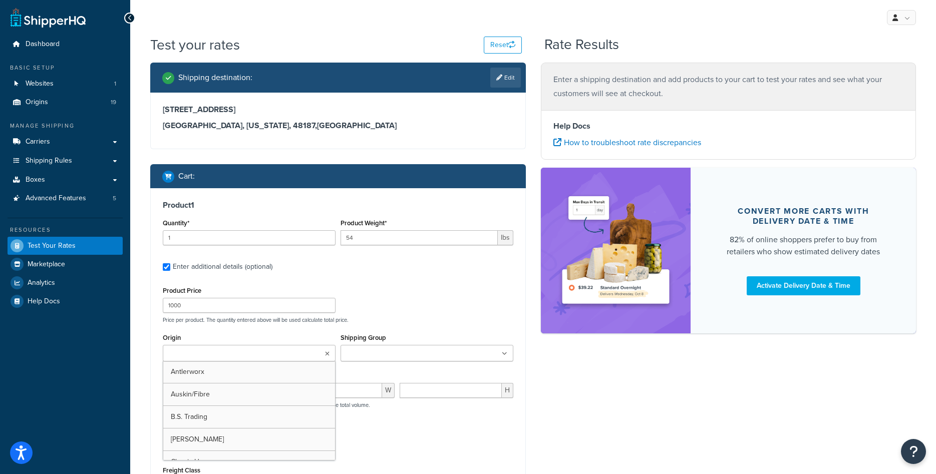
click at [278, 348] on ul at bounding box center [249, 353] width 173 height 17
click at [587, 432] on div "Shipping destination : Edit 1416 Whittier Drive Canton, Michigan, 48187 , Unite…" at bounding box center [533, 321] width 781 height 516
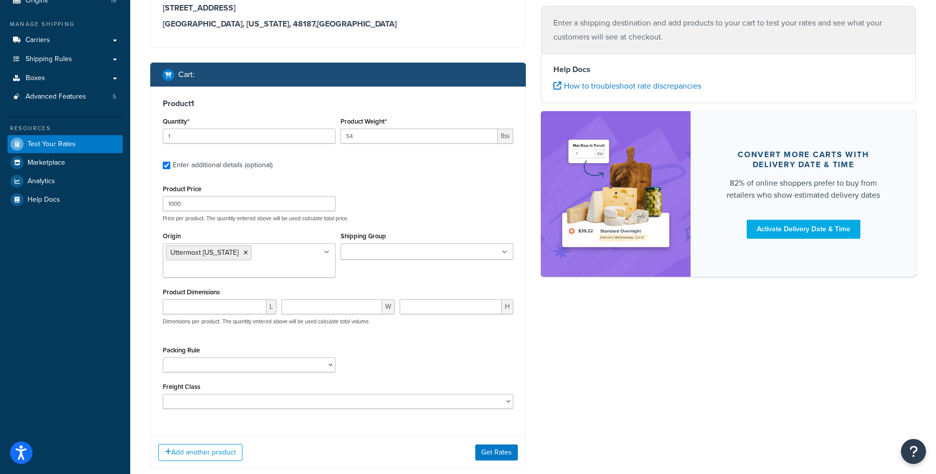
scroll to position [102, 0]
click at [495, 459] on button "Get Rates" at bounding box center [496, 452] width 43 height 16
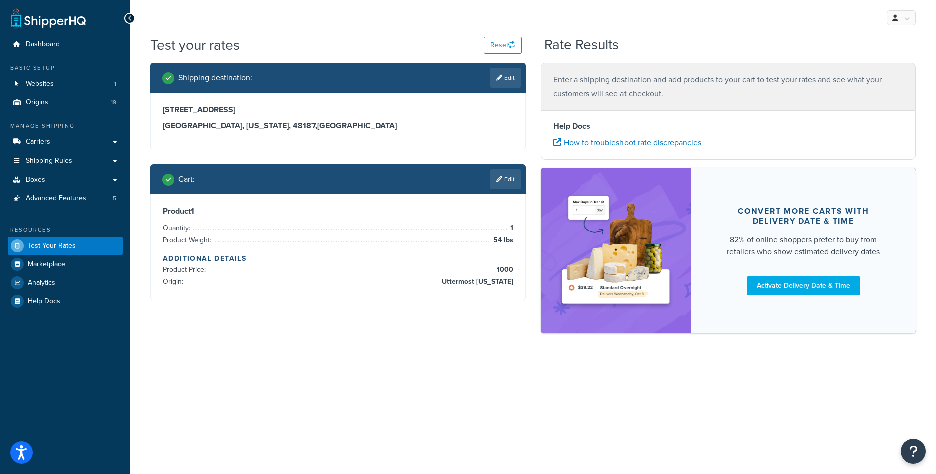
scroll to position [0, 0]
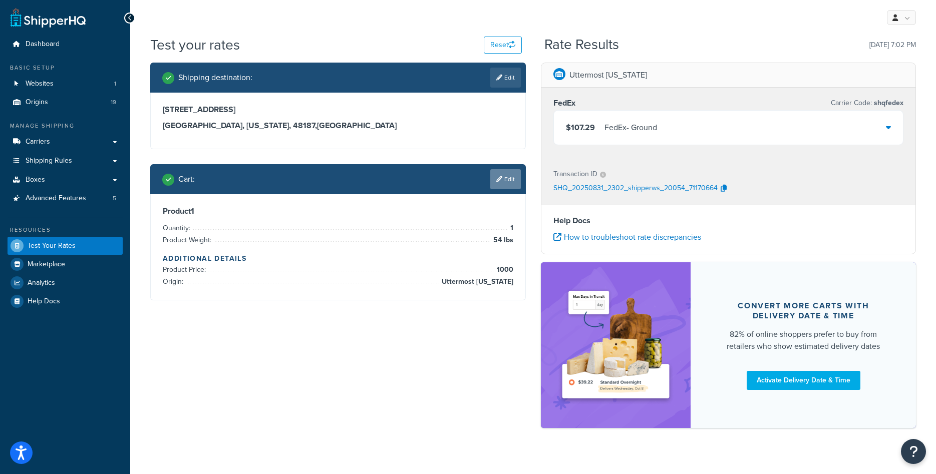
click at [506, 184] on link "Edit" at bounding box center [505, 179] width 31 height 20
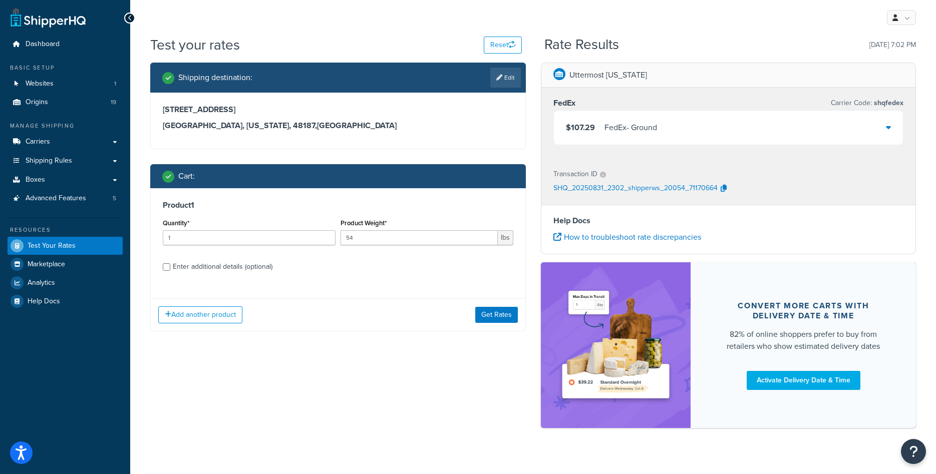
click at [229, 264] on div "Enter additional details (optional)" at bounding box center [223, 267] width 100 height 14
click at [170, 264] on input "Enter additional details (optional)" at bounding box center [167, 267] width 8 height 8
checkbox input "true"
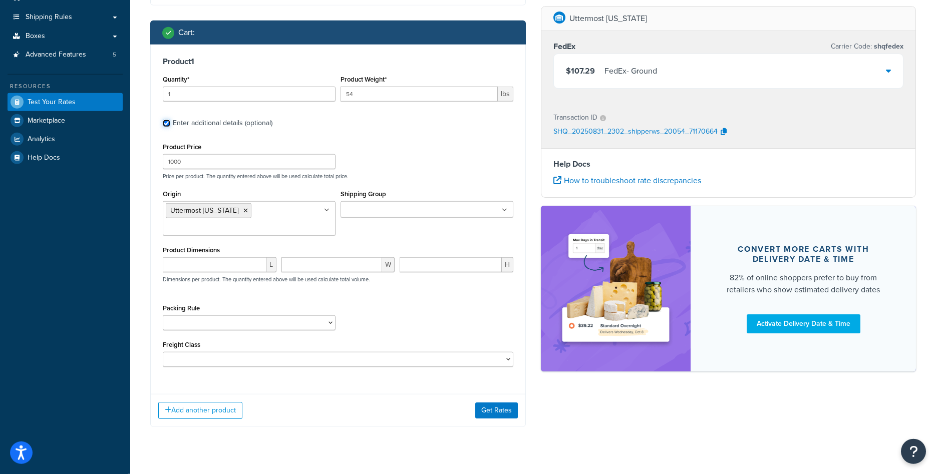
scroll to position [153, 0]
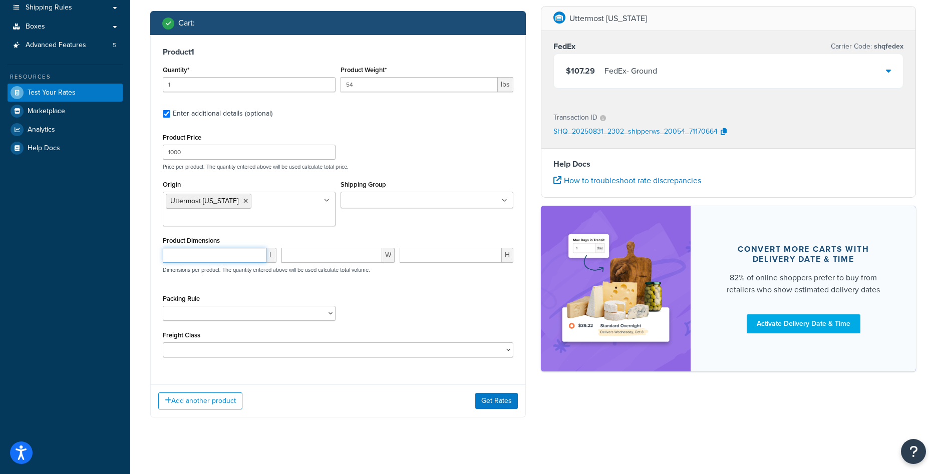
click at [216, 256] on input "number" at bounding box center [215, 255] width 104 height 15
type input "48"
click at [330, 255] on input "number" at bounding box center [332, 255] width 101 height 15
type input "48"
click at [413, 256] on input "number" at bounding box center [451, 255] width 102 height 15
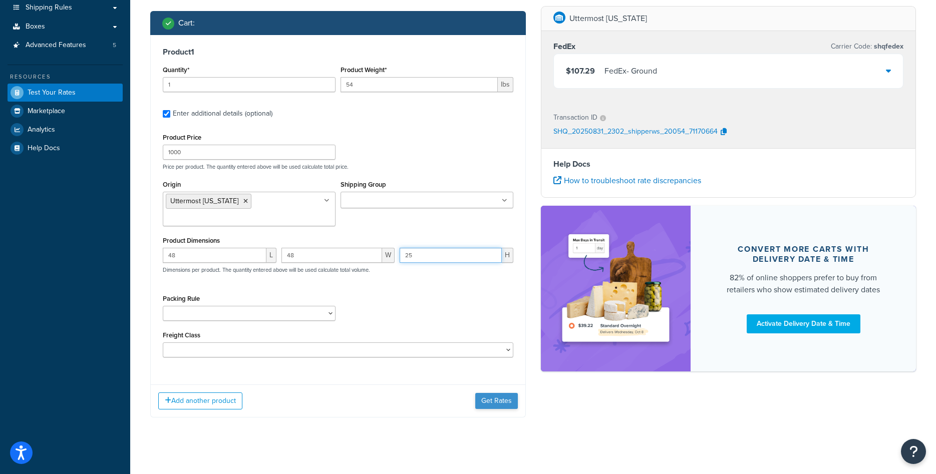
type input "25"
click at [487, 401] on button "Get Rates" at bounding box center [496, 401] width 43 height 16
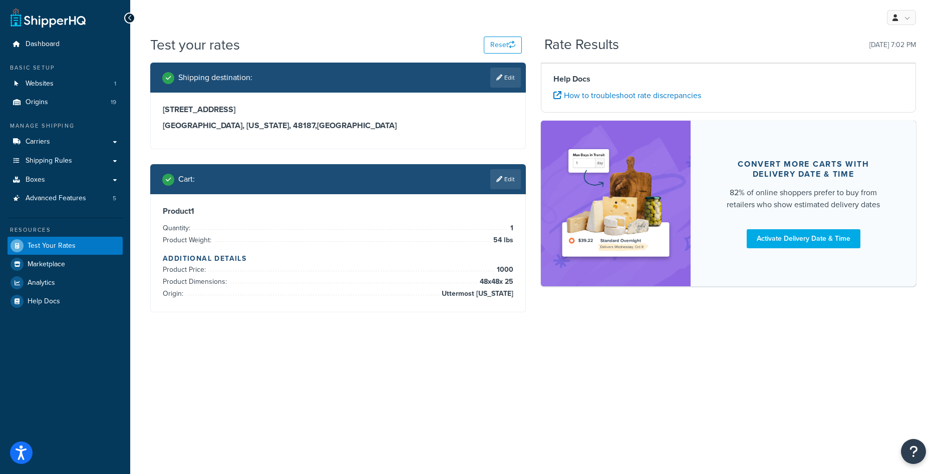
scroll to position [0, 0]
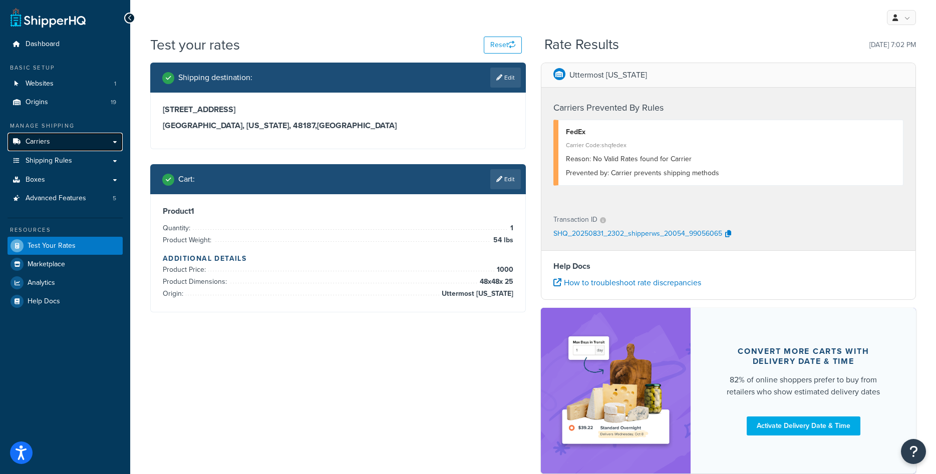
click at [64, 149] on link "Carriers" at bounding box center [65, 142] width 115 height 19
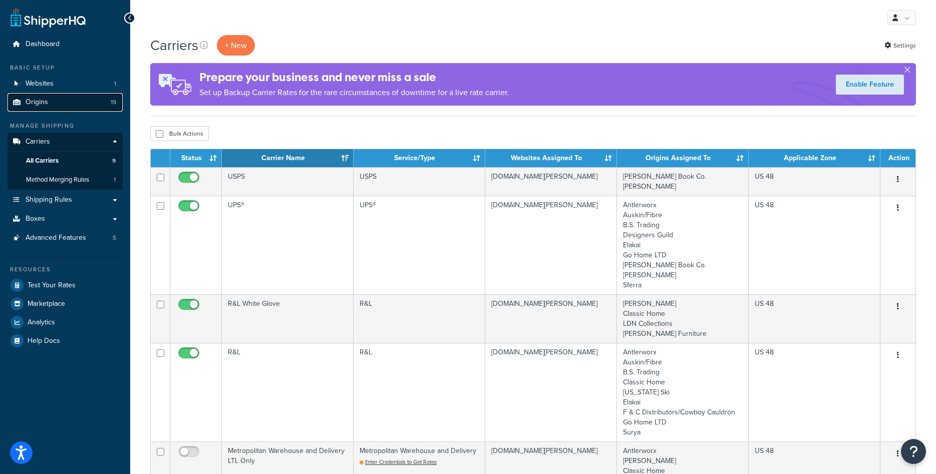
click at [56, 105] on link "Origins 19" at bounding box center [65, 102] width 115 height 19
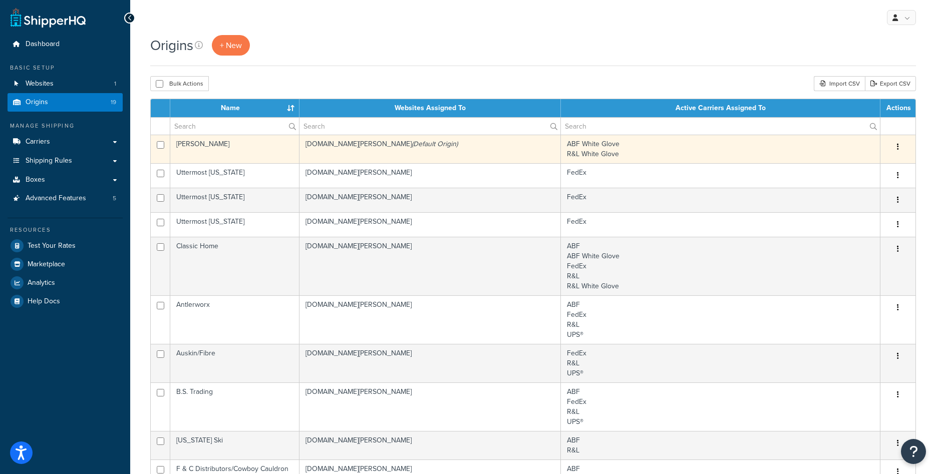
click at [419, 142] on icon "(Default Origin)" at bounding box center [435, 144] width 46 height 11
click at [424, 153] on td "[DOMAIN_NAME][PERSON_NAME] (Default Origin)" at bounding box center [430, 149] width 261 height 29
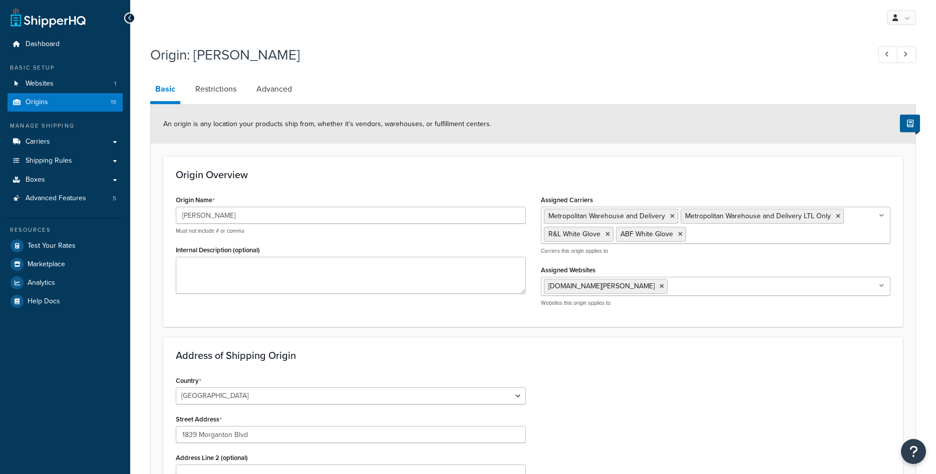
select select "33"
click at [277, 92] on link "Advanced" at bounding box center [274, 89] width 46 height 24
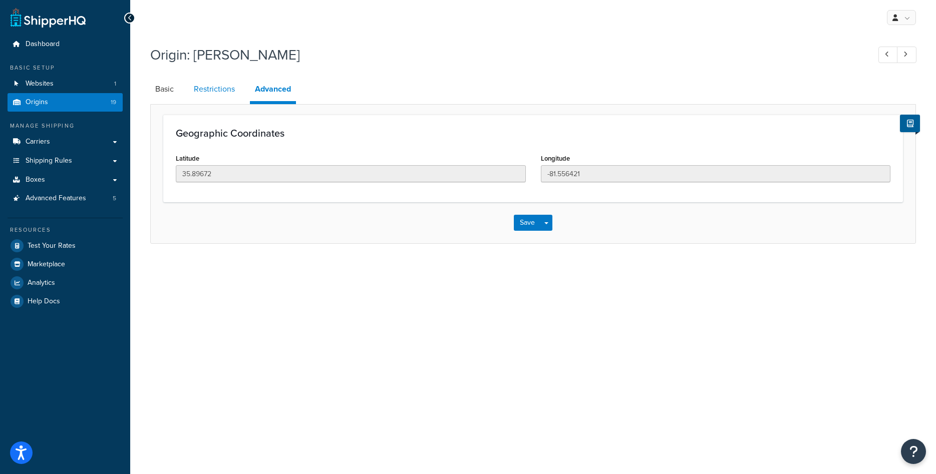
click at [214, 93] on link "Restrictions" at bounding box center [214, 89] width 51 height 24
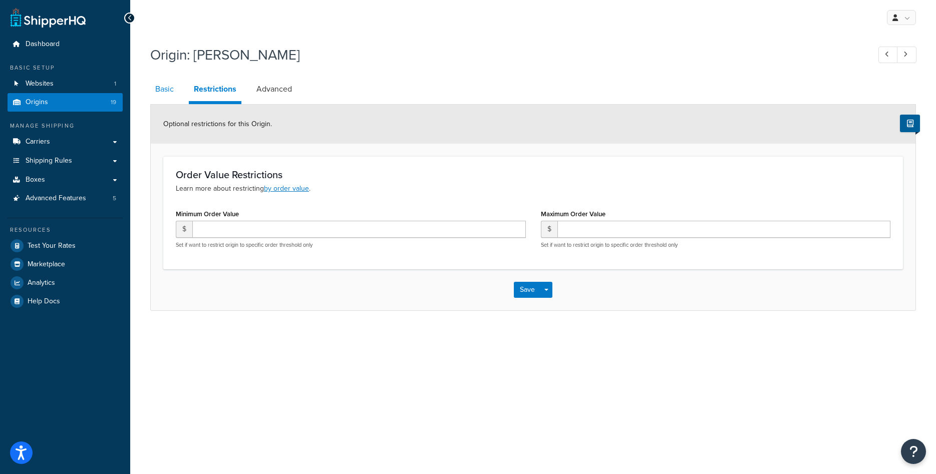
click at [164, 91] on link "Basic" at bounding box center [164, 89] width 29 height 24
select select "33"
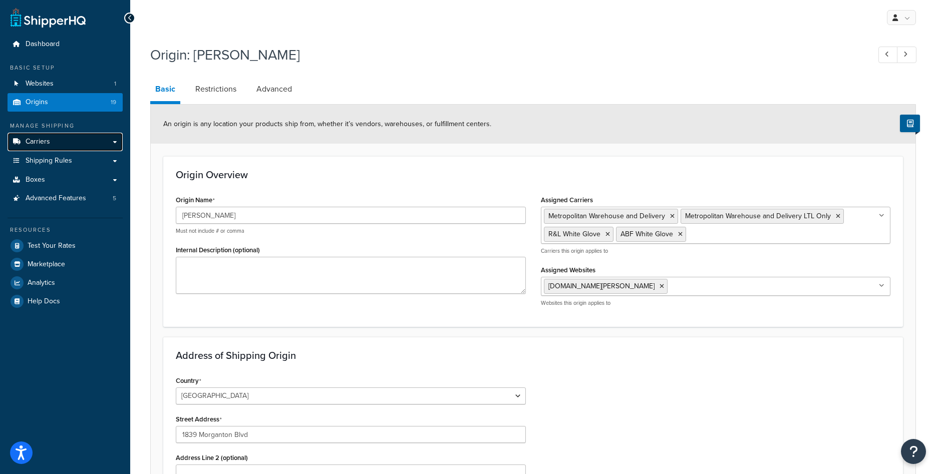
click at [43, 149] on link "Carriers" at bounding box center [65, 142] width 115 height 19
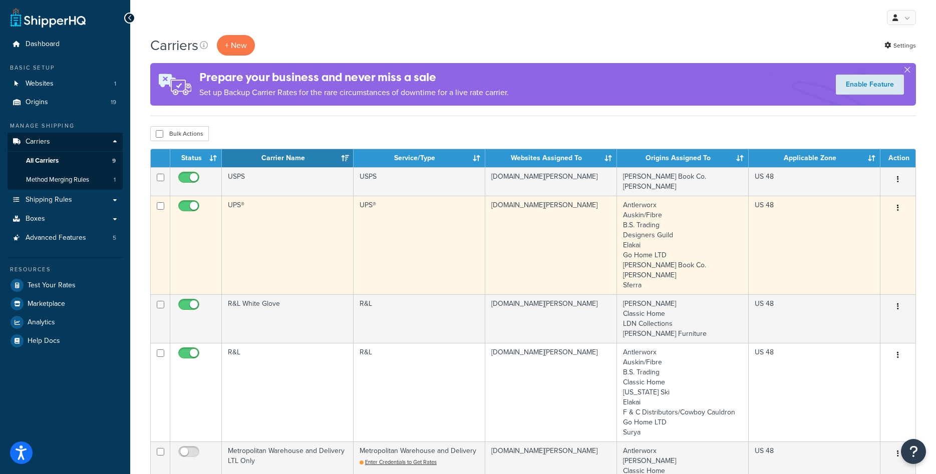
click at [299, 243] on td "UPS®" at bounding box center [288, 245] width 132 height 99
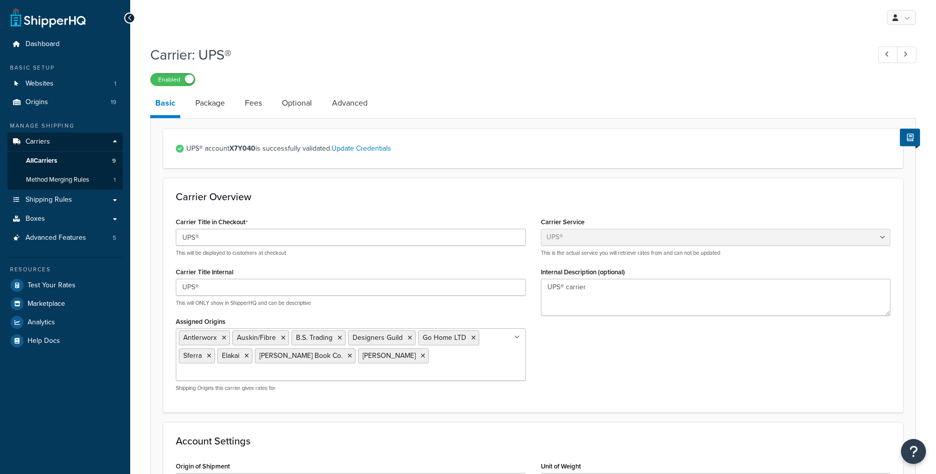
select select "ups"
select select "01"
click at [267, 368] on input "Assigned Origins" at bounding box center [223, 373] width 89 height 11
type input "utter"
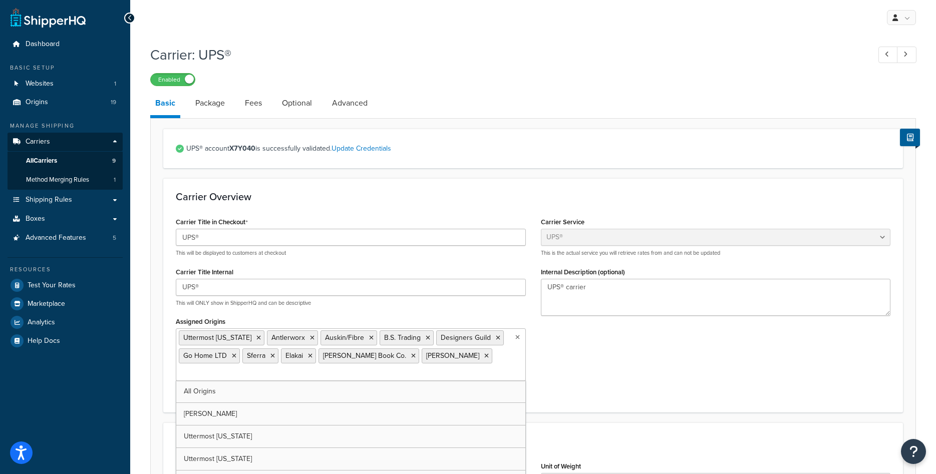
click at [584, 384] on div "Carrier Title in Checkout UPS® This will be displayed to customers at checkout …" at bounding box center [533, 307] width 730 height 185
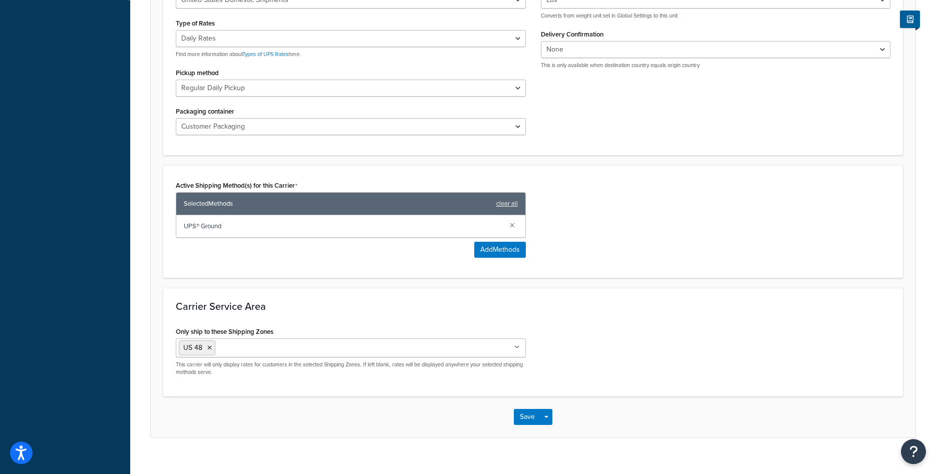
scroll to position [496, 0]
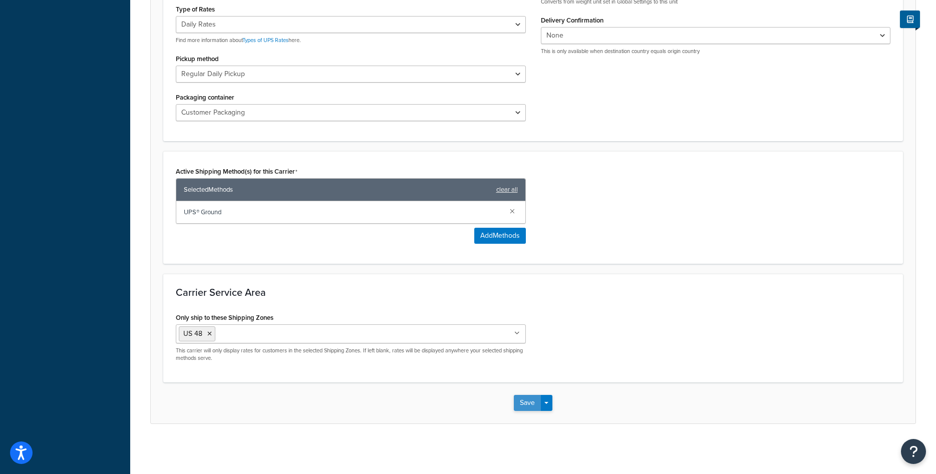
click at [527, 402] on button "Save" at bounding box center [527, 403] width 27 height 16
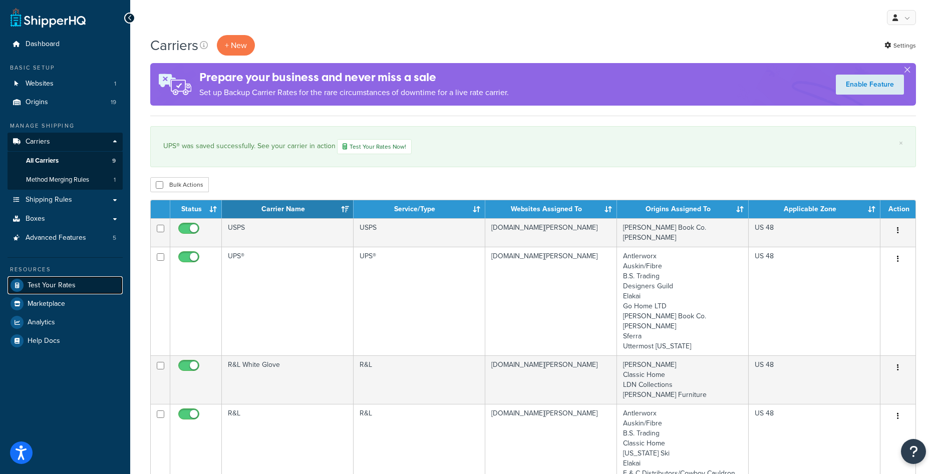
click at [91, 287] on link "Test Your Rates" at bounding box center [65, 286] width 115 height 18
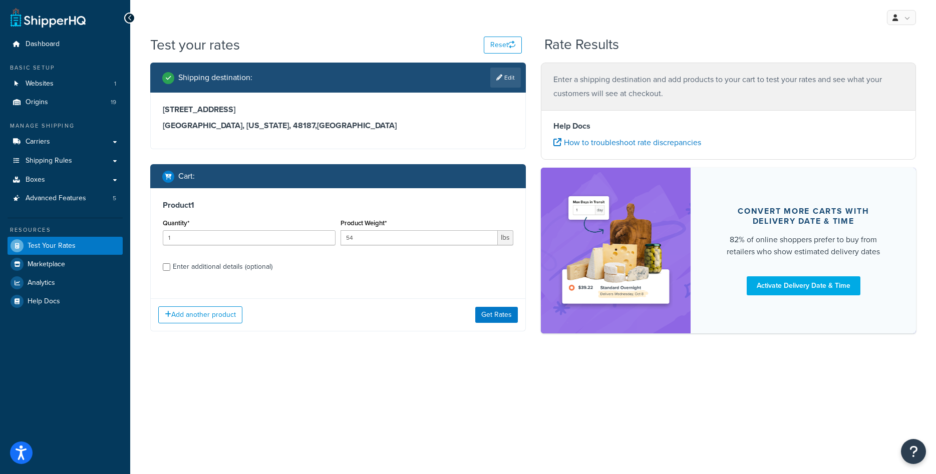
click at [223, 265] on div "Enter additional details (optional)" at bounding box center [223, 267] width 100 height 14
click at [170, 265] on input "Enter additional details (optional)" at bounding box center [167, 267] width 8 height 8
checkbox input "true"
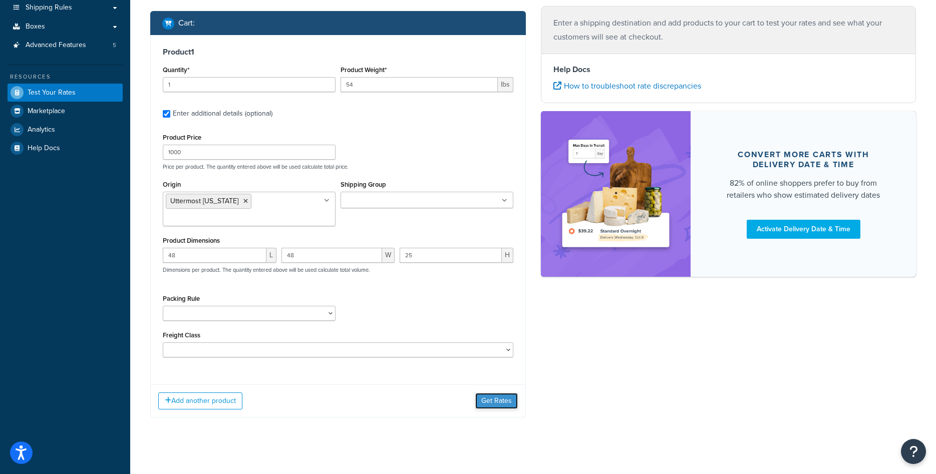
click at [493, 402] on button "Get Rates" at bounding box center [496, 401] width 43 height 16
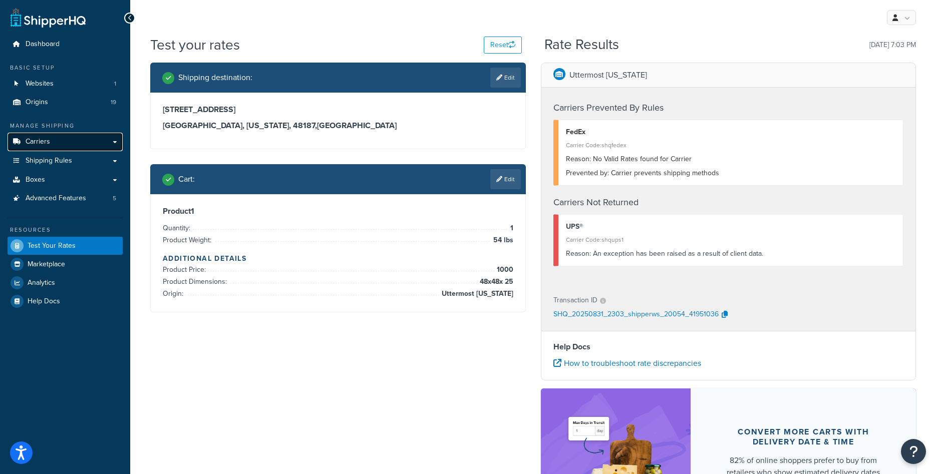
click at [37, 144] on span "Carriers" at bounding box center [38, 142] width 25 height 9
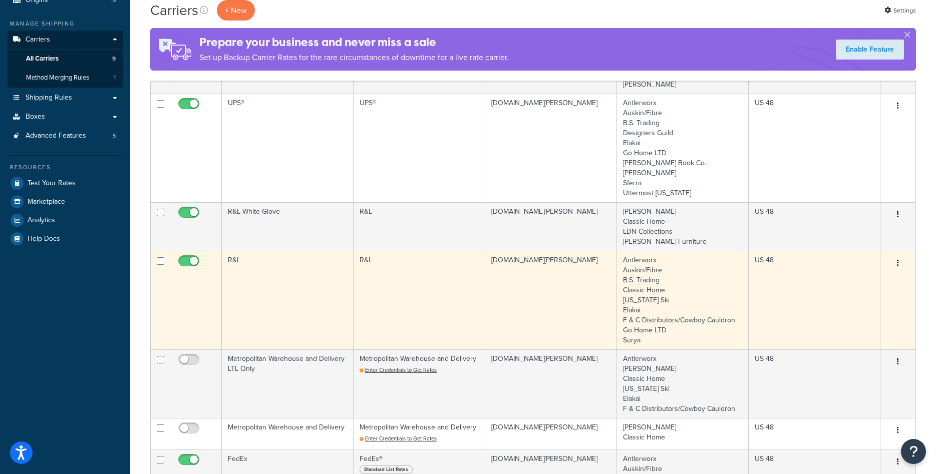
scroll to position [255, 0]
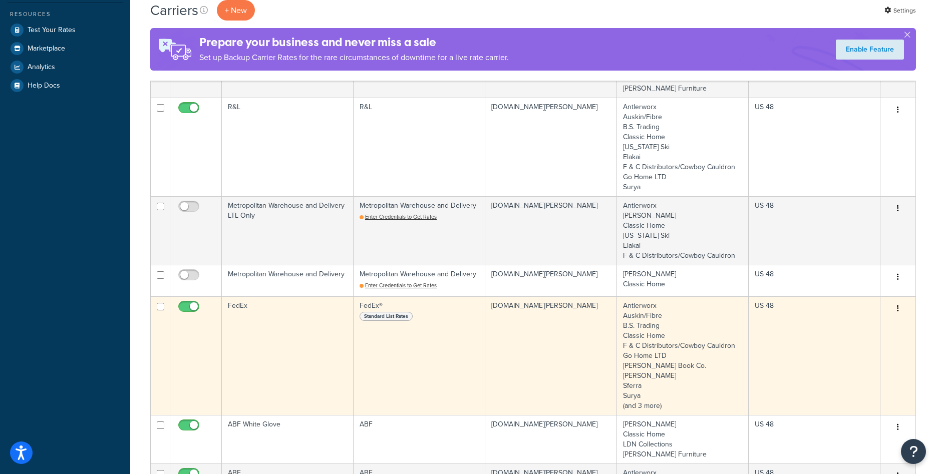
click at [309, 331] on td "FedEx" at bounding box center [288, 356] width 132 height 119
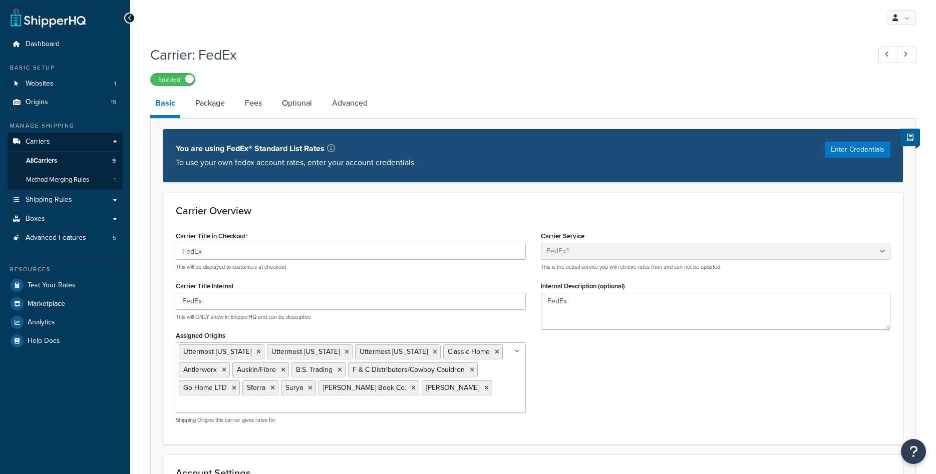
select select "fedEx"
select select "REGULAR_PICKUP"
select select "YOUR_PACKAGING"
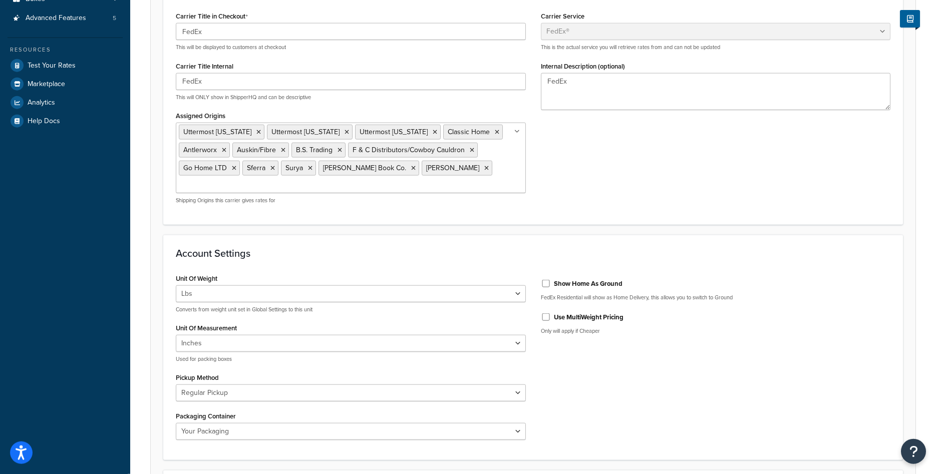
scroll to position [52, 0]
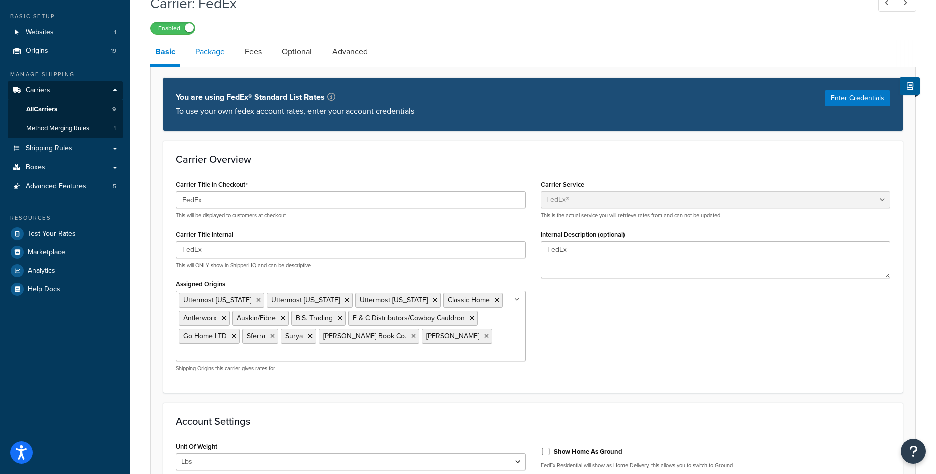
click at [213, 56] on link "Package" at bounding box center [210, 52] width 40 height 24
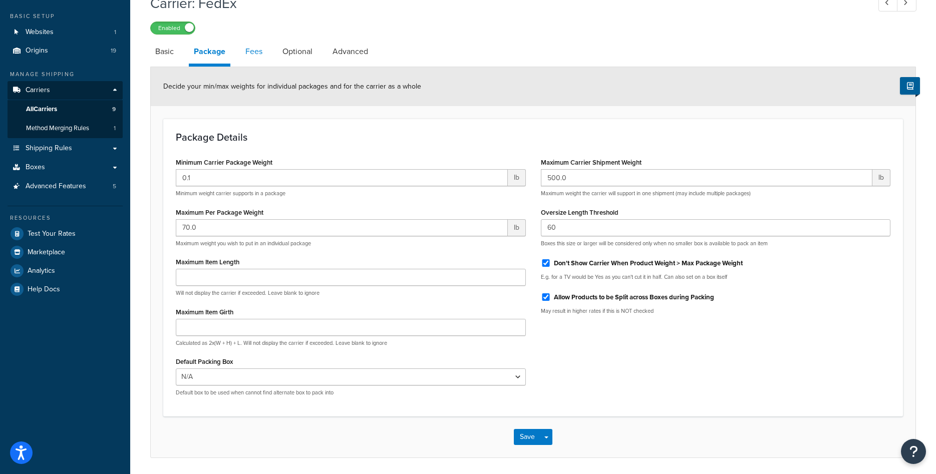
click at [263, 48] on link "Fees" at bounding box center [253, 52] width 27 height 24
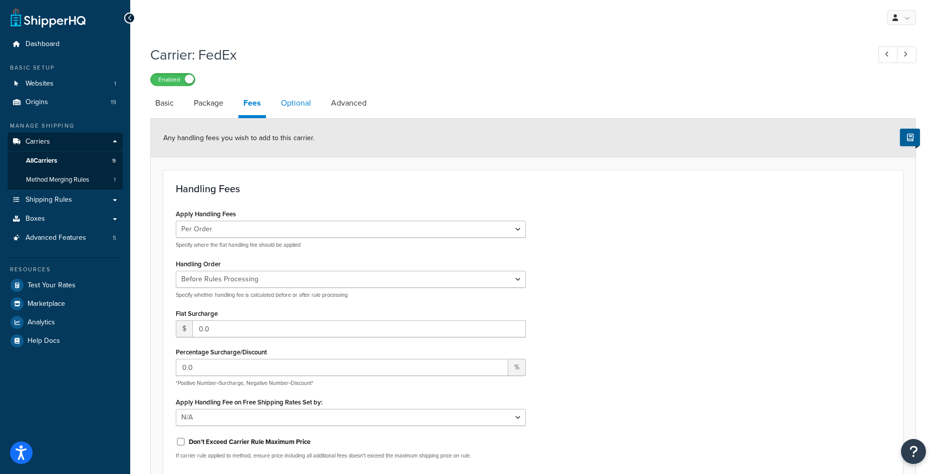
click at [310, 106] on link "Optional" at bounding box center [296, 103] width 40 height 24
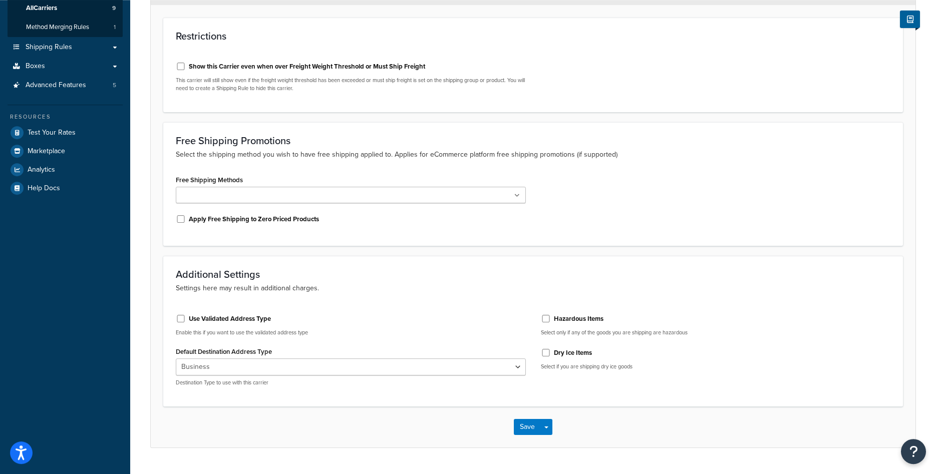
scroll to position [177, 0]
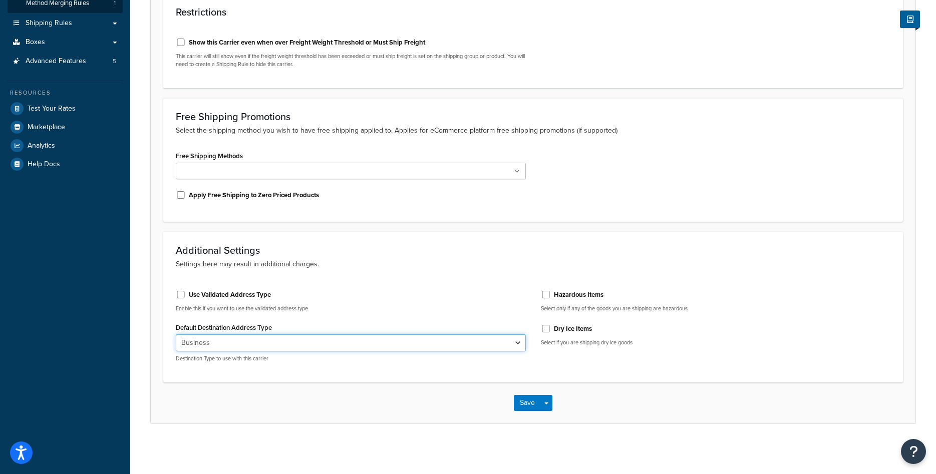
click at [176, 335] on select "Residential Business" at bounding box center [351, 343] width 350 height 17
select select "residential"
click option "Residential" at bounding box center [0, 0] width 0 height 0
click at [517, 408] on button "Save" at bounding box center [527, 403] width 27 height 16
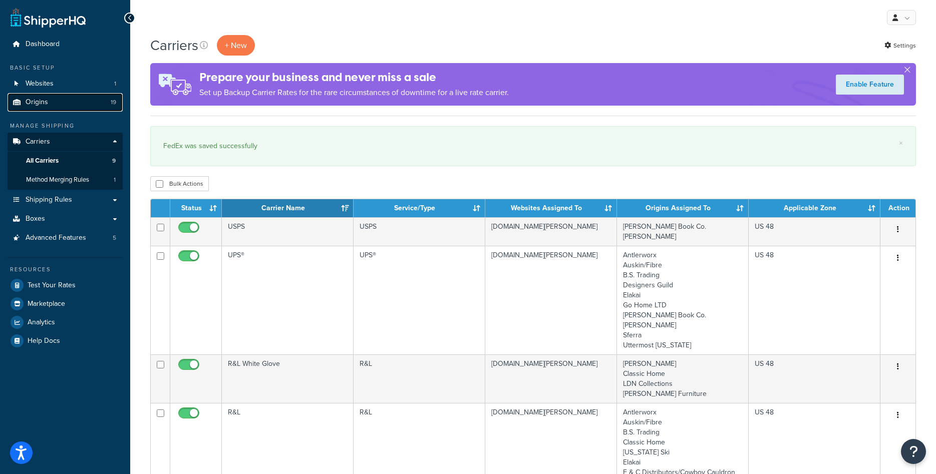
click at [45, 102] on span "Origins" at bounding box center [37, 102] width 23 height 9
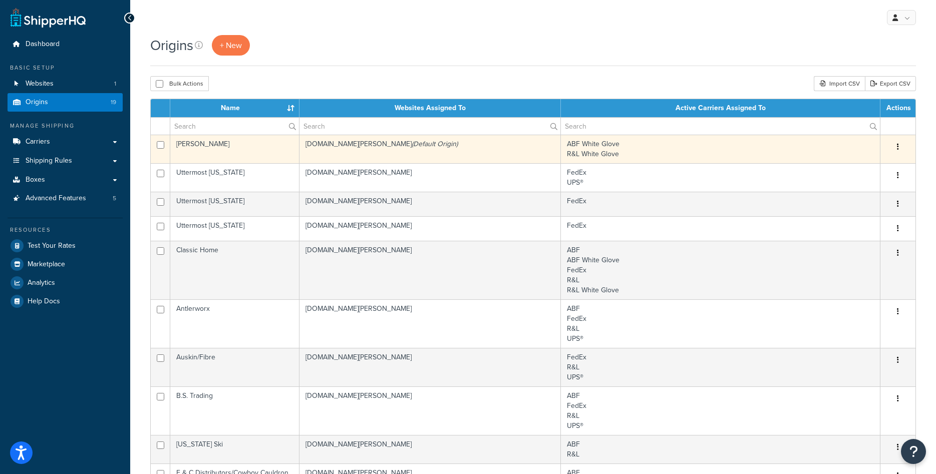
click at [900, 146] on button "button" at bounding box center [898, 147] width 14 height 16
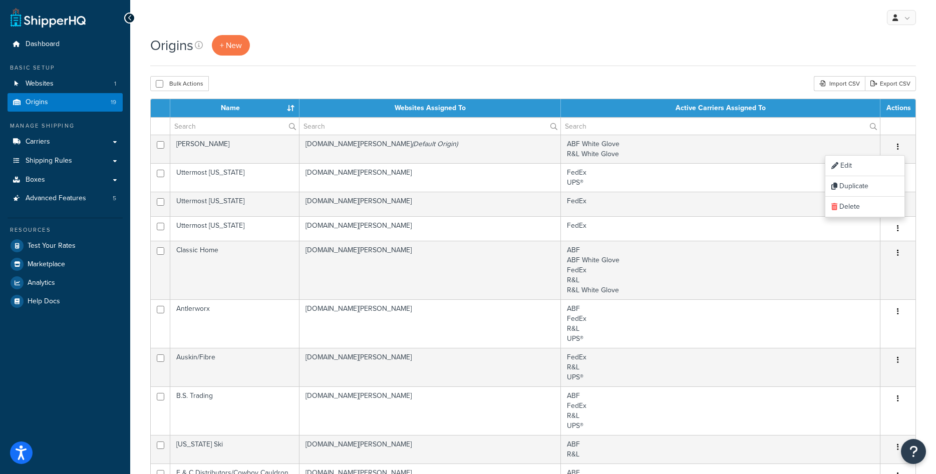
click at [768, 67] on div "Origins + New Bulk Actions Duplicate Delete Import CSV Export CSV Contact Us Se…" at bounding box center [533, 376] width 806 height 683
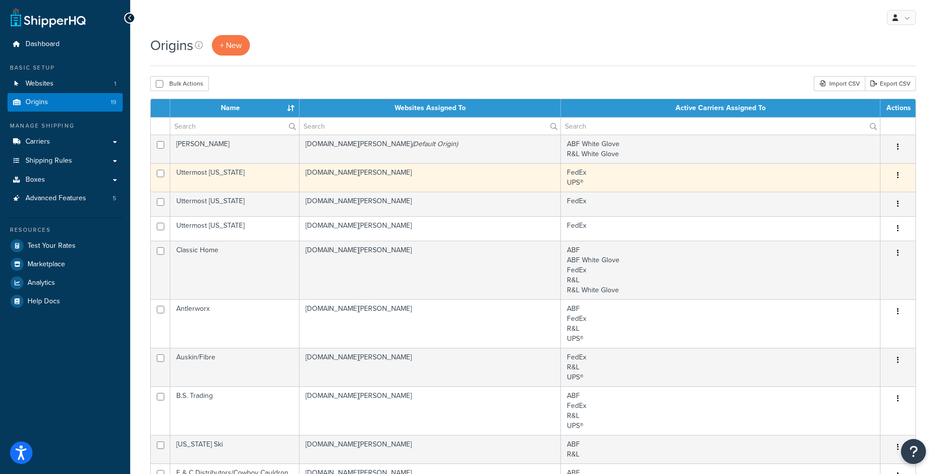
click at [895, 174] on button "button" at bounding box center [898, 176] width 14 height 16
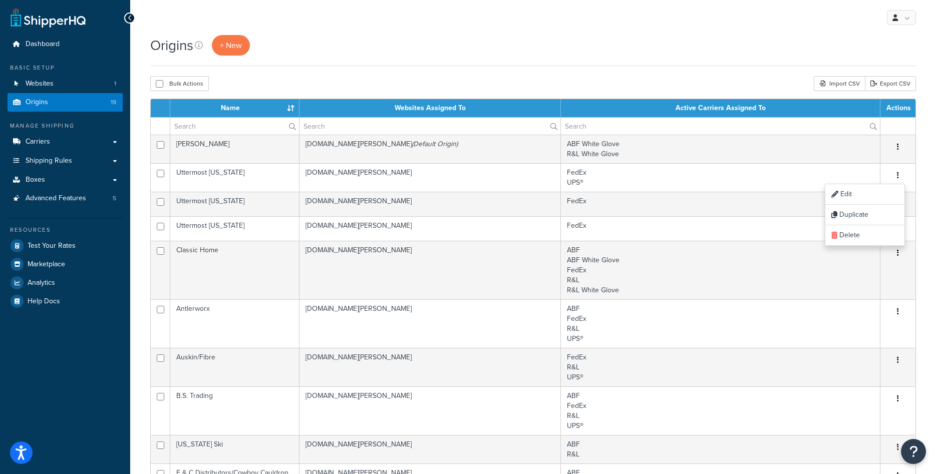
click at [620, 56] on div "Origins + New" at bounding box center [533, 45] width 766 height 21
click at [48, 41] on span "Dashboard" at bounding box center [43, 44] width 34 height 9
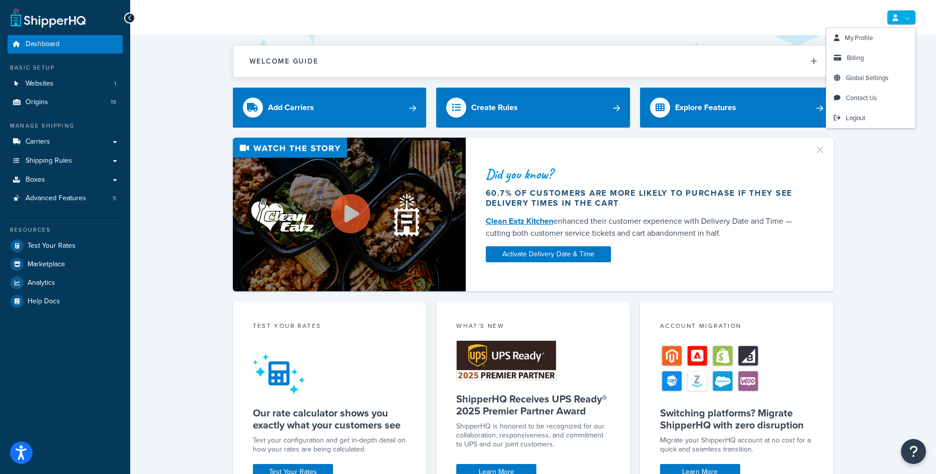
click at [909, 18] on link at bounding box center [901, 17] width 29 height 15
click at [887, 76] on span "Global Settings" at bounding box center [867, 78] width 43 height 10
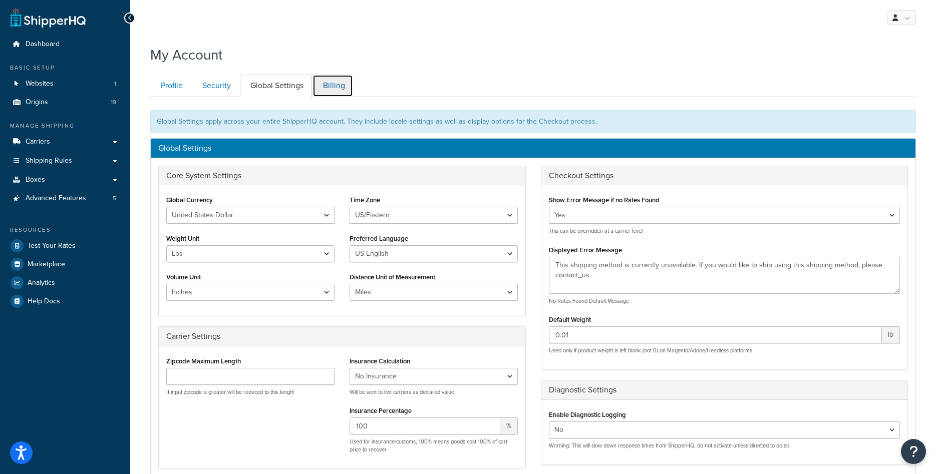
click at [326, 87] on link "Billing" at bounding box center [333, 86] width 41 height 23
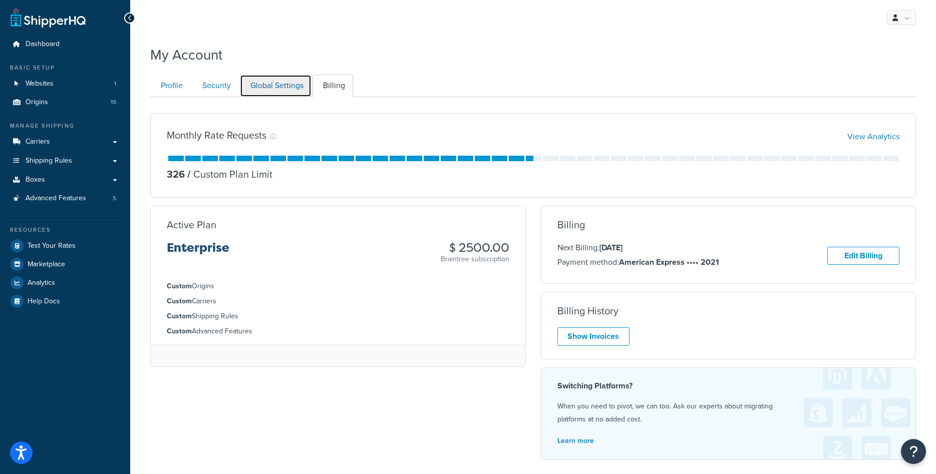
click at [269, 89] on link "Global Settings" at bounding box center [276, 86] width 72 height 23
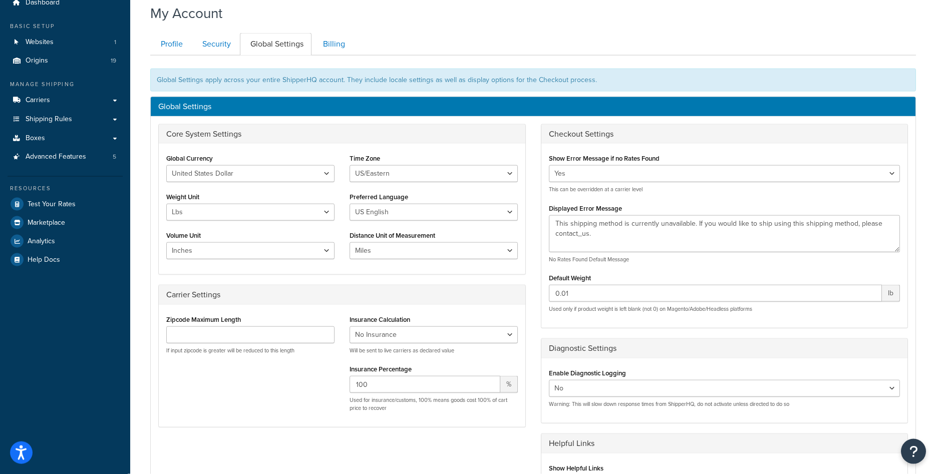
scroll to position [41, 0]
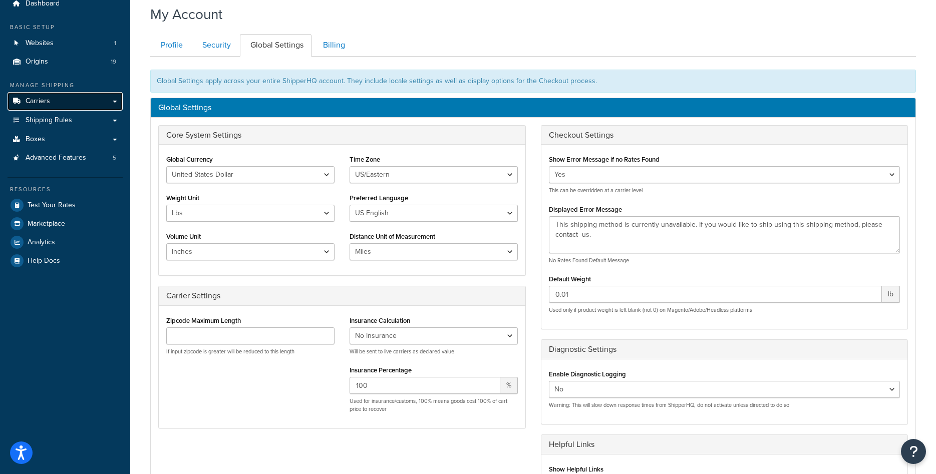
click at [57, 103] on link "Carriers" at bounding box center [65, 101] width 115 height 19
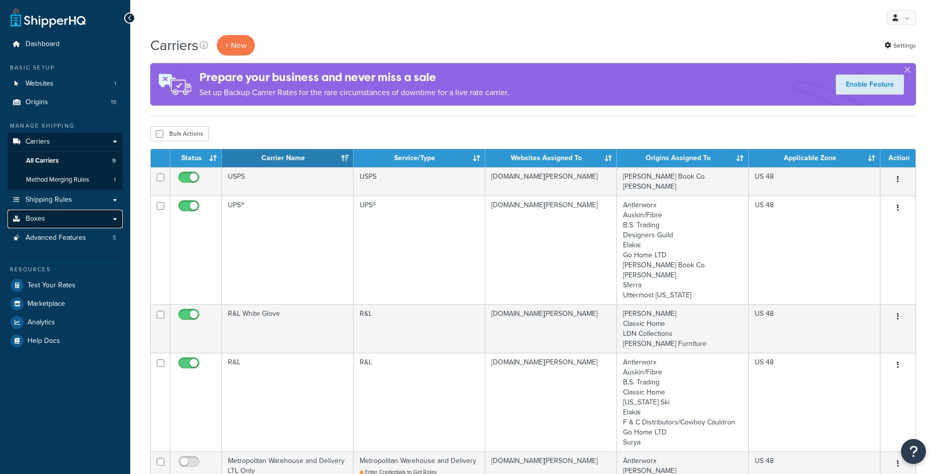
click at [55, 211] on link "Boxes" at bounding box center [65, 219] width 115 height 19
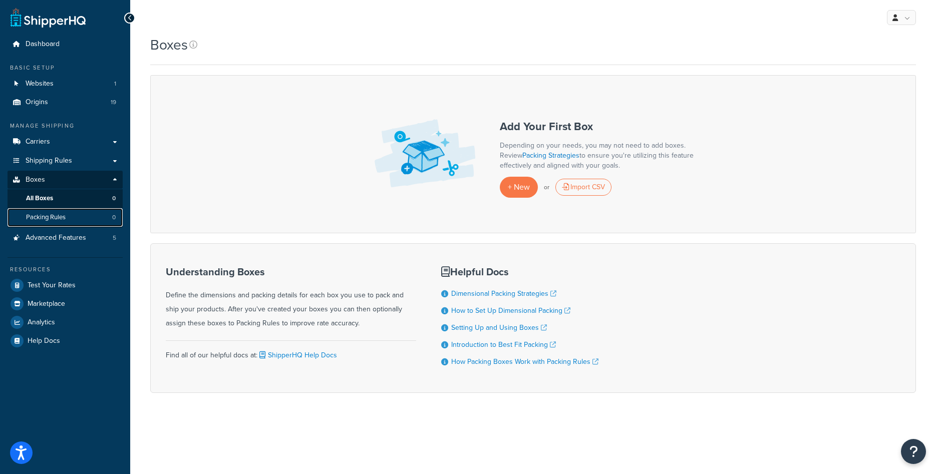
click at [50, 214] on span "Packing Rules" at bounding box center [46, 217] width 40 height 9
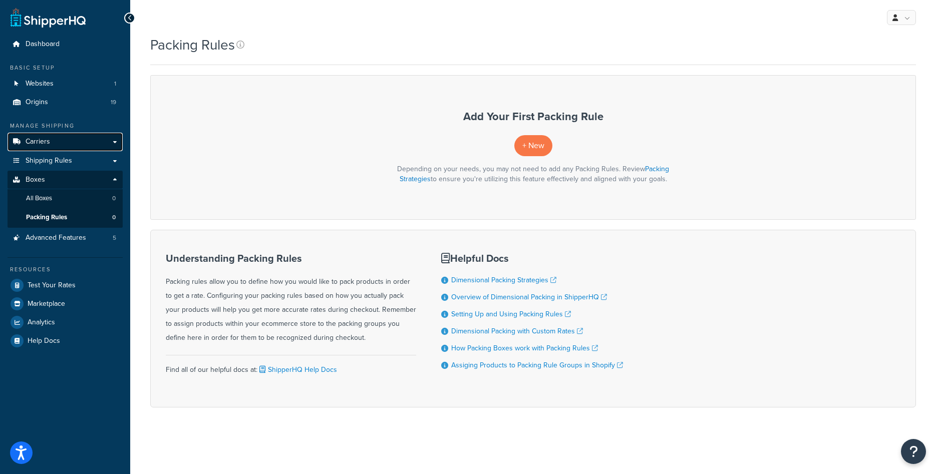
click at [48, 142] on span "Carriers" at bounding box center [38, 142] width 25 height 9
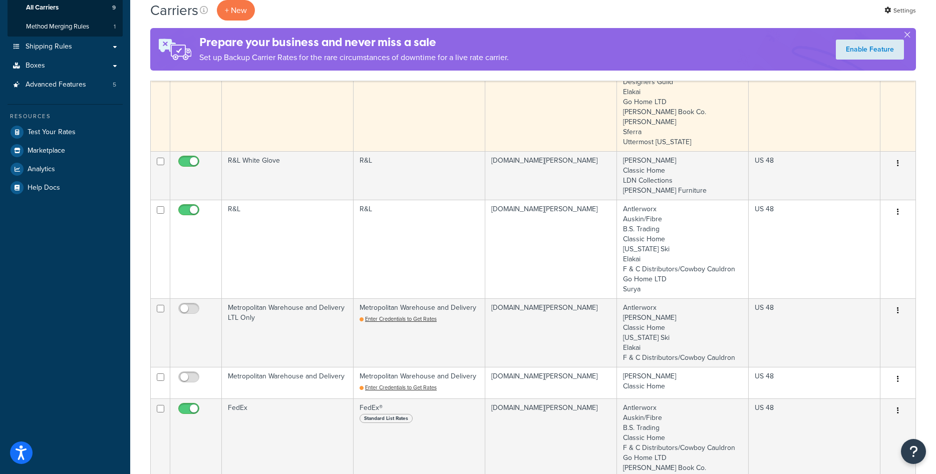
scroll to position [51, 0]
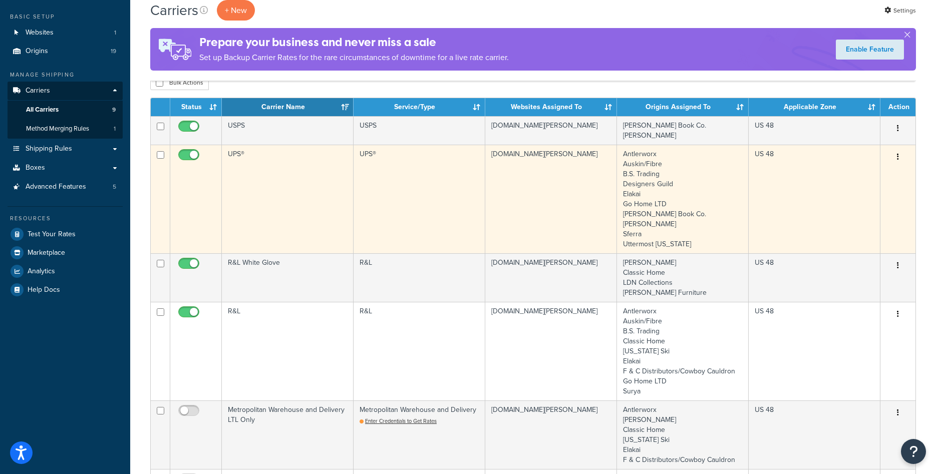
click at [319, 229] on td "UPS®" at bounding box center [288, 199] width 132 height 109
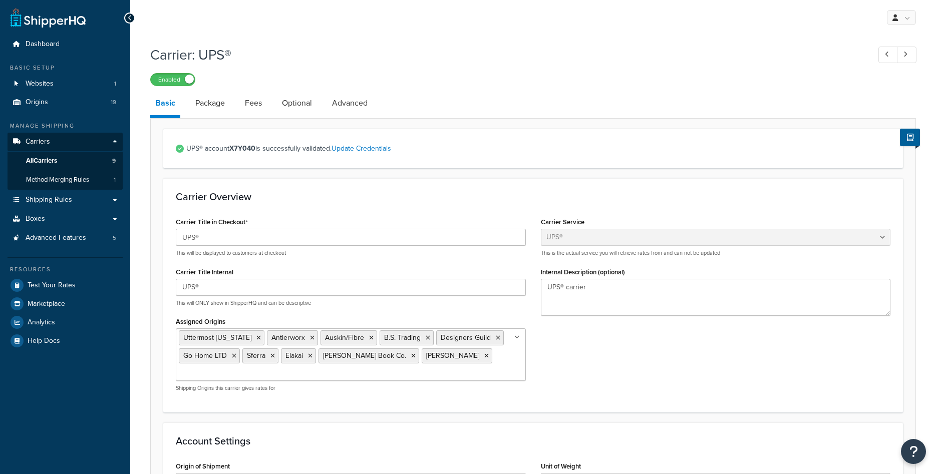
select select "ups"
select select "01"
click at [256, 341] on icon at bounding box center [258, 338] width 5 height 6
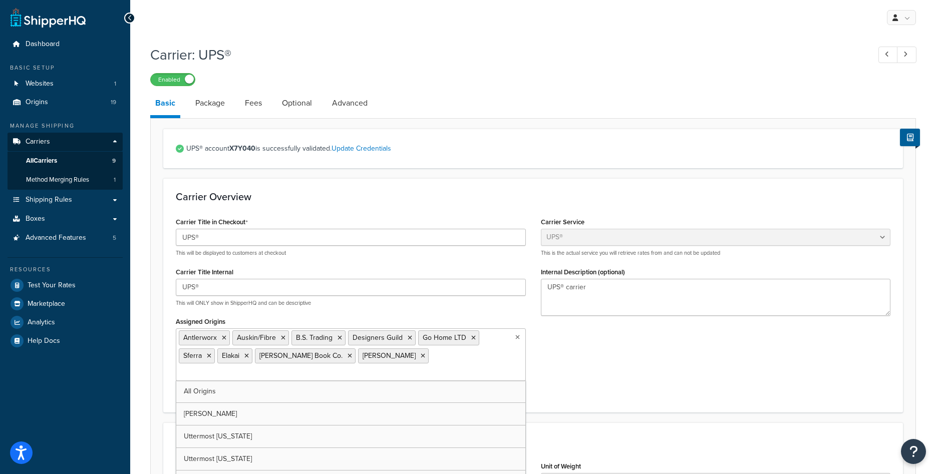
click at [667, 334] on div "Carrier Title in Checkout UPS® This will be displayed to customers at checkout …" at bounding box center [533, 307] width 730 height 185
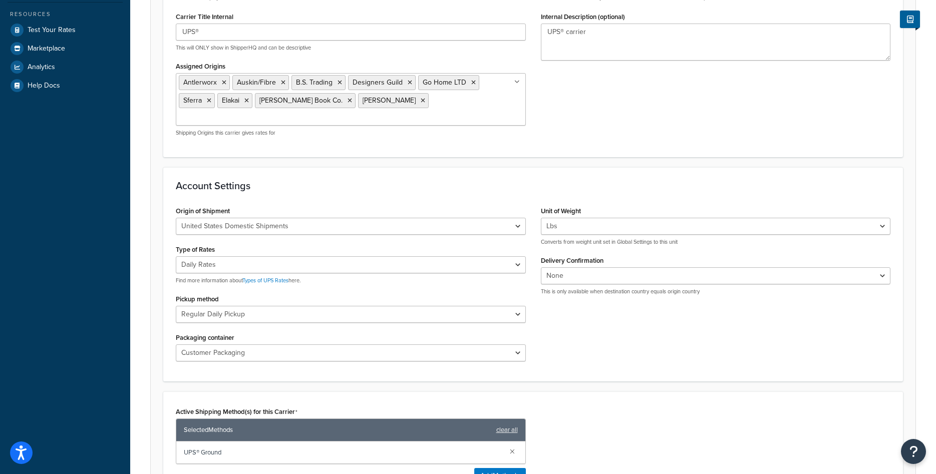
scroll to position [460, 0]
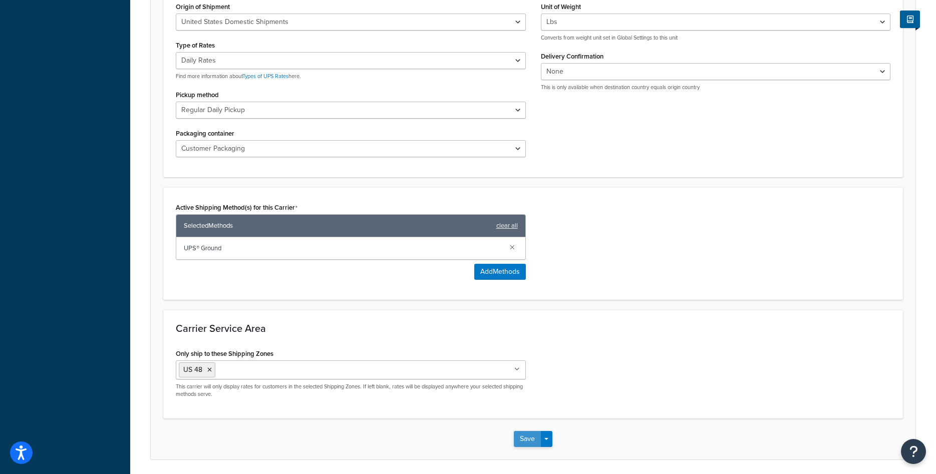
click at [525, 431] on button "Save" at bounding box center [527, 439] width 27 height 16
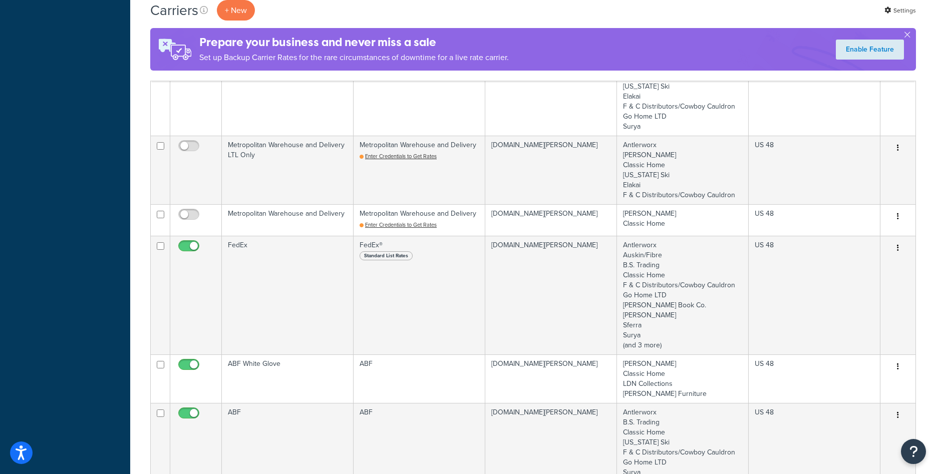
scroll to position [358, 0]
click at [282, 280] on td "FedEx" at bounding box center [288, 294] width 132 height 119
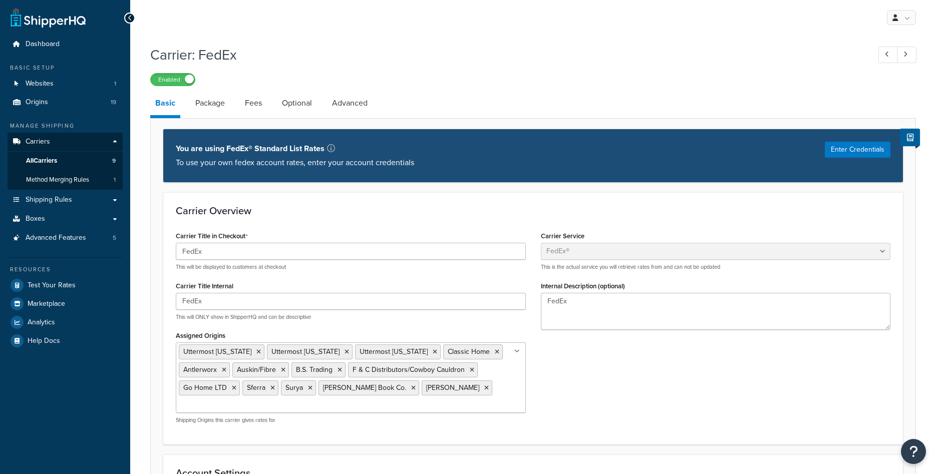
select select "fedEx"
select select "REGULAR_PICKUP"
select select "YOUR_PACKAGING"
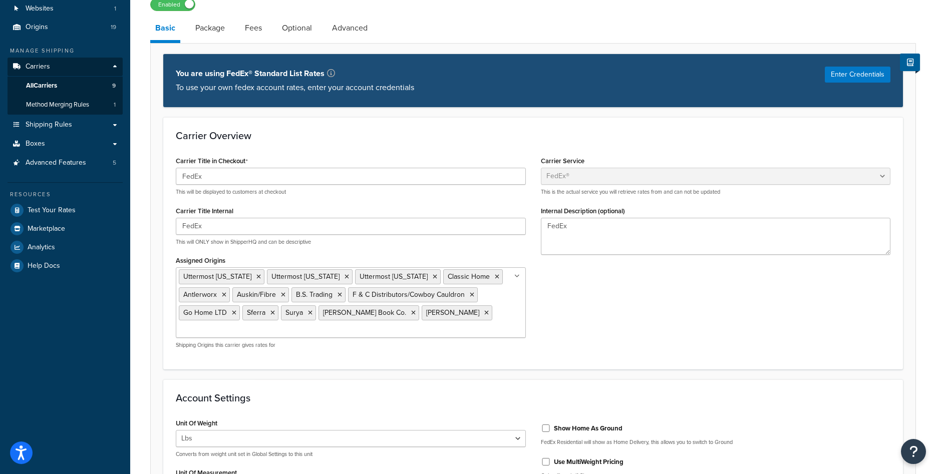
scroll to position [51, 0]
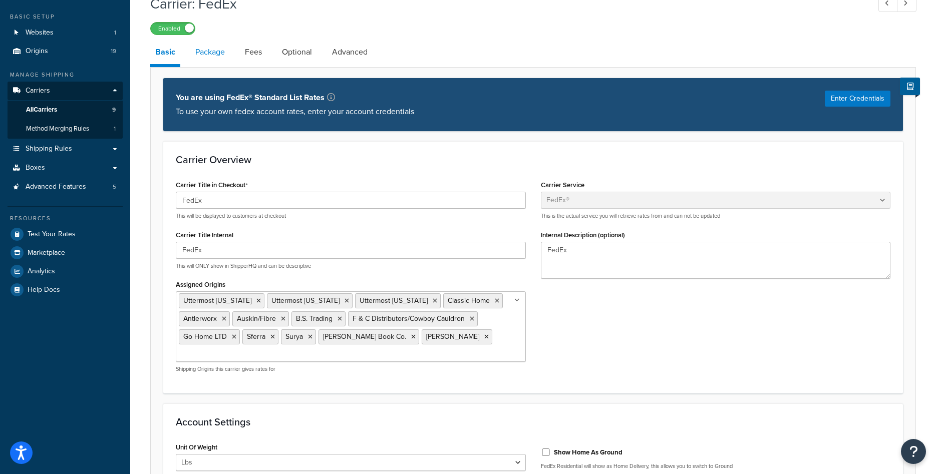
click at [216, 51] on link "Package" at bounding box center [210, 52] width 40 height 24
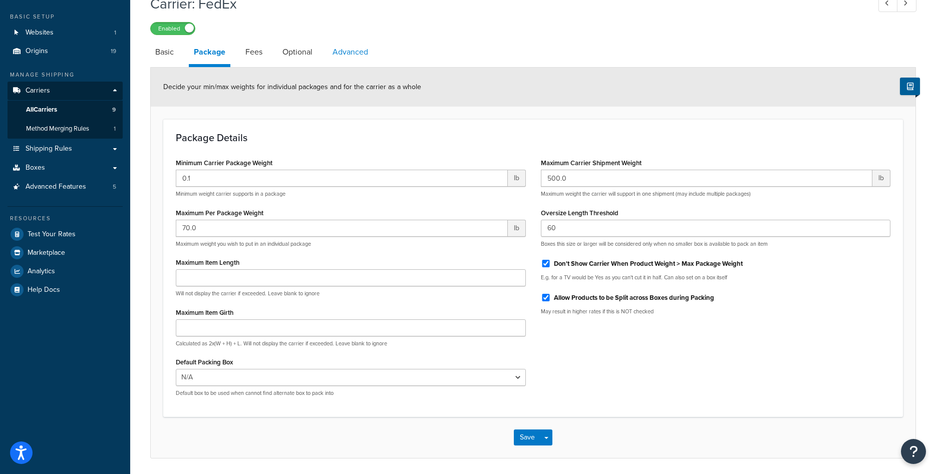
click at [346, 55] on link "Advanced" at bounding box center [351, 52] width 46 height 24
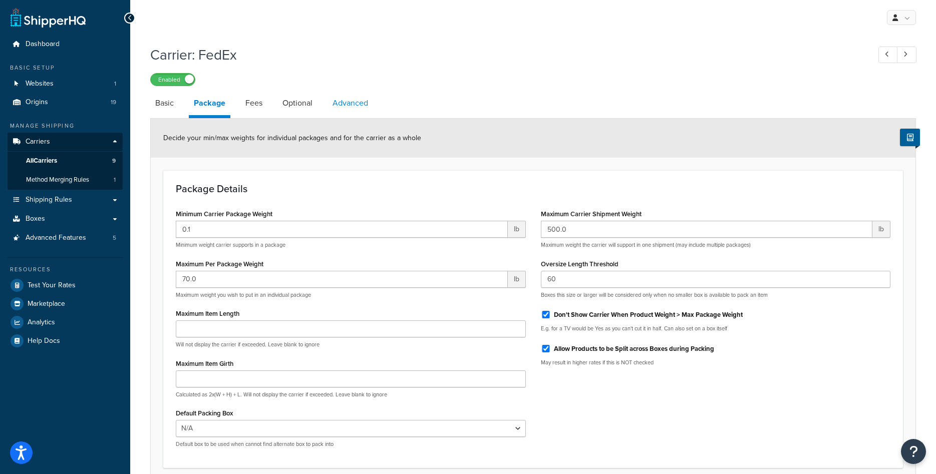
select select "false"
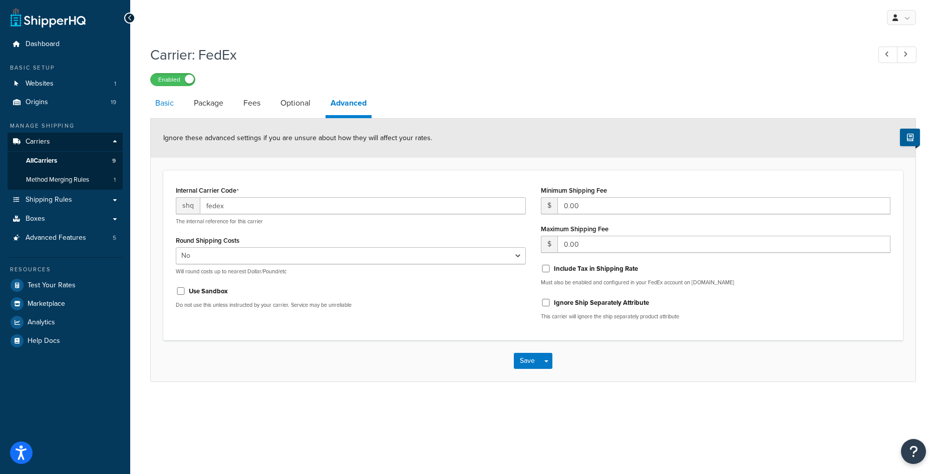
click at [171, 109] on link "Basic" at bounding box center [164, 103] width 29 height 24
select select "fedEx"
select select "REGULAR_PICKUP"
select select "YOUR_PACKAGING"
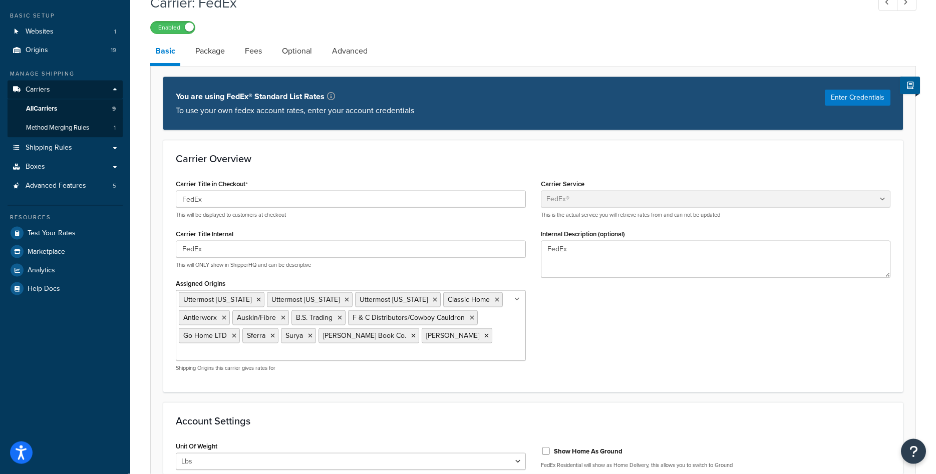
scroll to position [51, 0]
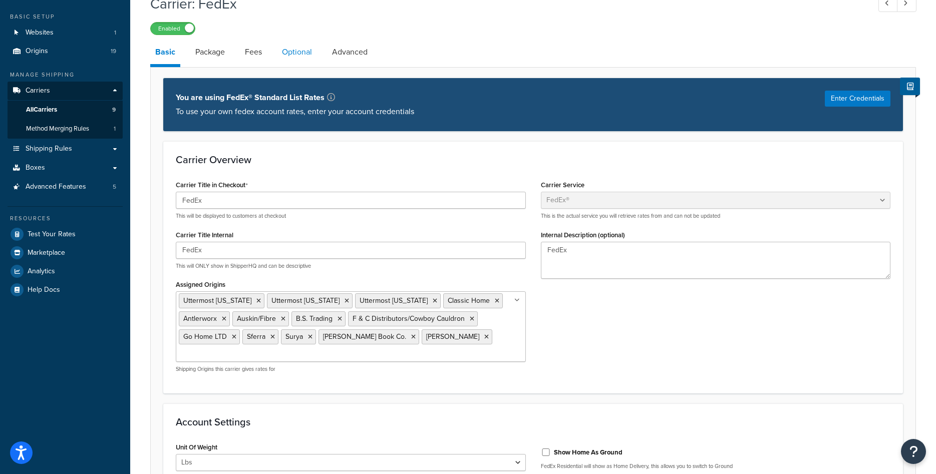
click at [283, 56] on link "Optional" at bounding box center [297, 52] width 40 height 24
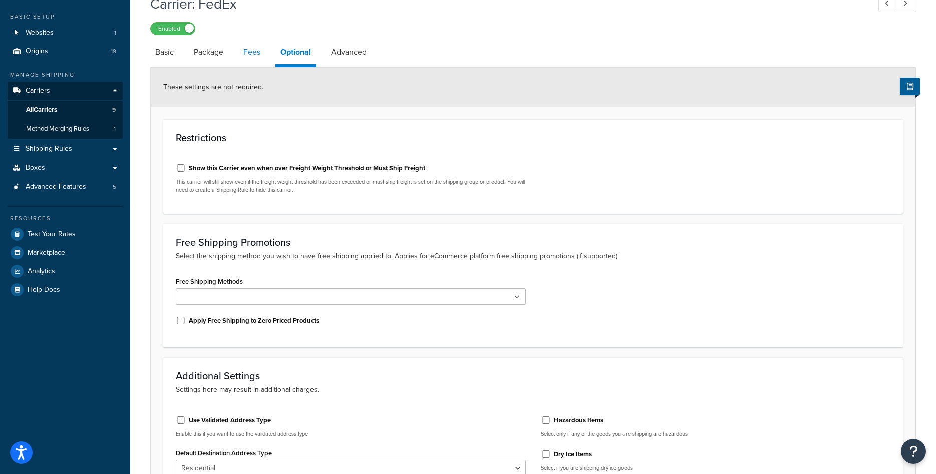
click at [265, 59] on link "Fees" at bounding box center [251, 52] width 27 height 24
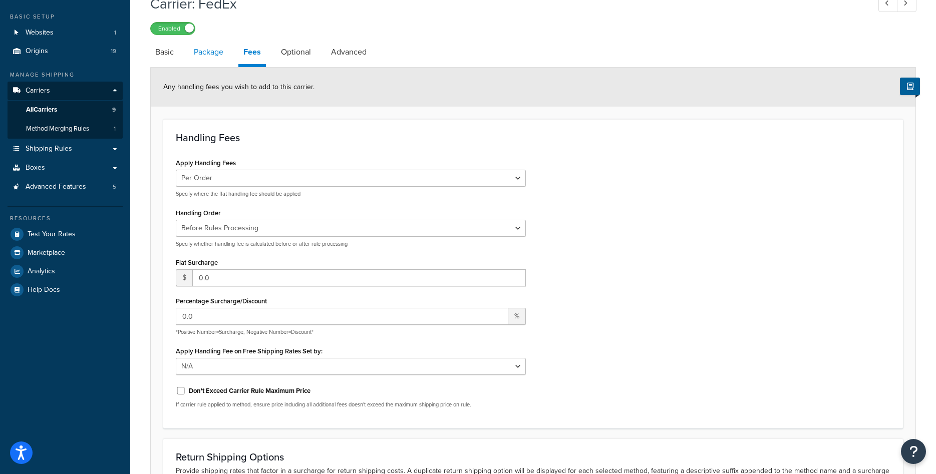
click at [209, 61] on link "Package" at bounding box center [209, 52] width 40 height 24
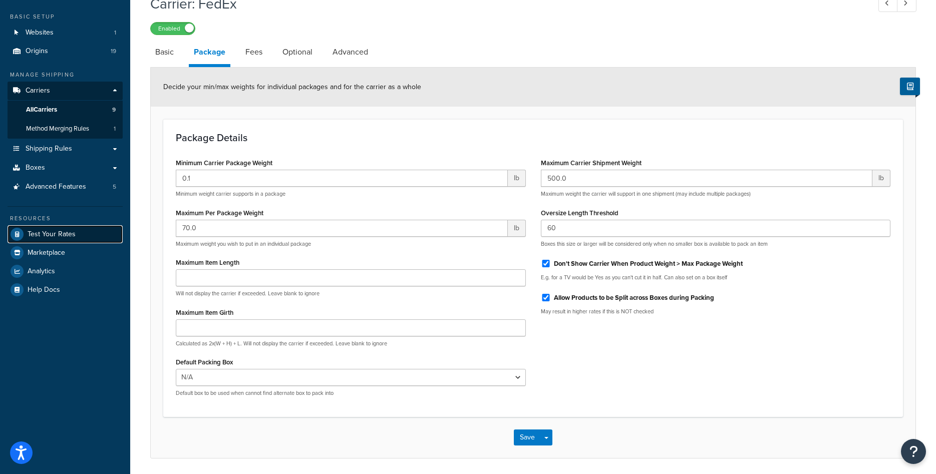
click at [66, 235] on span "Test Your Rates" at bounding box center [52, 234] width 48 height 9
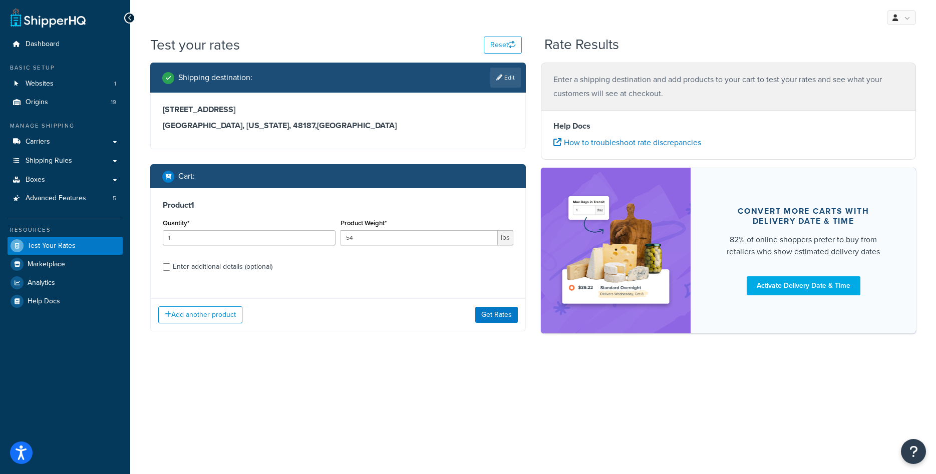
click at [180, 267] on div "Enter additional details (optional)" at bounding box center [223, 267] width 100 height 14
click at [170, 267] on input "Enter additional details (optional)" at bounding box center [167, 267] width 8 height 8
checkbox input "true"
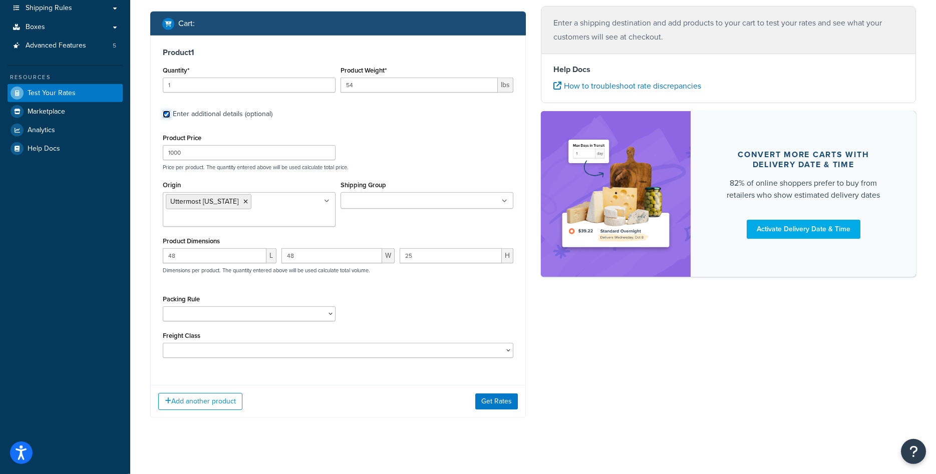
scroll to position [153, 0]
click at [190, 261] on input "48" at bounding box center [215, 255] width 104 height 15
type input "24"
click at [321, 252] on input "48" at bounding box center [332, 255] width 101 height 15
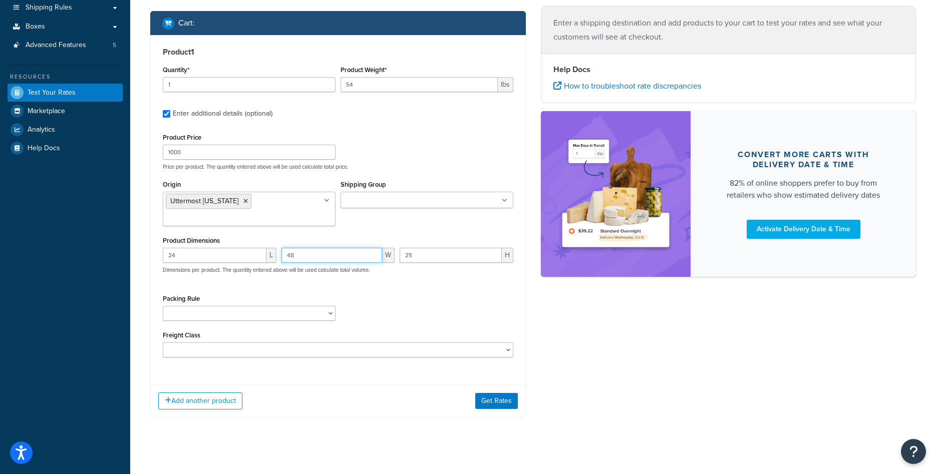
click at [321, 252] on input "48" at bounding box center [332, 255] width 101 height 15
type input "40"
click at [422, 260] on input "25" at bounding box center [451, 255] width 102 height 15
click at [419, 259] on input "25" at bounding box center [451, 255] width 102 height 15
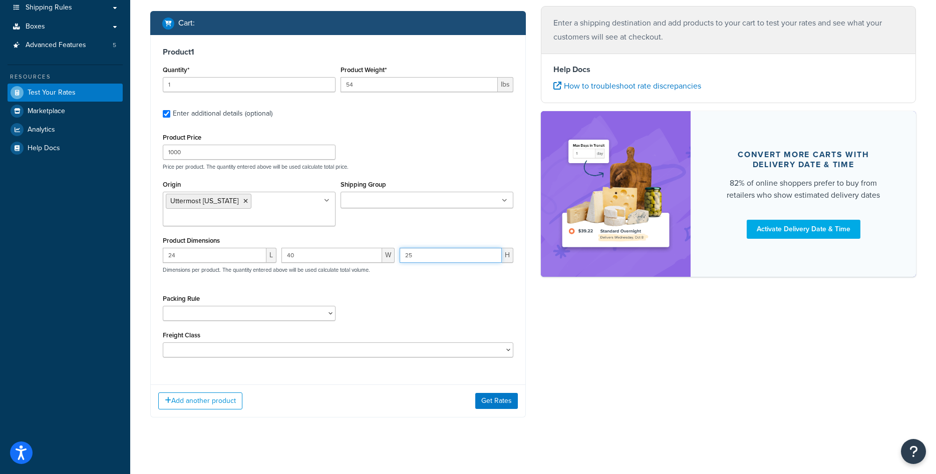
click at [418, 259] on input "25" at bounding box center [451, 255] width 102 height 15
click at [418, 260] on input "25" at bounding box center [451, 255] width 102 height 15
type input "55"
click at [484, 400] on button "Get Rates" at bounding box center [496, 401] width 43 height 16
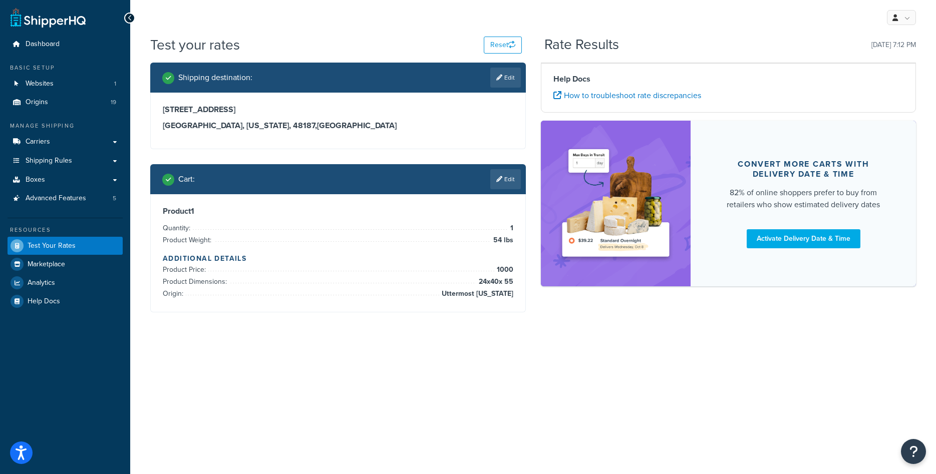
scroll to position [0, 0]
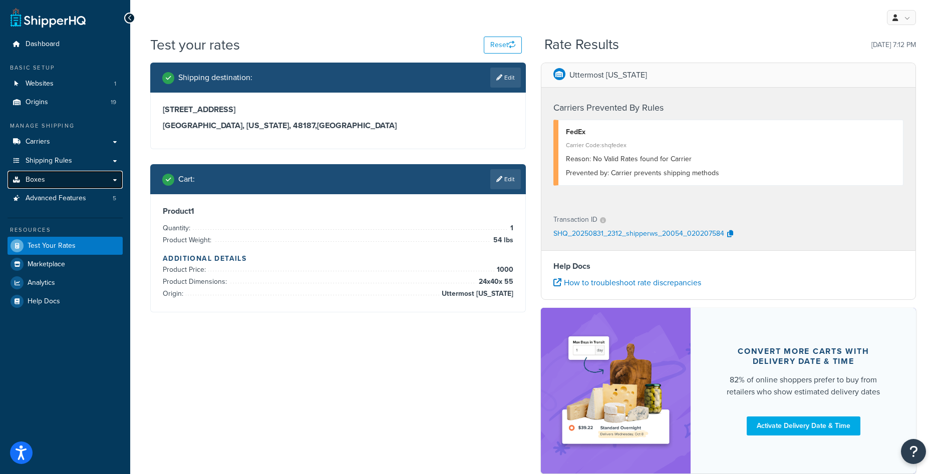
click at [55, 180] on link "Boxes" at bounding box center [65, 180] width 115 height 19
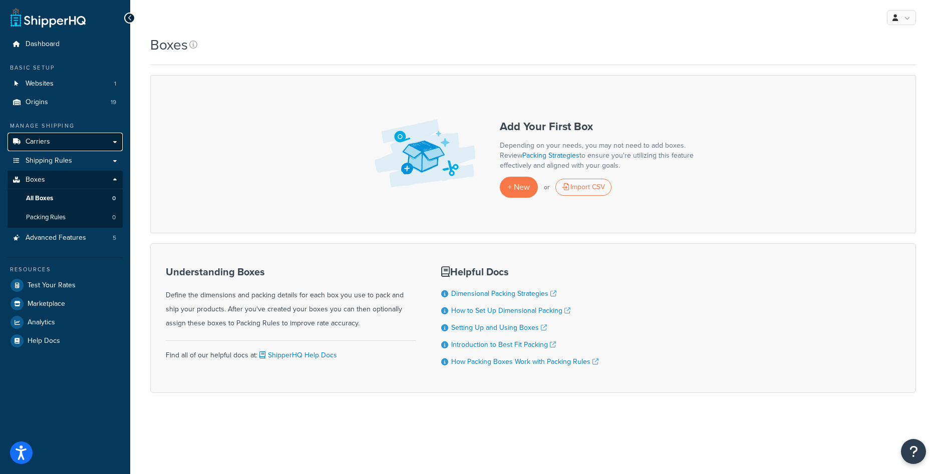
click at [54, 147] on link "Carriers" at bounding box center [65, 142] width 115 height 19
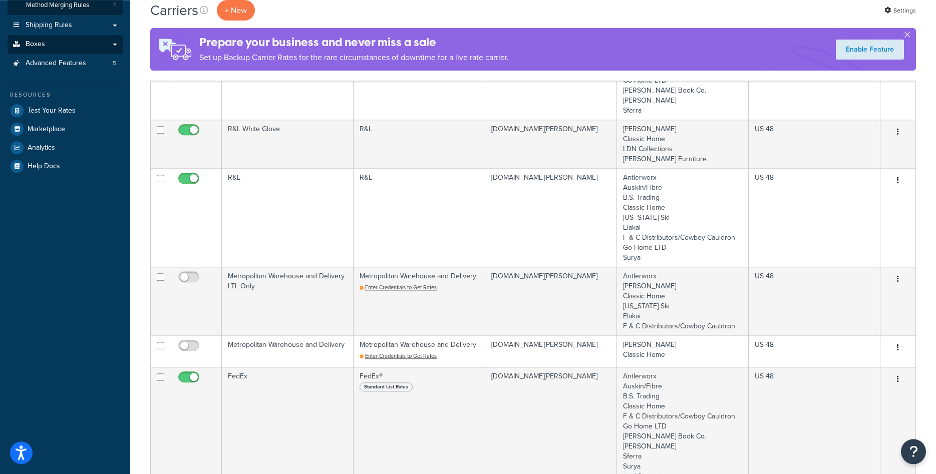
scroll to position [255, 0]
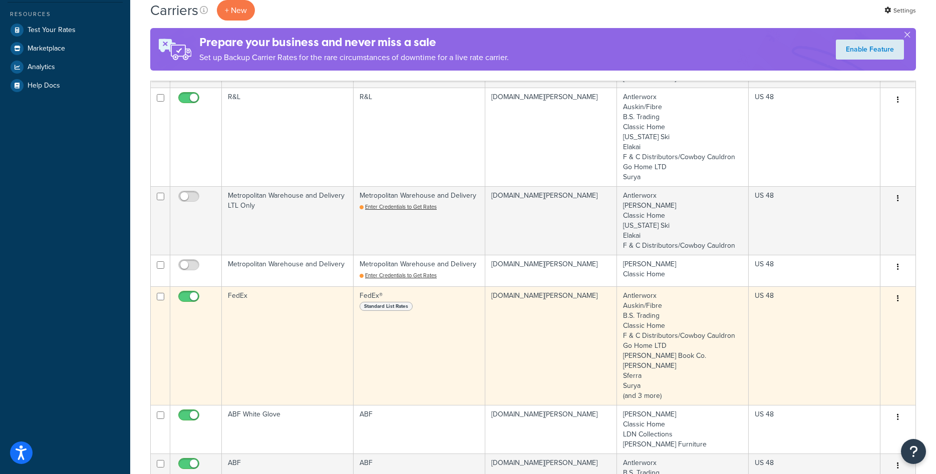
click at [263, 304] on td "FedEx" at bounding box center [288, 346] width 132 height 119
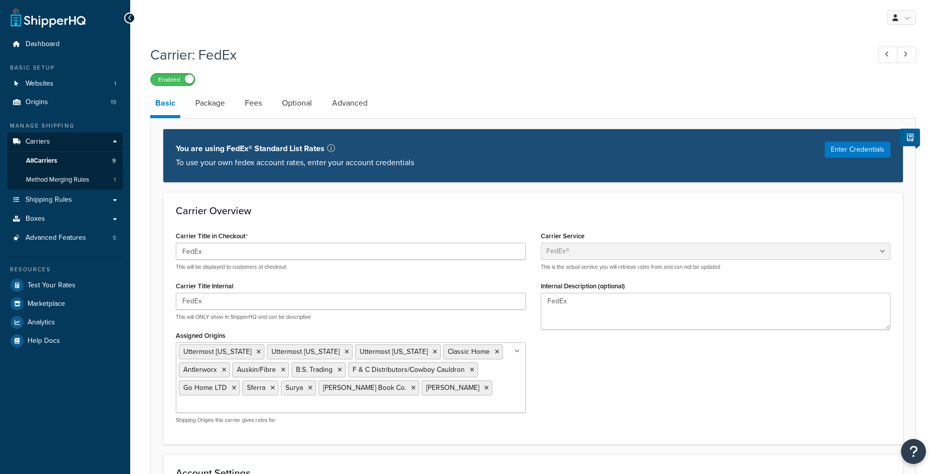
select select "fedEx"
select select "REGULAR_PICKUP"
select select "YOUR_PACKAGING"
click at [227, 105] on link "Package" at bounding box center [210, 103] width 40 height 24
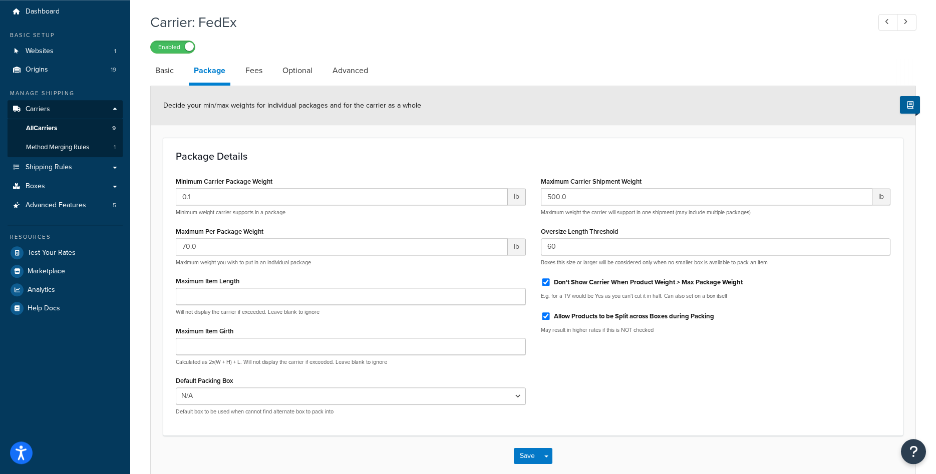
scroll to position [51, 0]
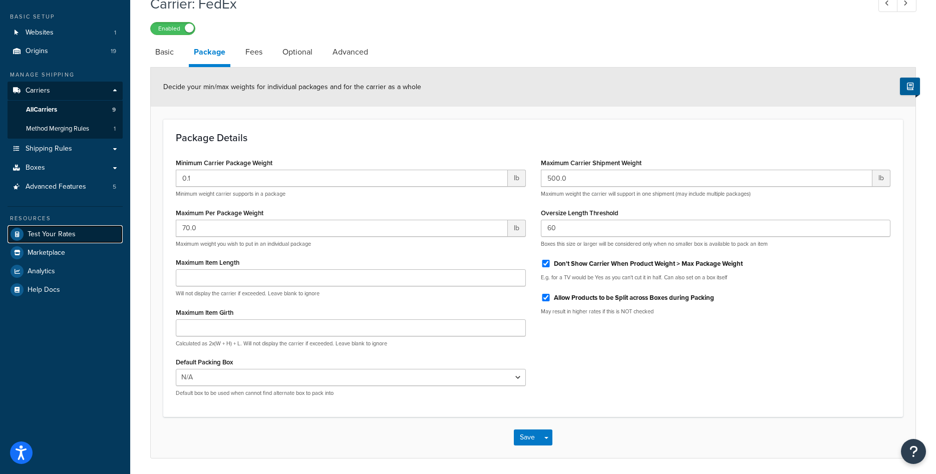
click at [47, 236] on span "Test Your Rates" at bounding box center [52, 234] width 48 height 9
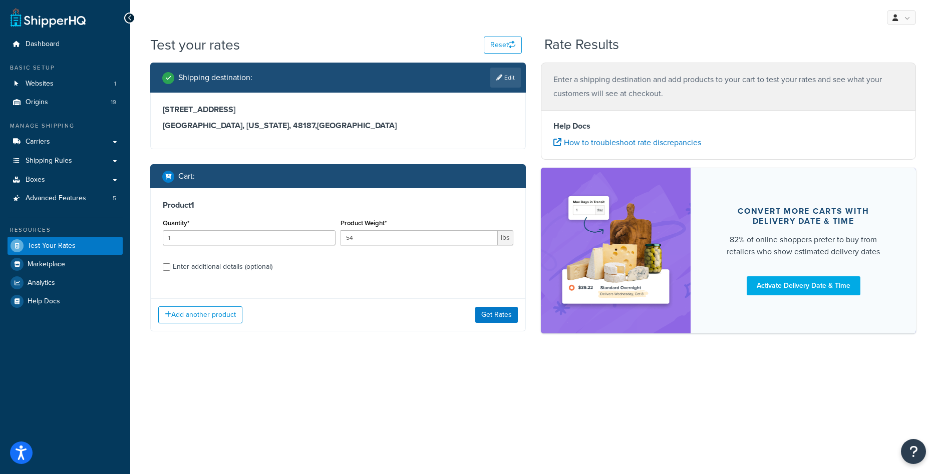
click at [196, 266] on div "Enter additional details (optional)" at bounding box center [223, 267] width 100 height 14
click at [170, 266] on input "Enter additional details (optional)" at bounding box center [167, 267] width 8 height 8
checkbox input "true"
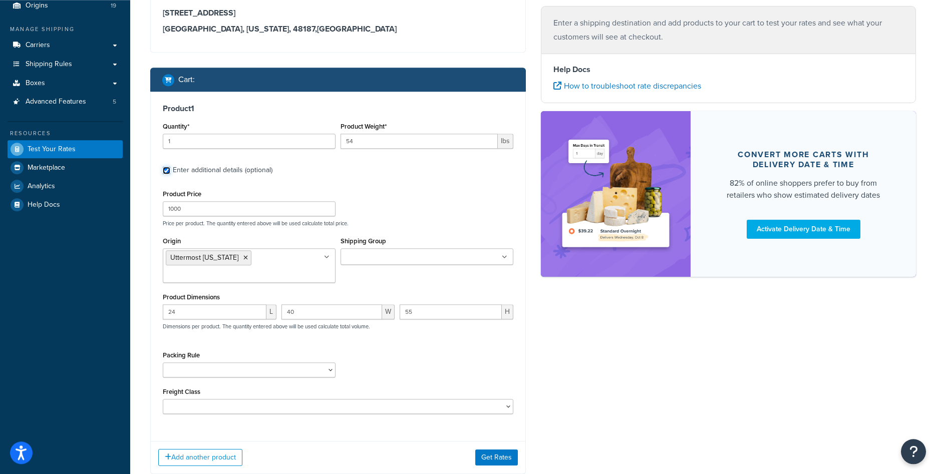
scroll to position [61, 0]
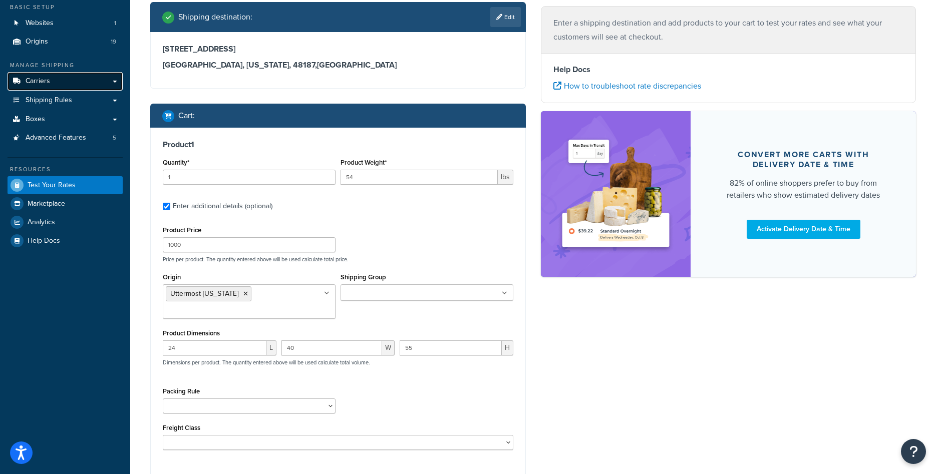
click at [47, 84] on span "Carriers" at bounding box center [38, 81] width 25 height 9
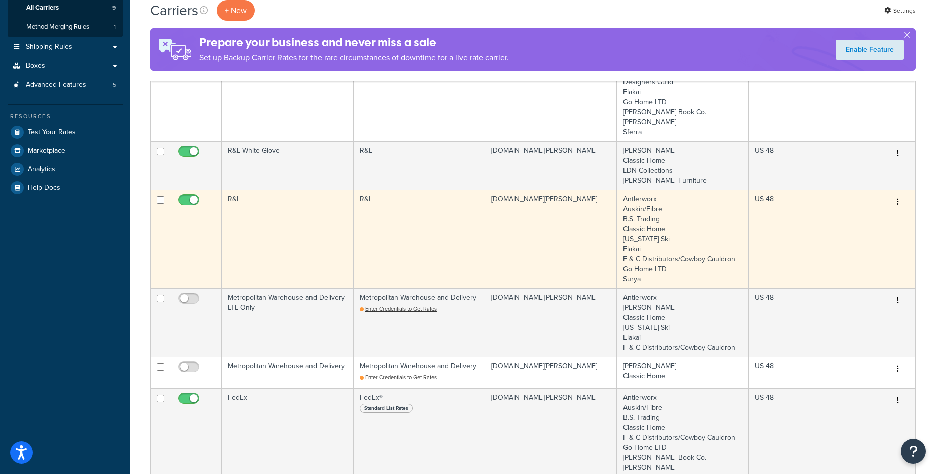
scroll to position [358, 0]
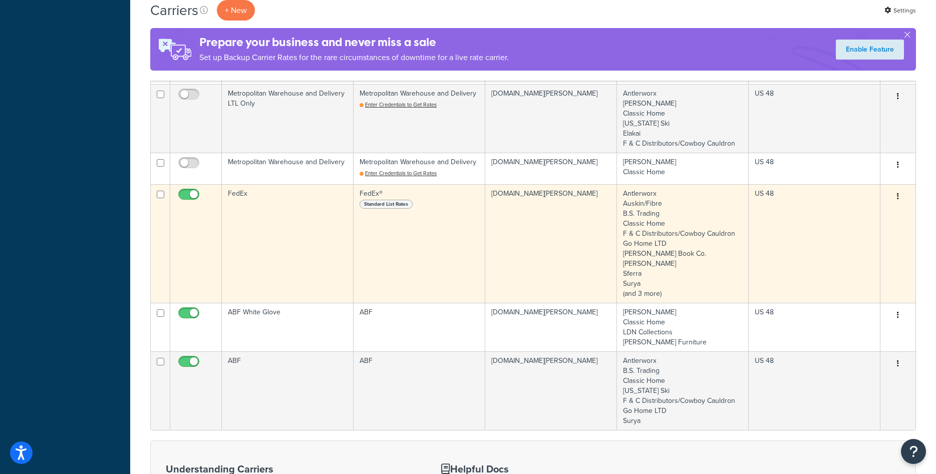
click at [270, 213] on td "FedEx" at bounding box center [288, 243] width 132 height 119
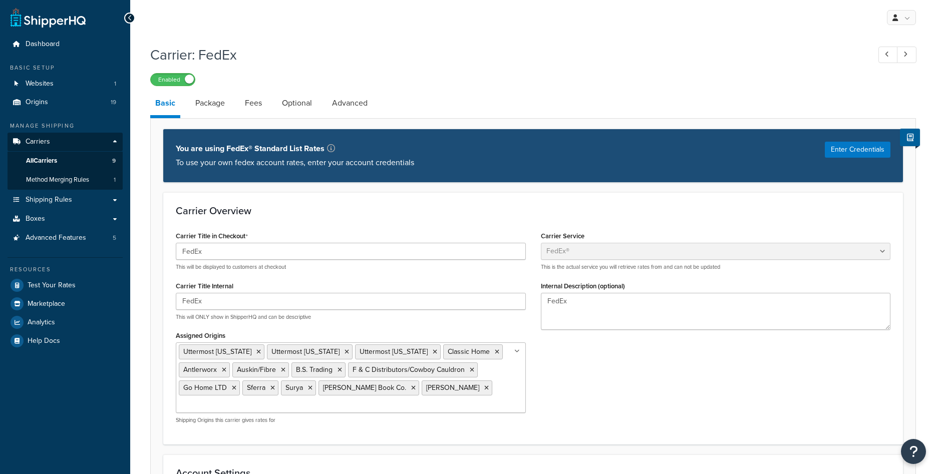
select select "fedEx"
select select "REGULAR_PICKUP"
select select "YOUR_PACKAGING"
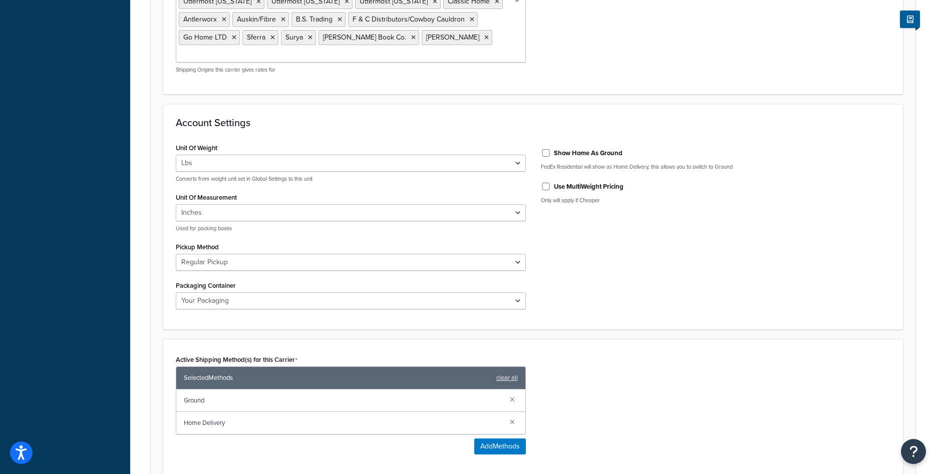
scroll to position [460, 0]
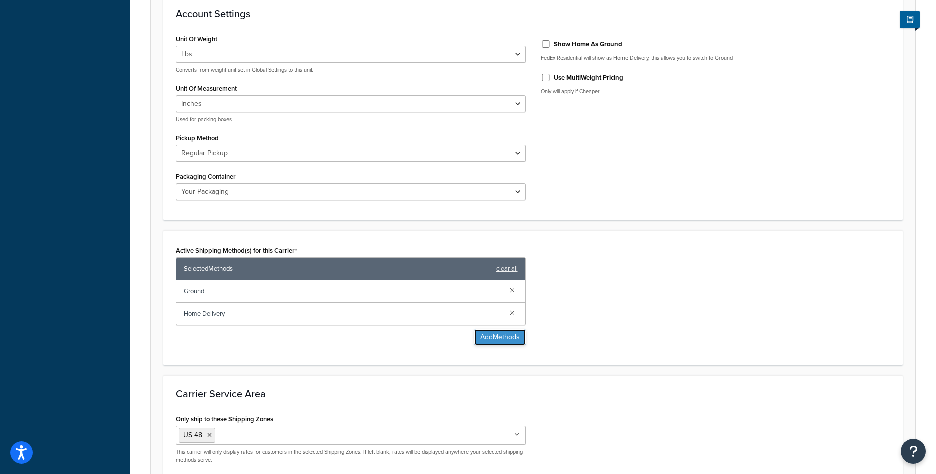
click at [499, 339] on button "Add Methods" at bounding box center [500, 338] width 52 height 16
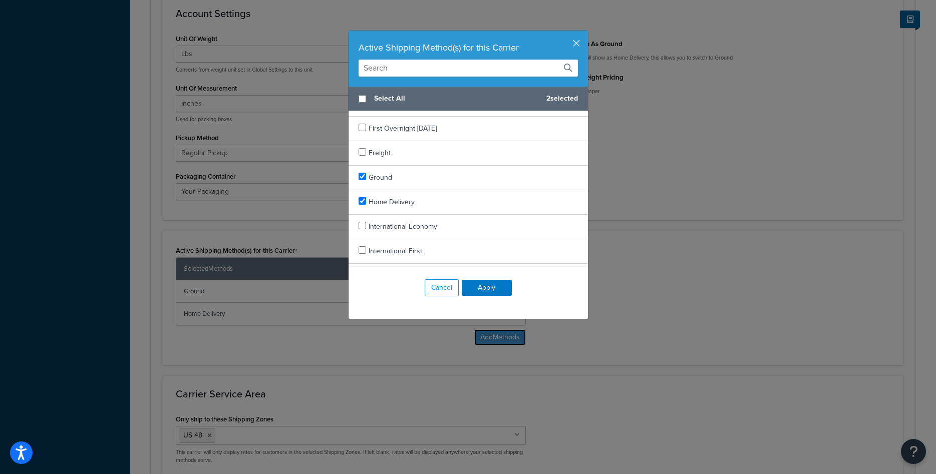
scroll to position [496, 0]
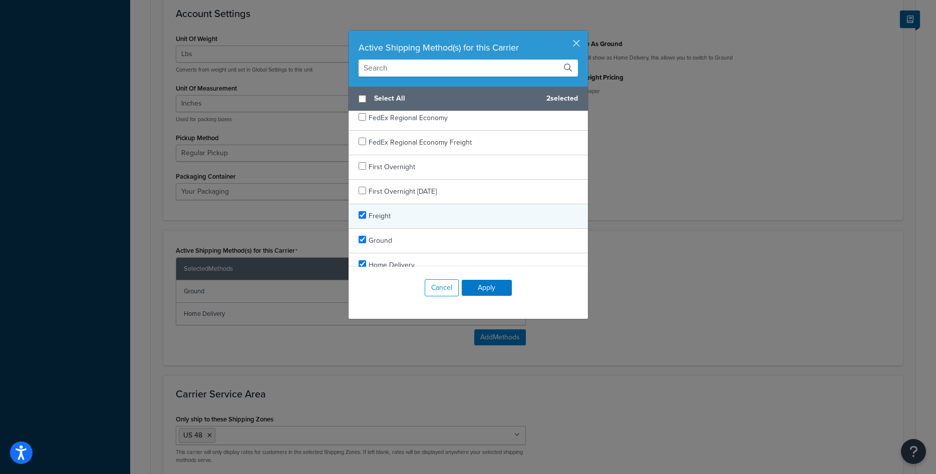
checkbox input "true"
click at [387, 215] on span "Freight" at bounding box center [380, 216] width 22 height 11
click at [498, 289] on button "Apply" at bounding box center [487, 288] width 50 height 16
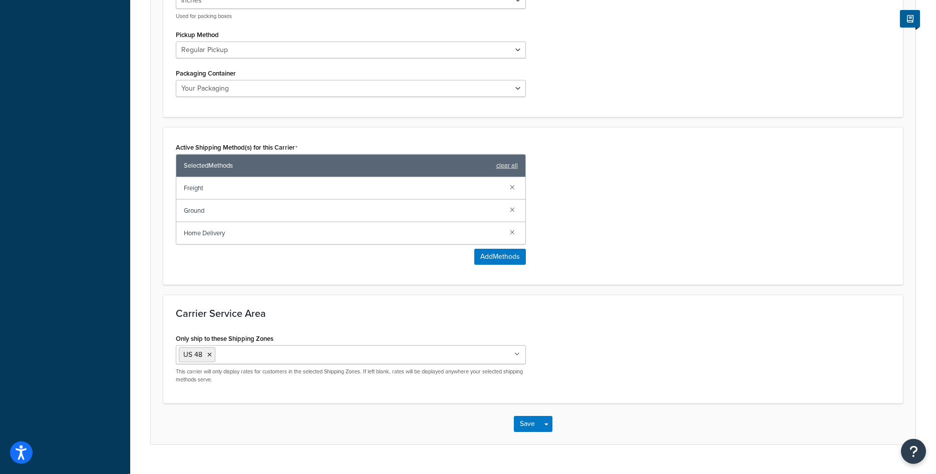
scroll to position [585, 0]
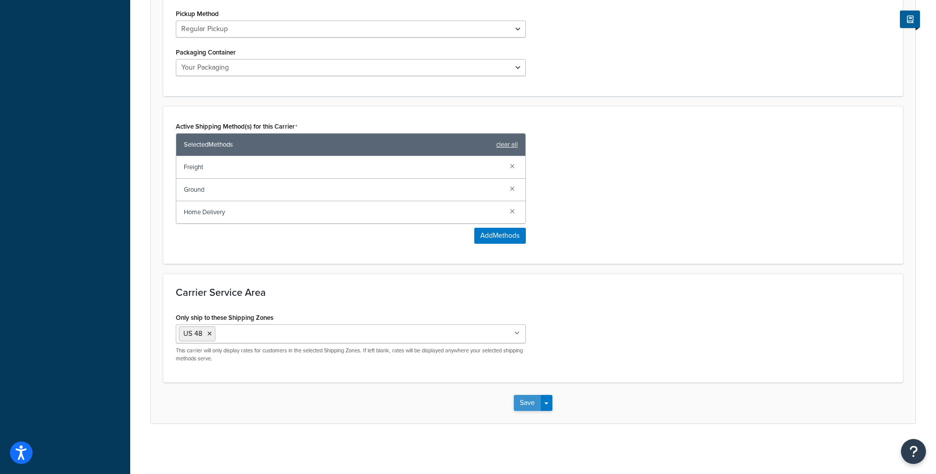
click at [525, 405] on button "Save" at bounding box center [527, 403] width 27 height 16
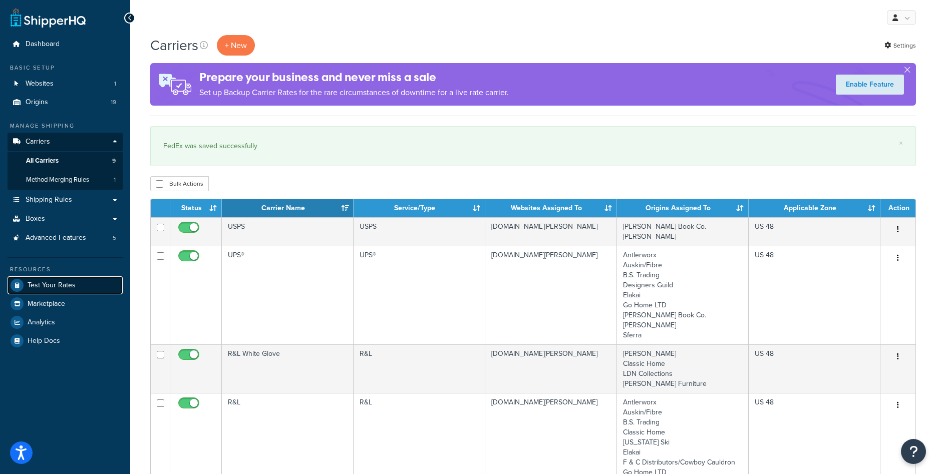
click at [73, 286] on span "Test Your Rates" at bounding box center [52, 286] width 48 height 9
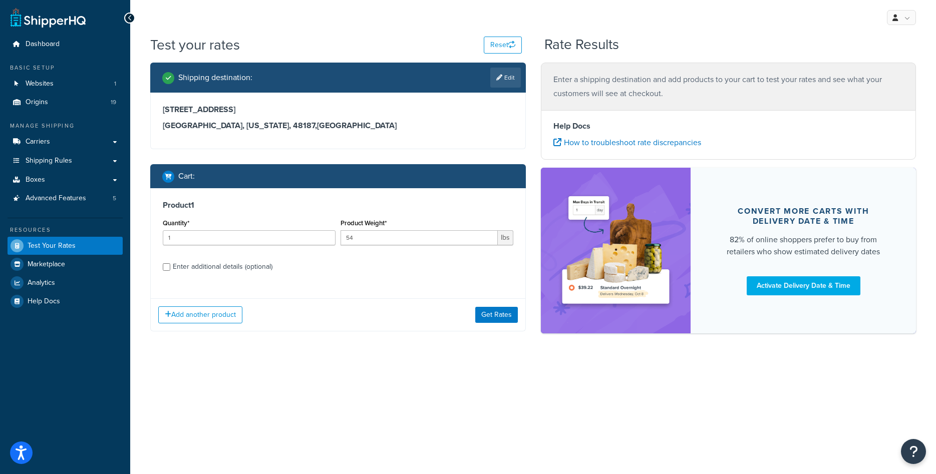
click at [230, 268] on div "Enter additional details (optional)" at bounding box center [223, 267] width 100 height 14
click at [170, 268] on input "Enter additional details (optional)" at bounding box center [167, 267] width 8 height 8
checkbox input "true"
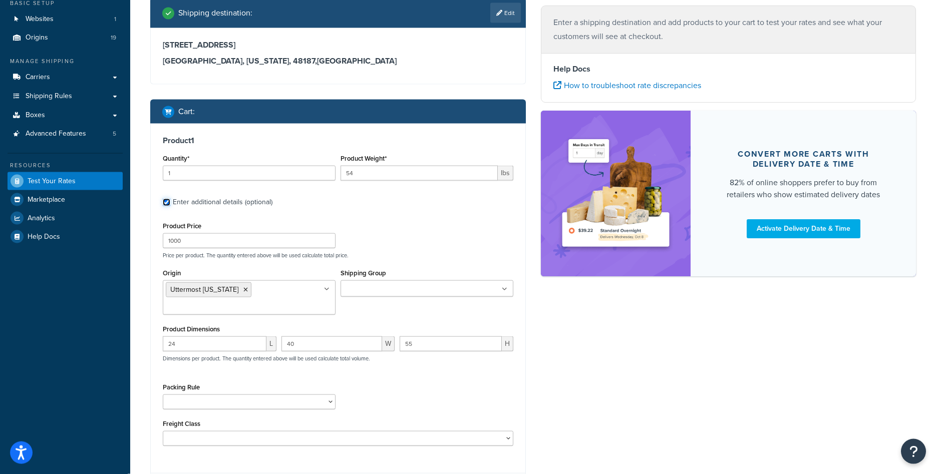
scroll to position [102, 0]
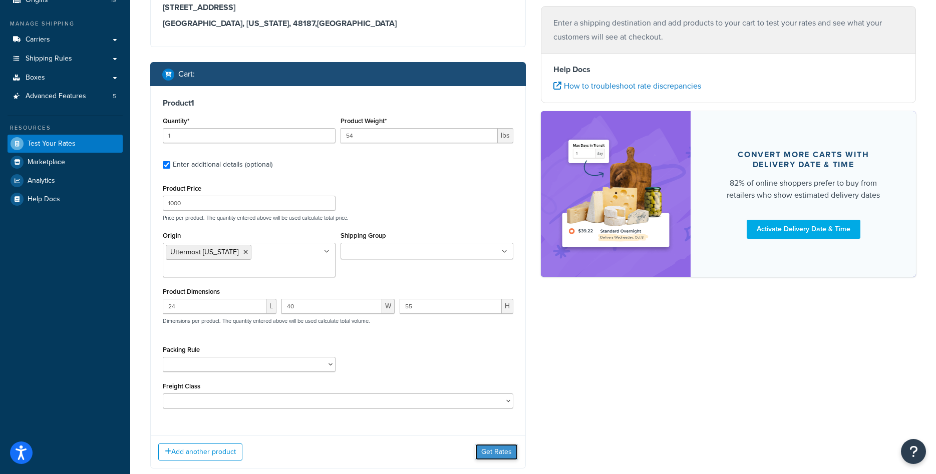
click at [493, 451] on button "Get Rates" at bounding box center [496, 452] width 43 height 16
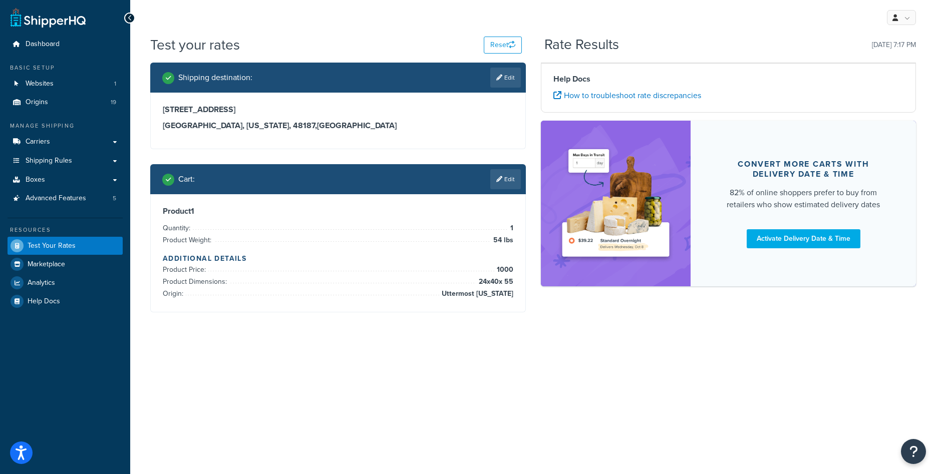
scroll to position [0, 0]
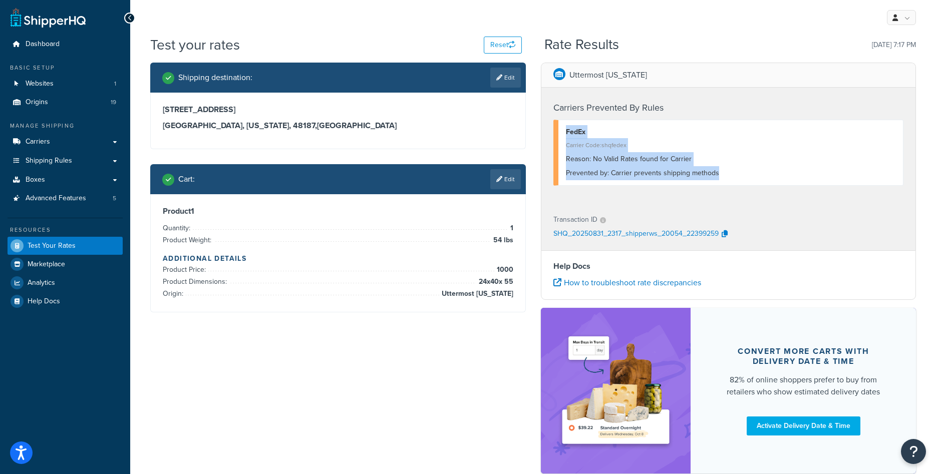
drag, startPoint x: 716, startPoint y: 170, endPoint x: 559, endPoint y: 130, distance: 162.4
click at [559, 130] on div "FedEx Carrier Code: shqfedex Reason: No Valid Rates found for Carrier Prevented…" at bounding box center [729, 153] width 351 height 66
click at [55, 141] on link "Carriers" at bounding box center [65, 142] width 115 height 19
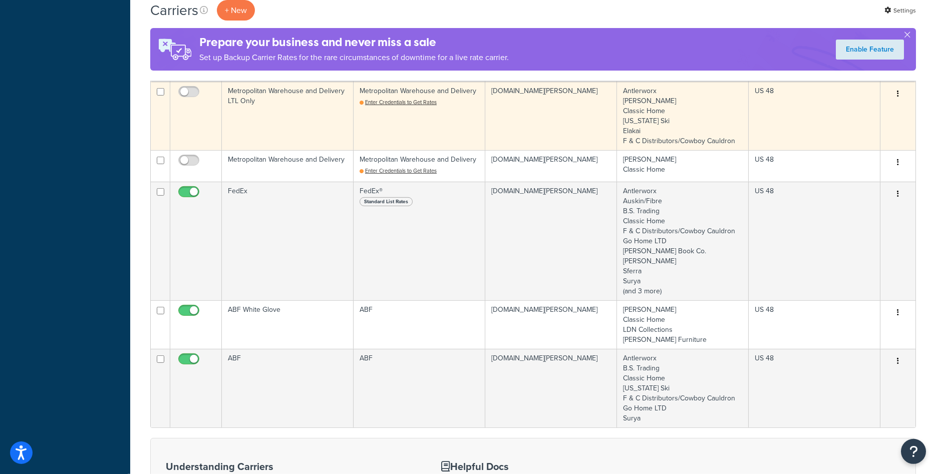
scroll to position [409, 0]
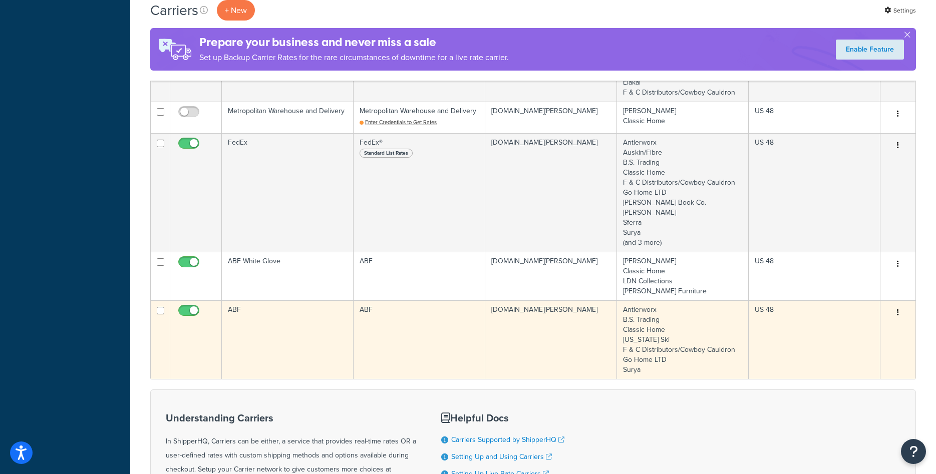
click at [411, 338] on td "ABF" at bounding box center [420, 340] width 132 height 79
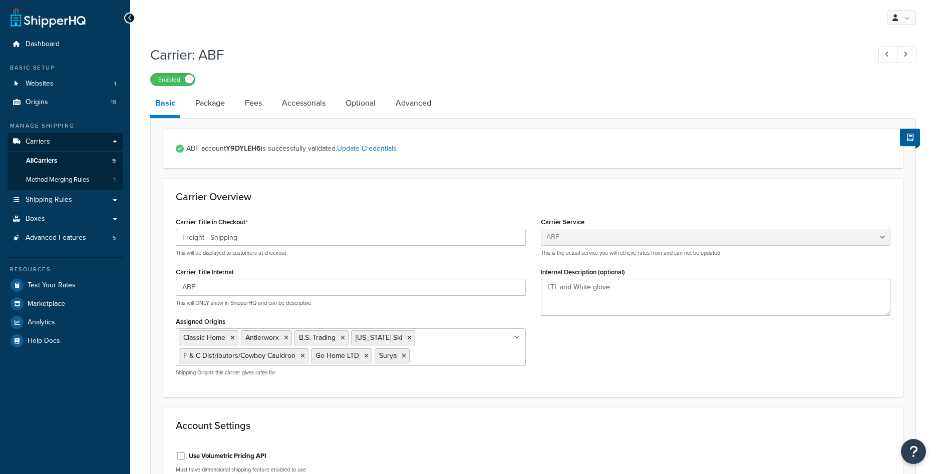
select select "abfFreight"
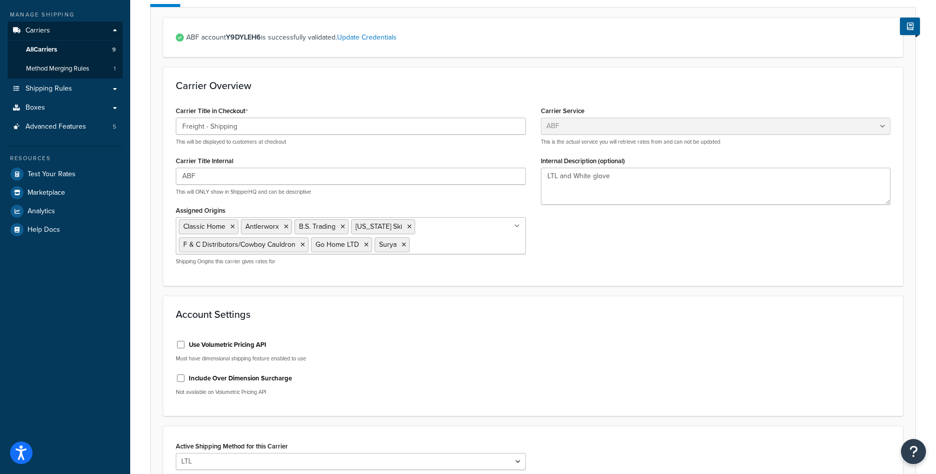
scroll to position [83, 0]
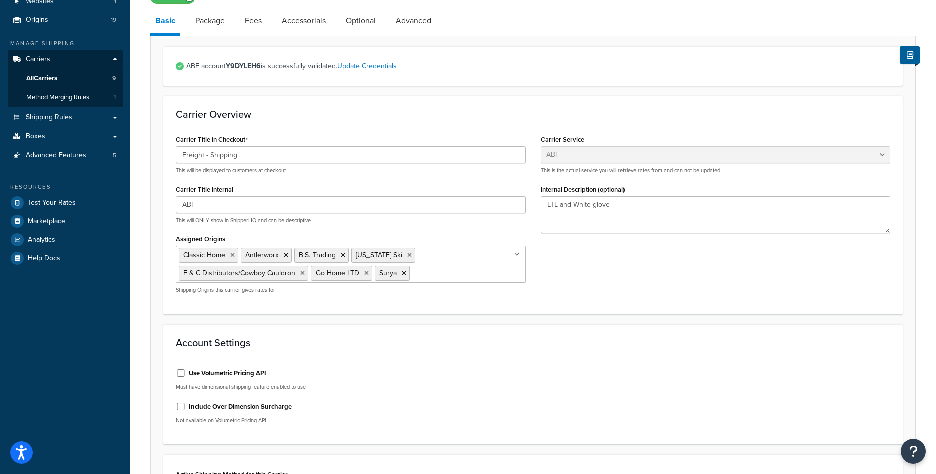
click at [426, 254] on ul "Classic Home Antlerworx B.S. Trading [US_STATE] Ski F & C Distributors/Cowboy C…" at bounding box center [351, 264] width 350 height 37
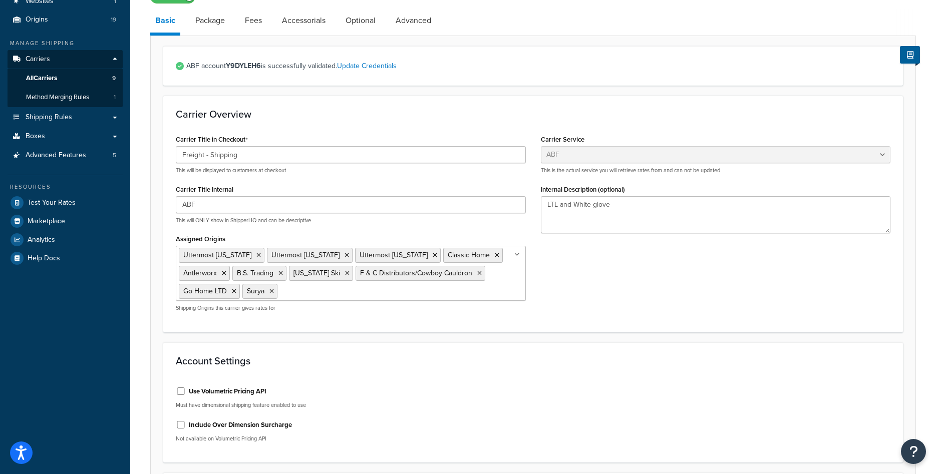
click at [633, 369] on div "Account Settings Use Volumetric Pricing API Must have dimensional shipping feat…" at bounding box center [533, 403] width 740 height 121
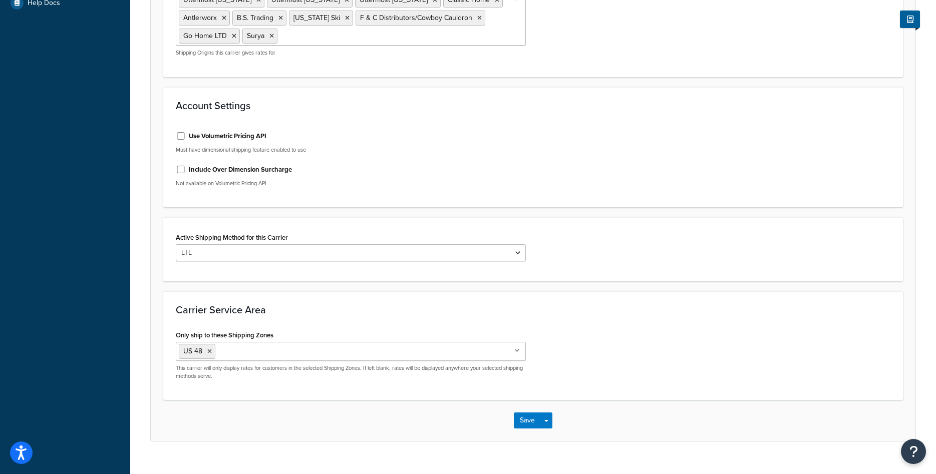
scroll to position [356, 0]
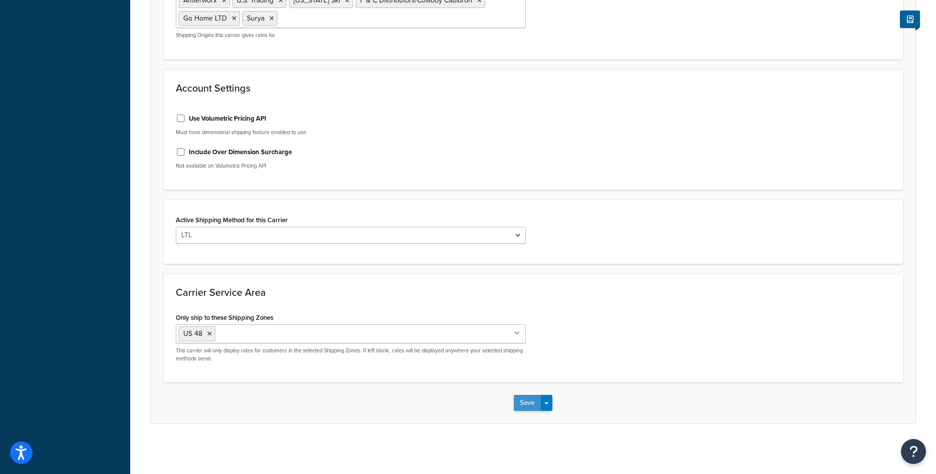
click at [530, 407] on button "Save" at bounding box center [527, 403] width 27 height 16
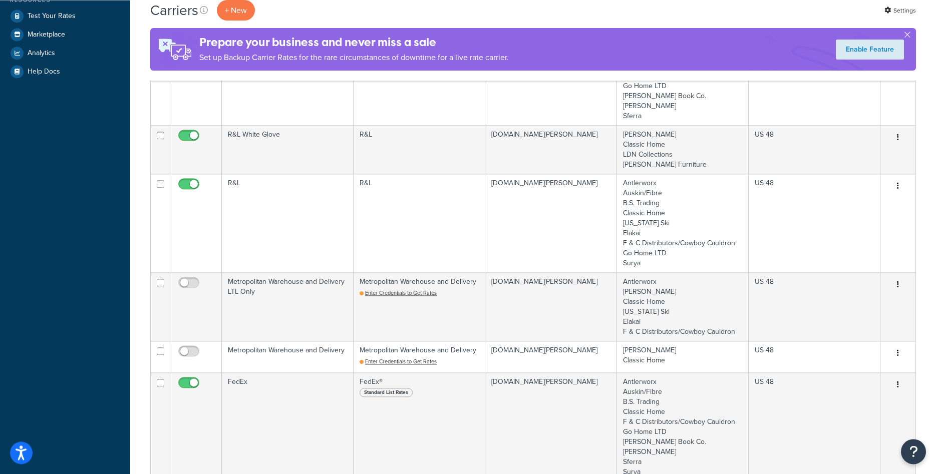
scroll to position [511, 0]
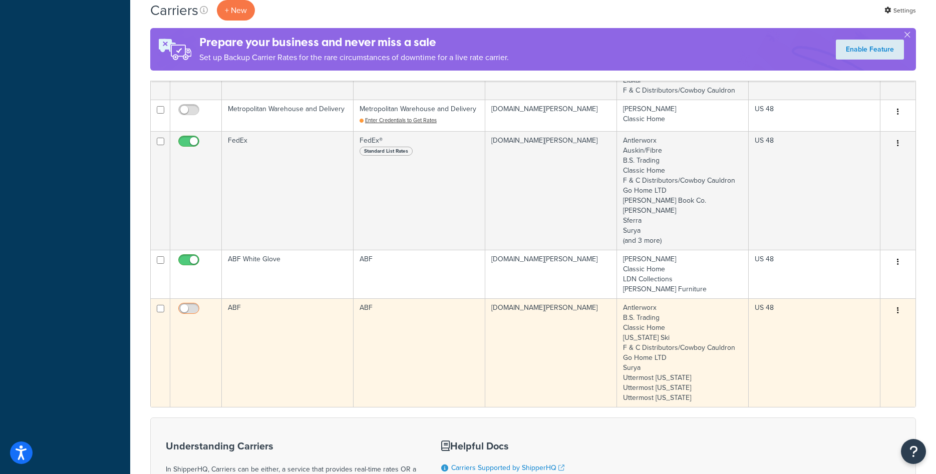
click at [196, 313] on input "checkbox" at bounding box center [190, 311] width 28 height 13
checkbox input "true"
click at [270, 327] on td "ABF" at bounding box center [288, 353] width 132 height 109
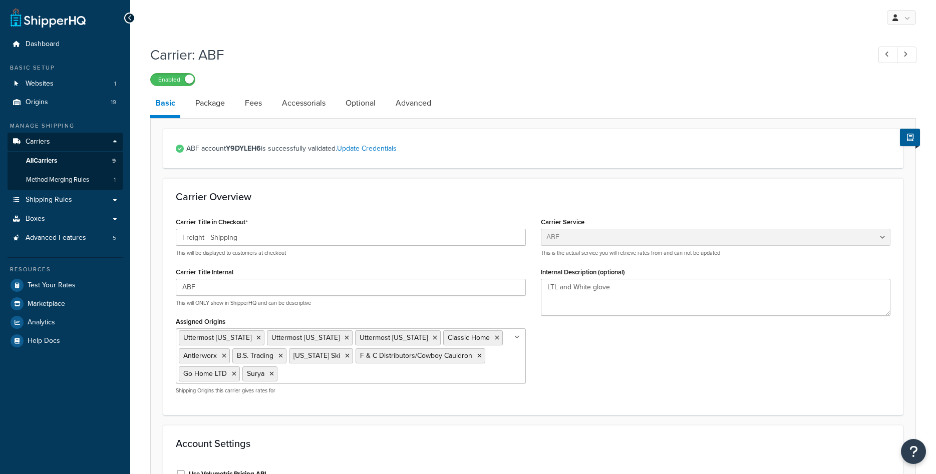
select select "abfFreight"
click at [58, 286] on span "Test Your Rates" at bounding box center [52, 286] width 48 height 9
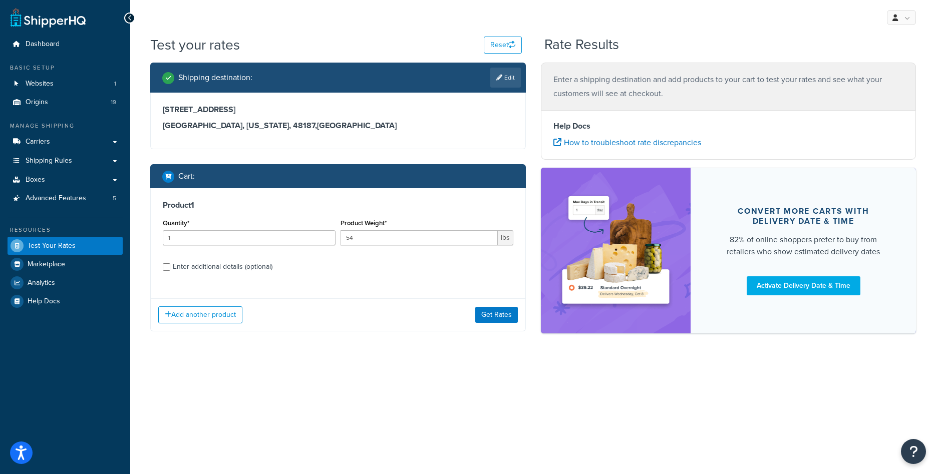
click at [204, 266] on div "Enter additional details (optional)" at bounding box center [223, 267] width 100 height 14
click at [170, 266] on input "Enter additional details (optional)" at bounding box center [167, 267] width 8 height 8
checkbox input "true"
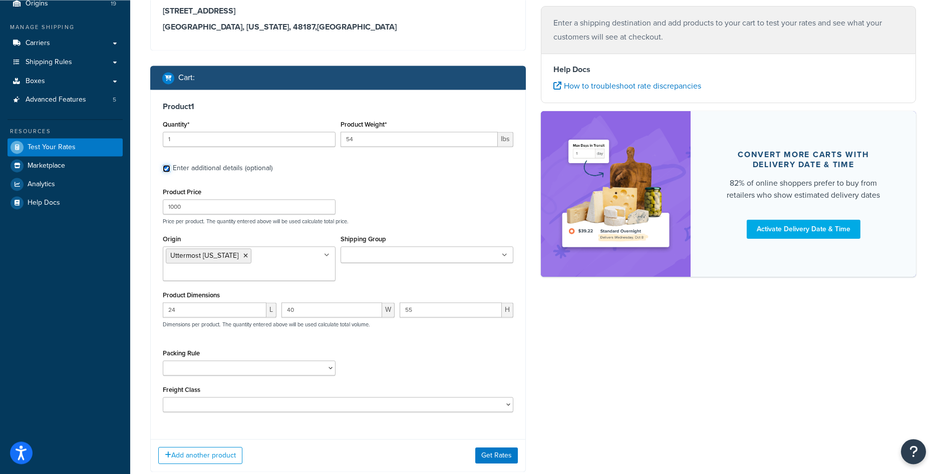
scroll to position [102, 0]
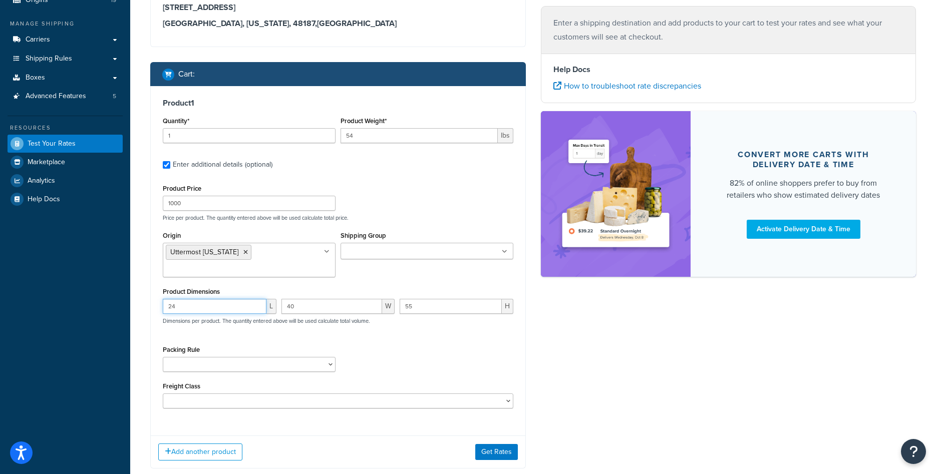
click at [209, 303] on input "24" at bounding box center [215, 306] width 104 height 15
click at [208, 303] on input "24" at bounding box center [215, 306] width 104 height 15
click at [336, 306] on input "40" at bounding box center [332, 306] width 101 height 15
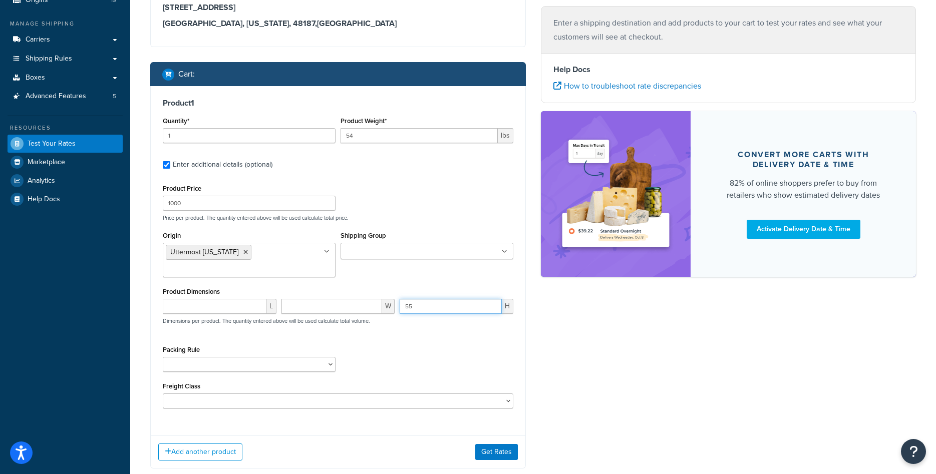
click at [416, 310] on input "55" at bounding box center [451, 306] width 102 height 15
click at [422, 349] on div "Packing Rule" at bounding box center [338, 361] width 356 height 37
click at [481, 445] on button "Get Rates" at bounding box center [496, 452] width 43 height 16
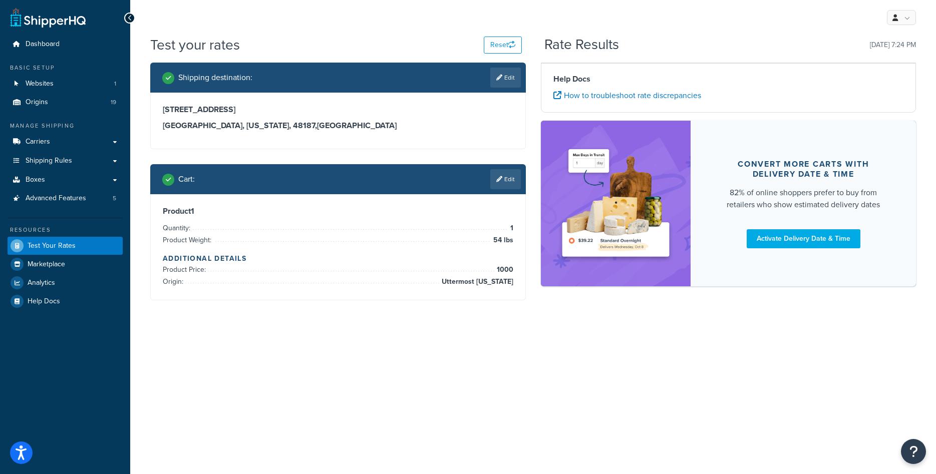
scroll to position [0, 0]
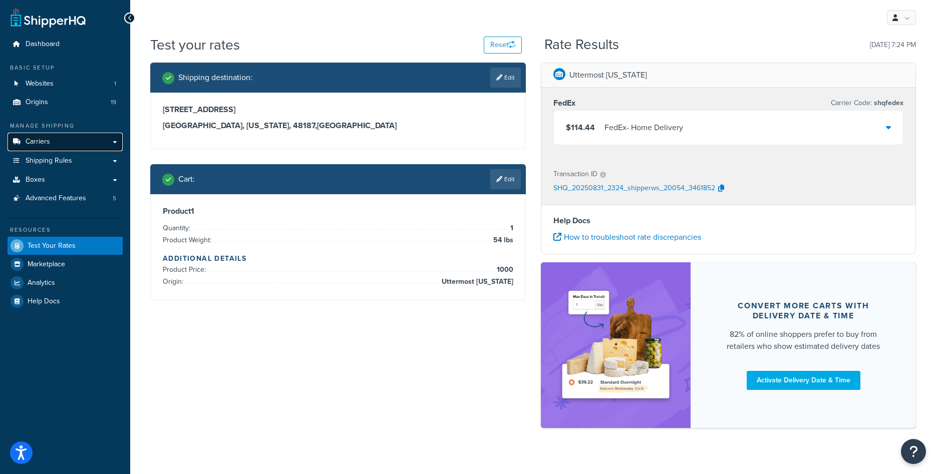
click at [49, 146] on span "Carriers" at bounding box center [38, 142] width 25 height 9
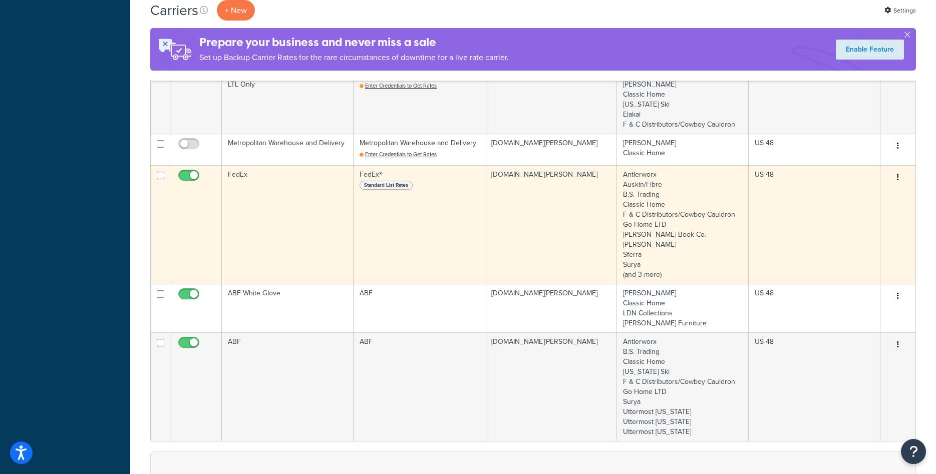
scroll to position [460, 0]
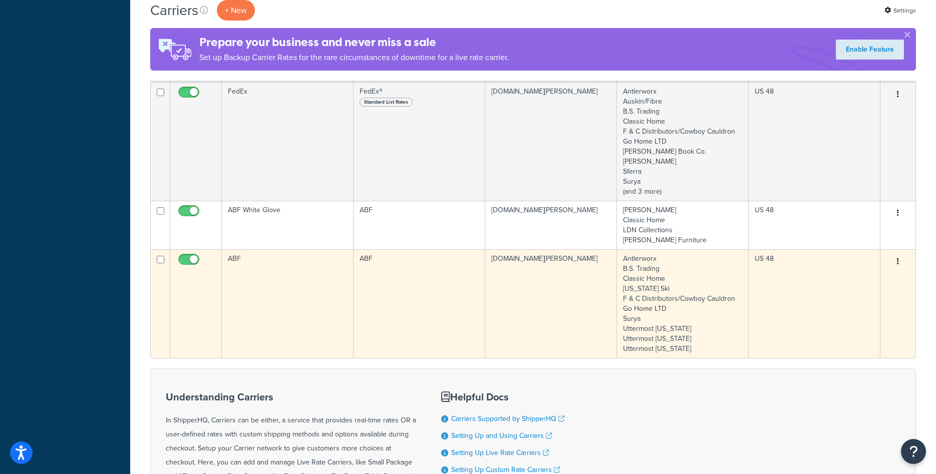
click at [462, 322] on td "ABF" at bounding box center [420, 303] width 132 height 109
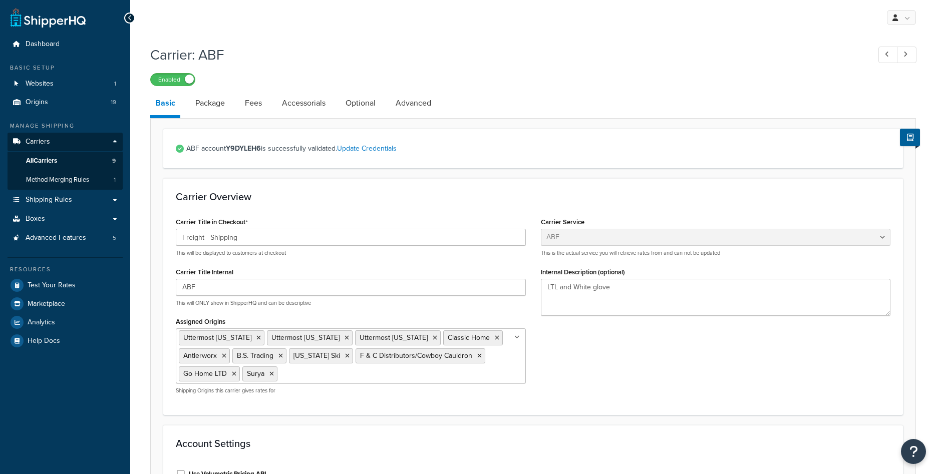
select select "abfFreight"
click at [256, 338] on icon at bounding box center [258, 338] width 5 height 6
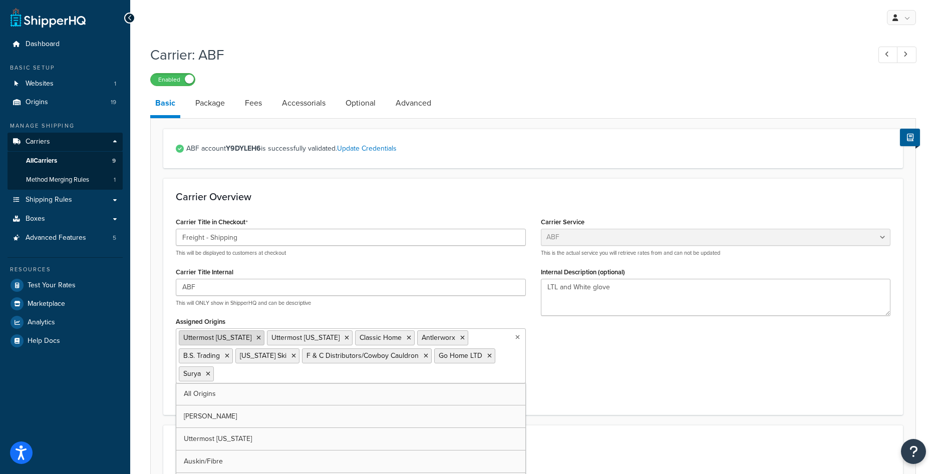
click at [256, 337] on icon at bounding box center [258, 338] width 5 height 6
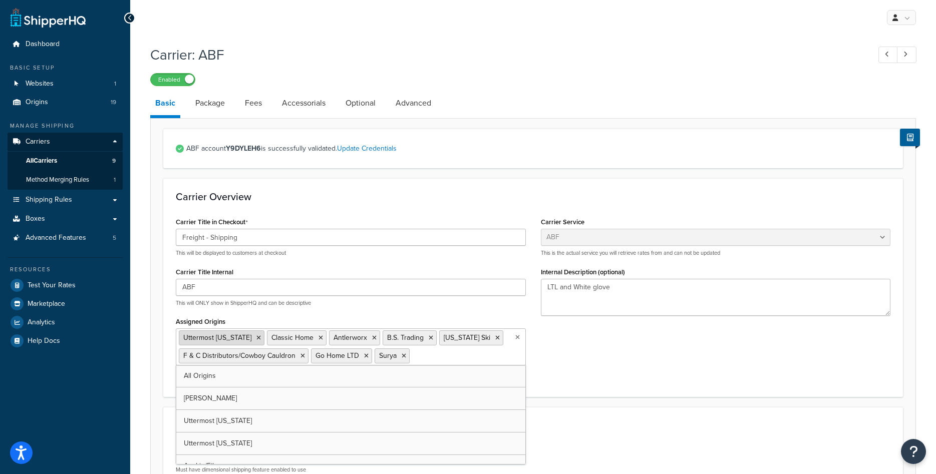
click at [256, 336] on icon at bounding box center [258, 338] width 5 height 6
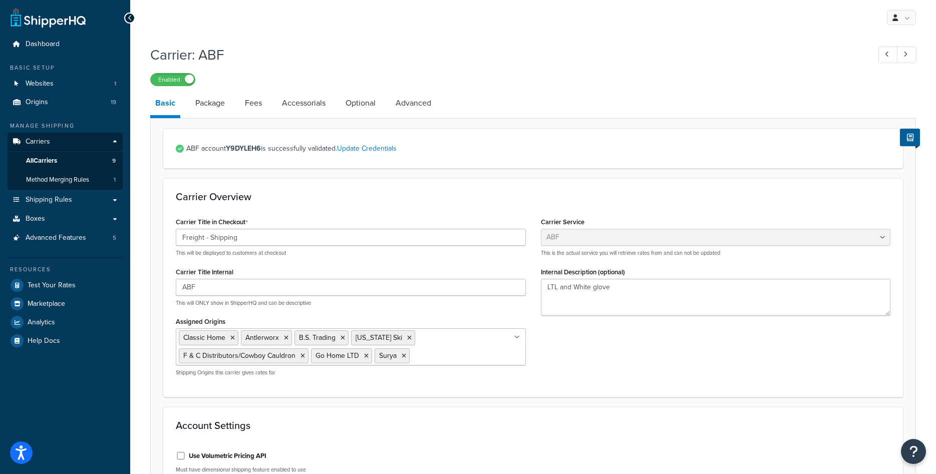
click at [274, 311] on div "Carrier Title in Checkout Freight - Shipping This will be displayed to customer…" at bounding box center [350, 299] width 365 height 169
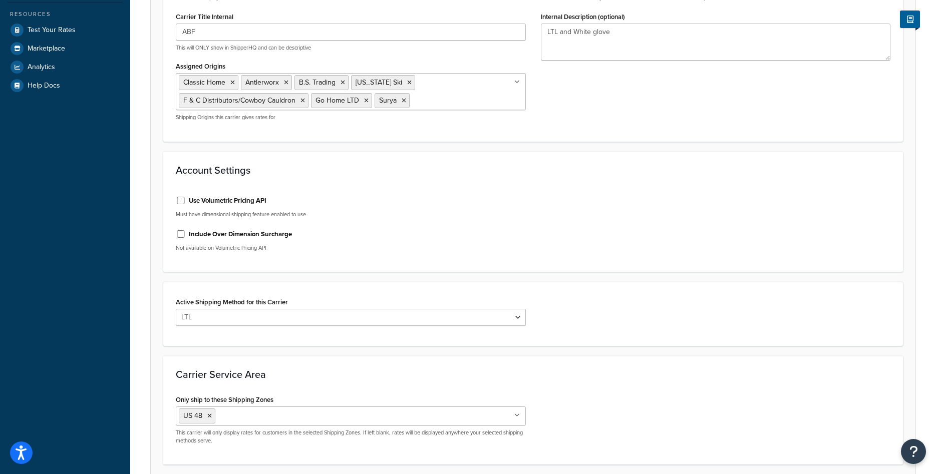
scroll to position [338, 0]
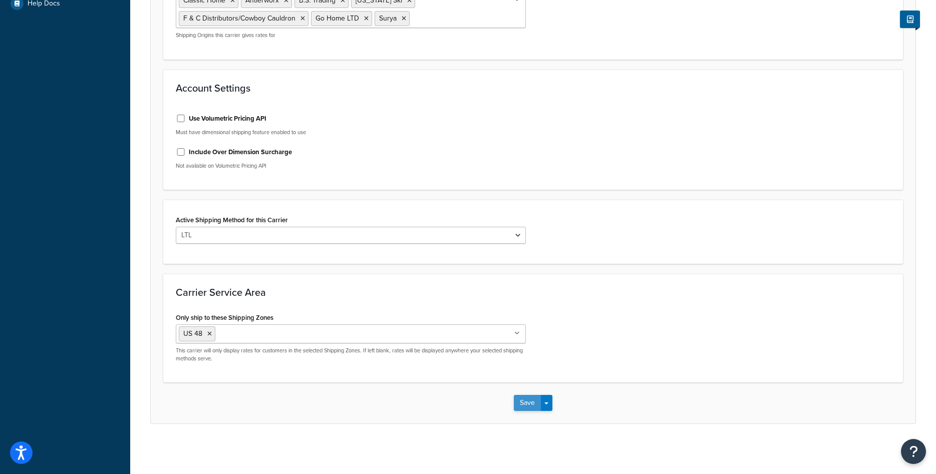
click at [530, 403] on button "Save" at bounding box center [527, 403] width 27 height 16
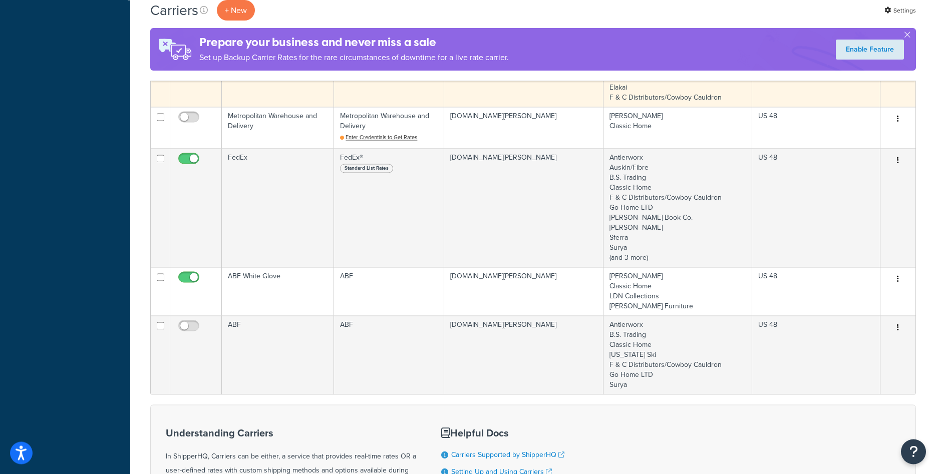
scroll to position [511, 0]
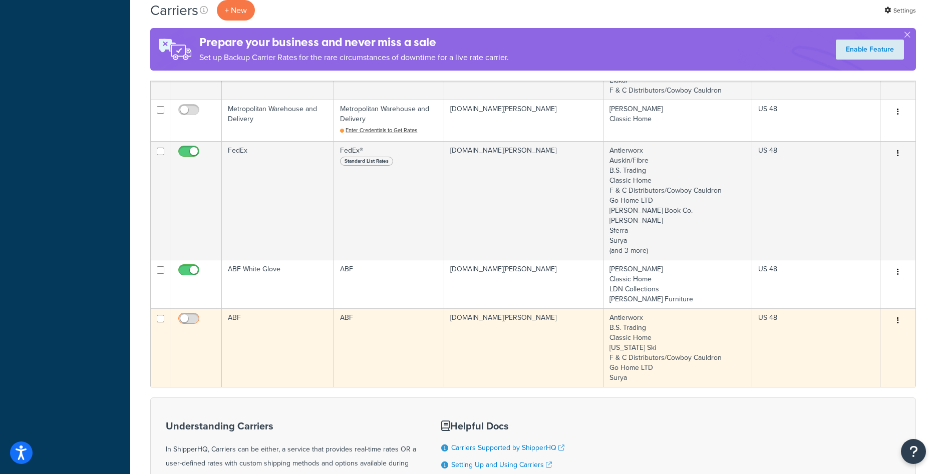
click at [197, 324] on input "checkbox" at bounding box center [190, 321] width 28 height 13
checkbox input "true"
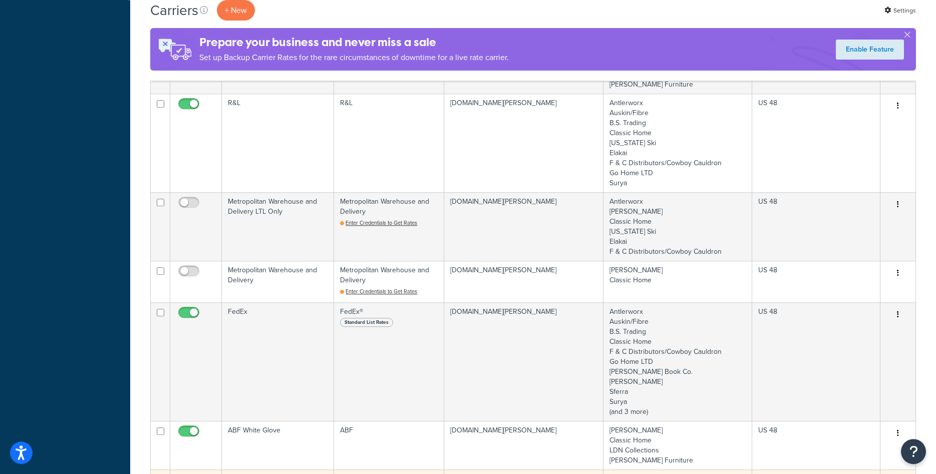
scroll to position [409, 0]
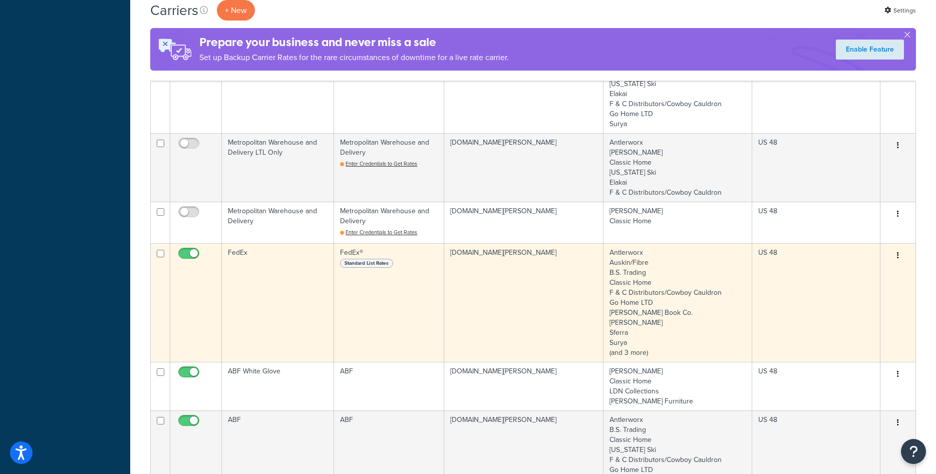
click at [371, 260] on span "Standard List Rates" at bounding box center [366, 263] width 53 height 9
click at [376, 266] on span "Standard List Rates" at bounding box center [366, 263] width 53 height 9
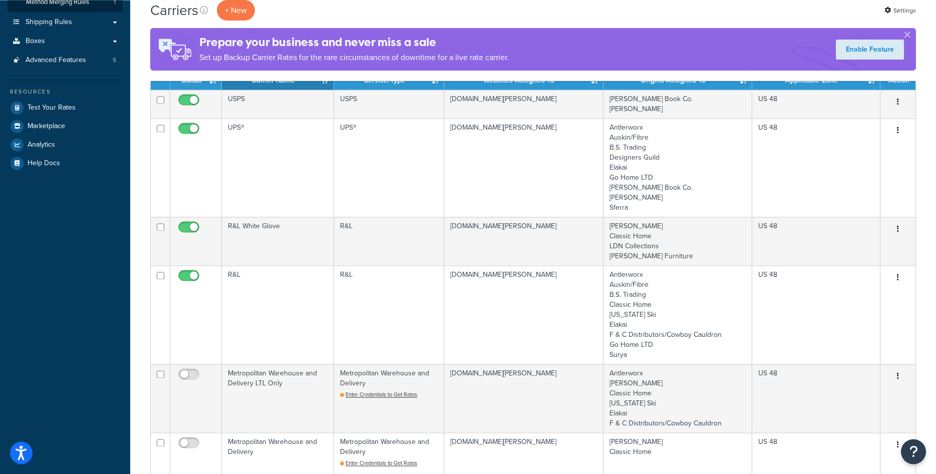
scroll to position [102, 0]
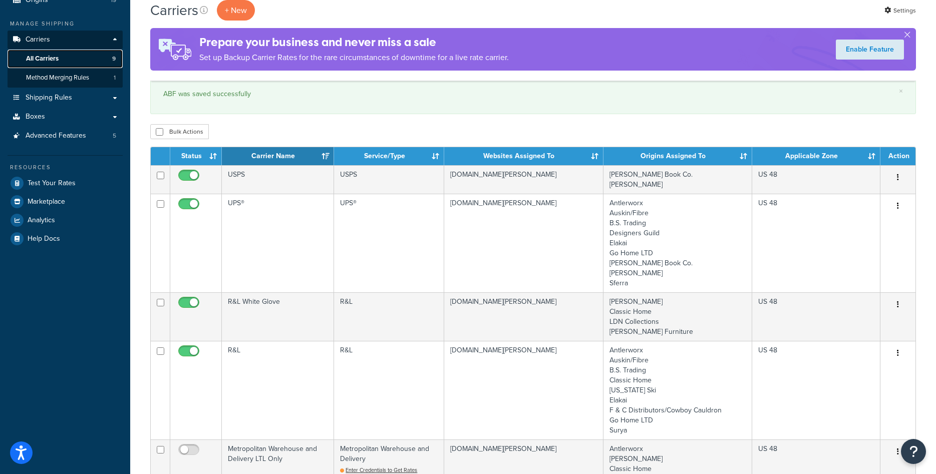
click at [58, 56] on span "All Carriers" at bounding box center [42, 59] width 33 height 9
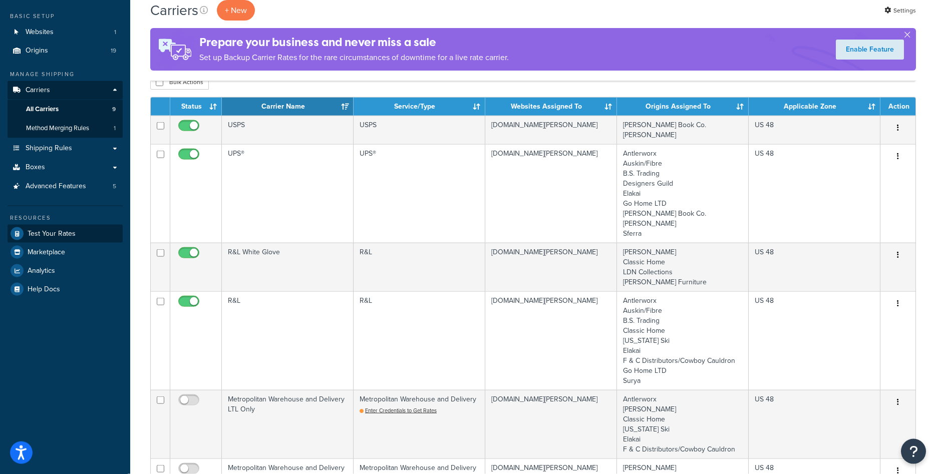
scroll to position [51, 0]
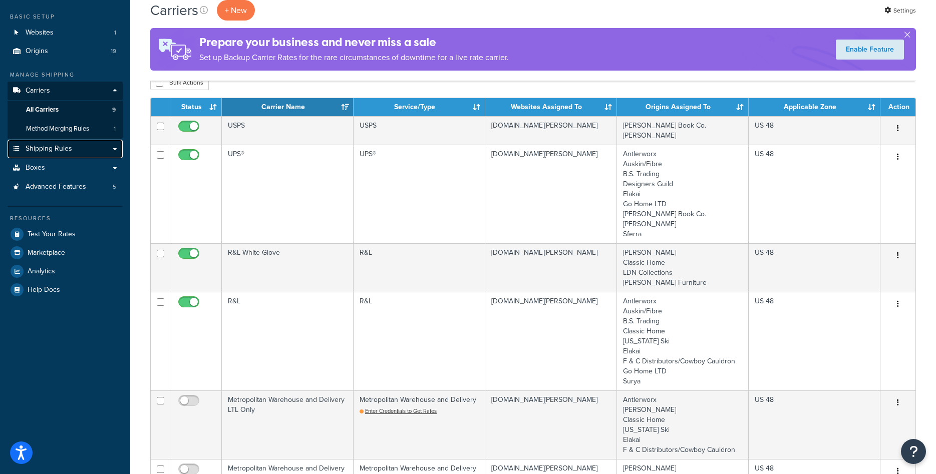
click at [68, 153] on span "Shipping Rules" at bounding box center [49, 149] width 47 height 9
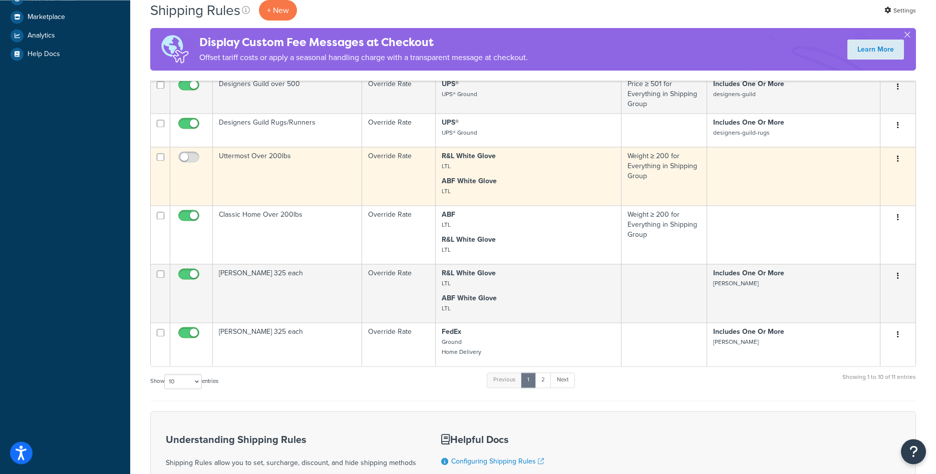
scroll to position [307, 0]
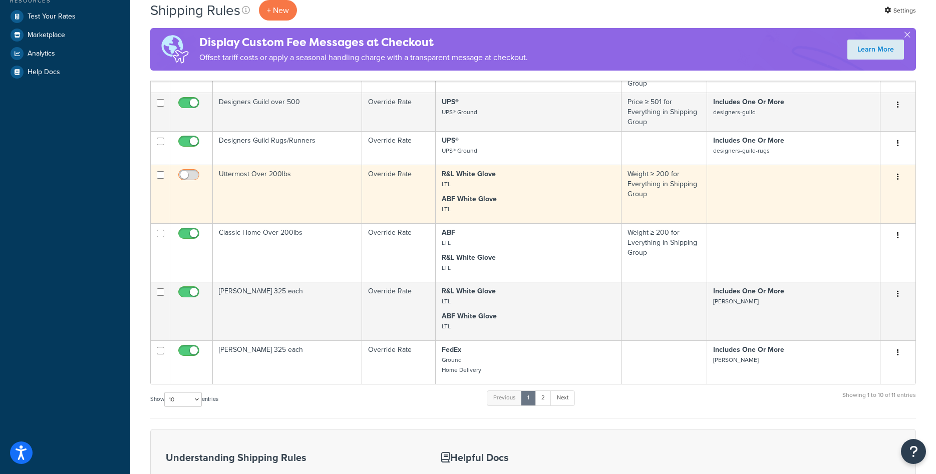
click at [192, 172] on input "checkbox" at bounding box center [190, 177] width 28 height 13
checkbox input "true"
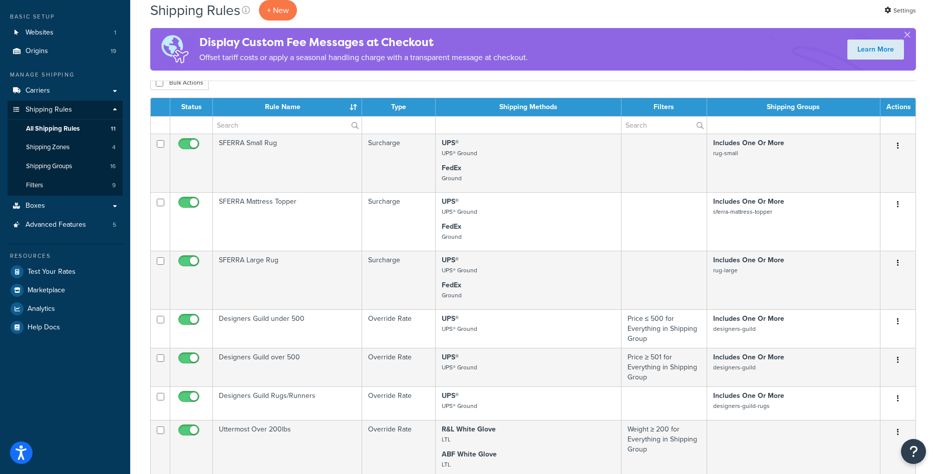
scroll to position [0, 0]
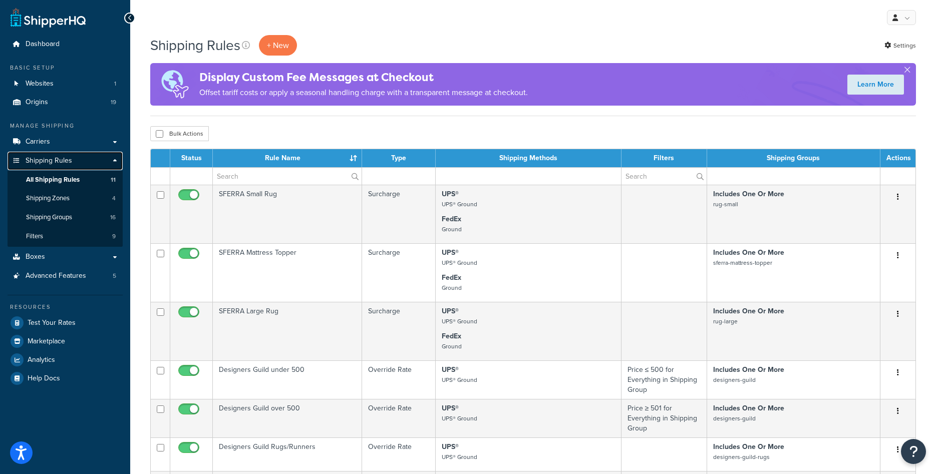
click at [50, 160] on span "Shipping Rules" at bounding box center [49, 161] width 47 height 9
click at [58, 150] on link "Carriers" at bounding box center [65, 142] width 115 height 19
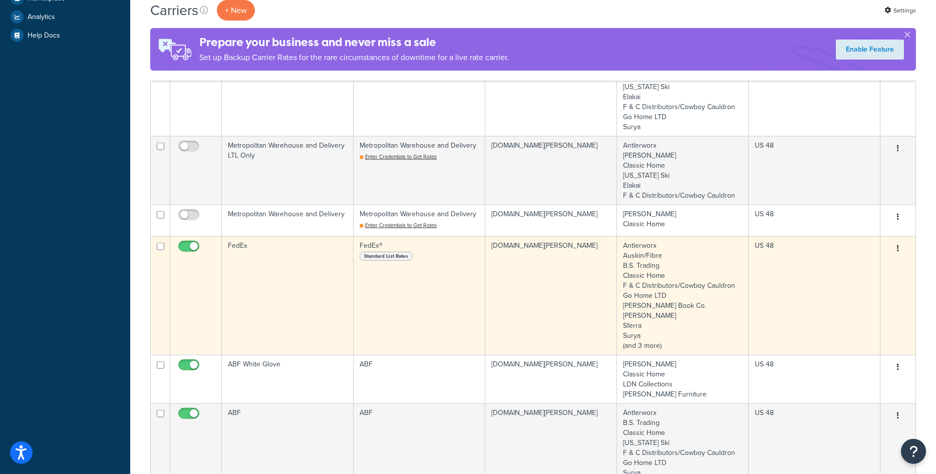
scroll to position [358, 0]
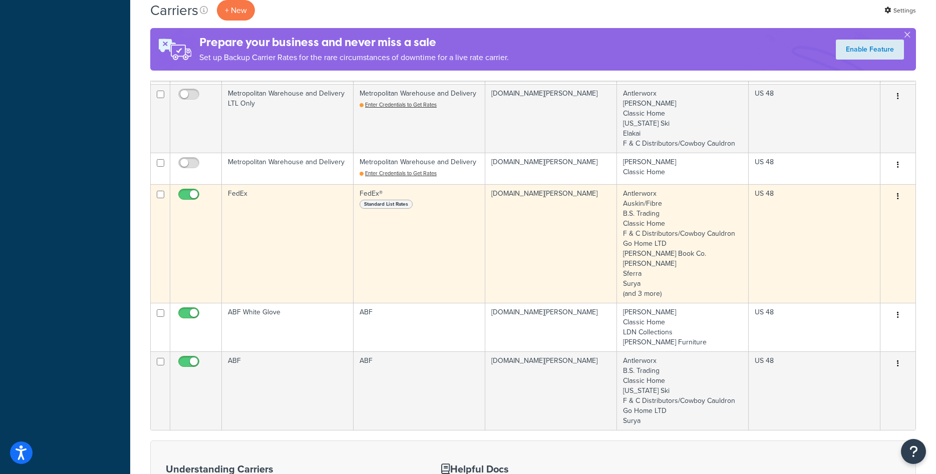
click at [343, 235] on td "FedEx" at bounding box center [288, 243] width 132 height 119
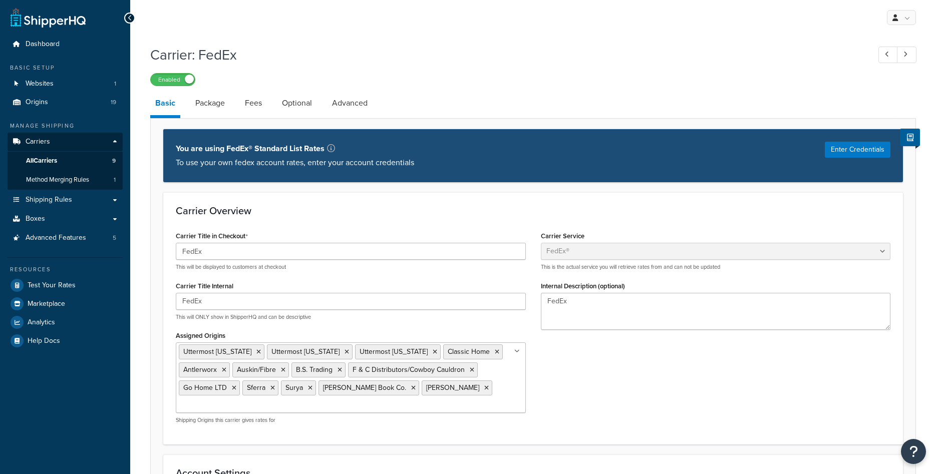
select select "fedEx"
select select "REGULAR_PICKUP"
select select "YOUR_PACKAGING"
click at [39, 158] on span "All Carriers" at bounding box center [41, 161] width 31 height 9
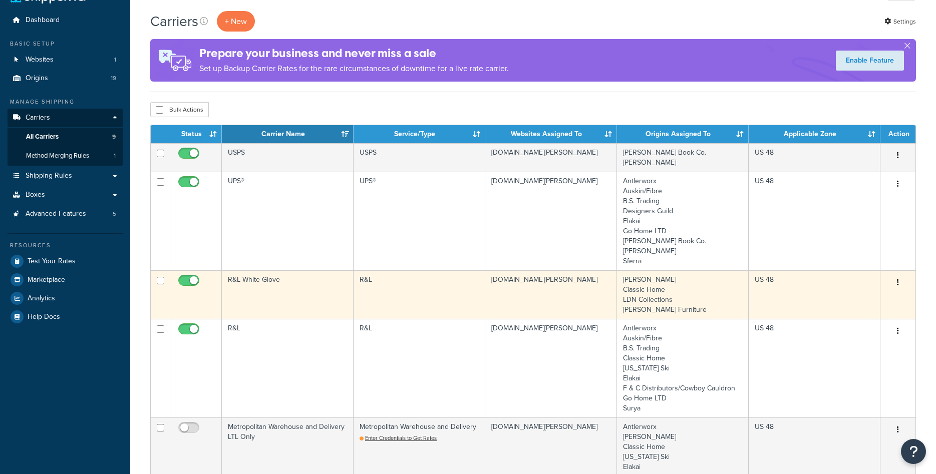
scroll to position [153, 0]
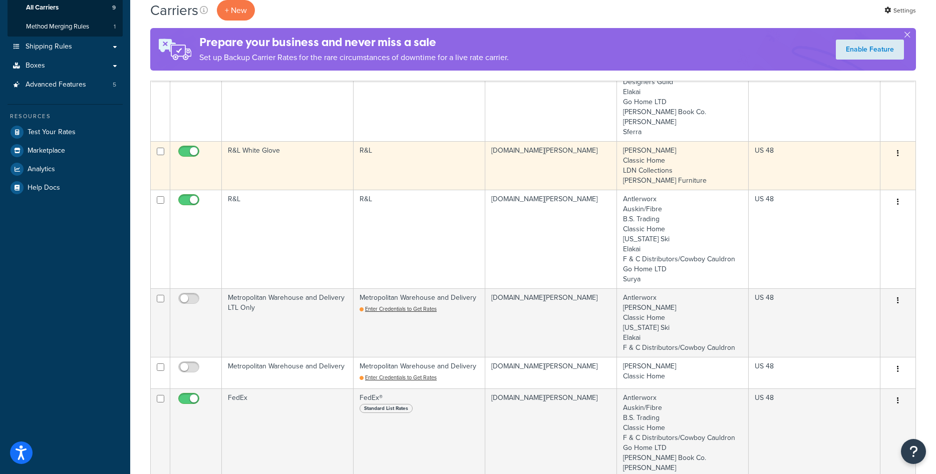
click at [679, 169] on td "Bernhardt Classic Home LDN Collections Rowe Furniture" at bounding box center [683, 165] width 132 height 49
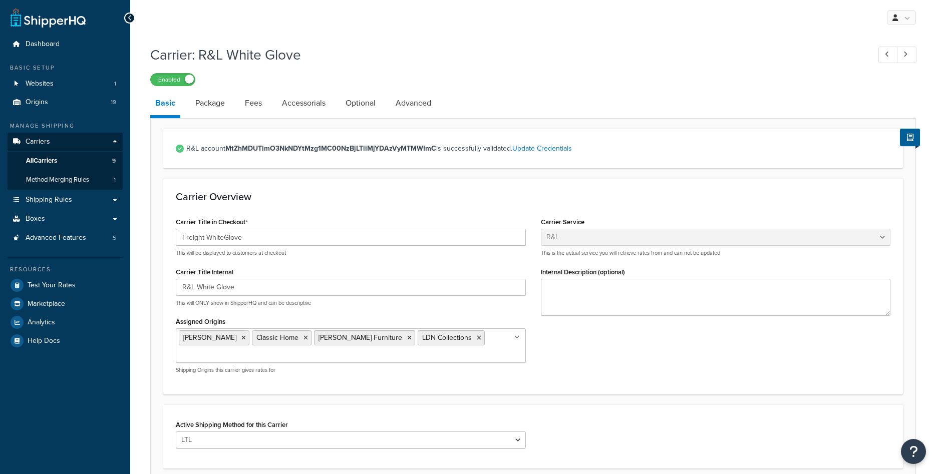
select select "rlFreight"
click at [304, 340] on icon at bounding box center [306, 338] width 5 height 6
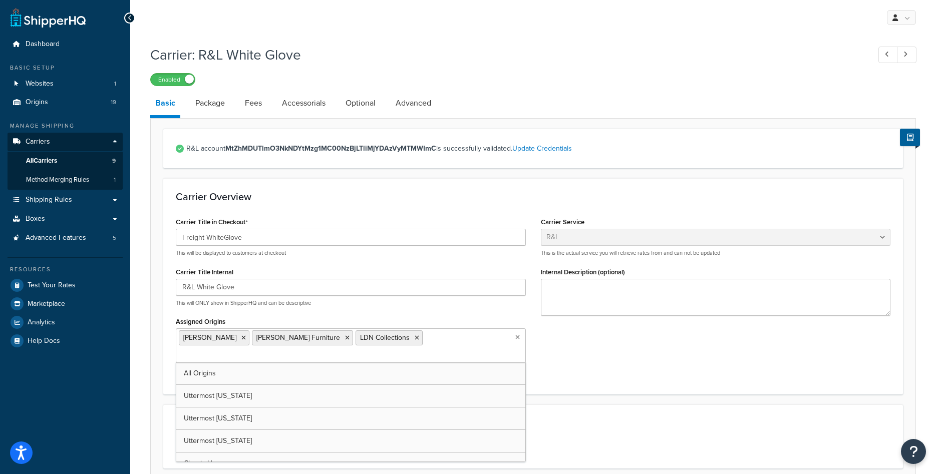
click at [624, 389] on form "R&L account MtZhMDUTlmO3NkNDYtMzg1MC00NzBjLTliMjYDAzVyMTMWImC is successfully v…" at bounding box center [533, 378] width 765 height 499
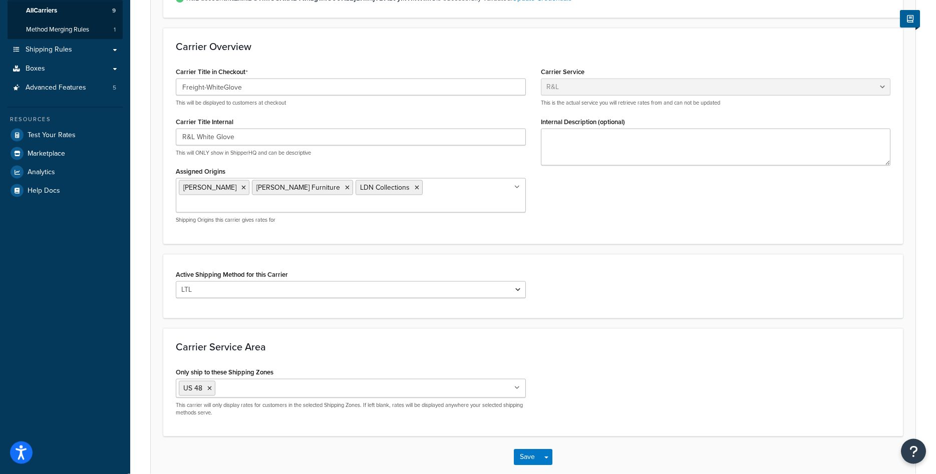
scroll to position [189, 0]
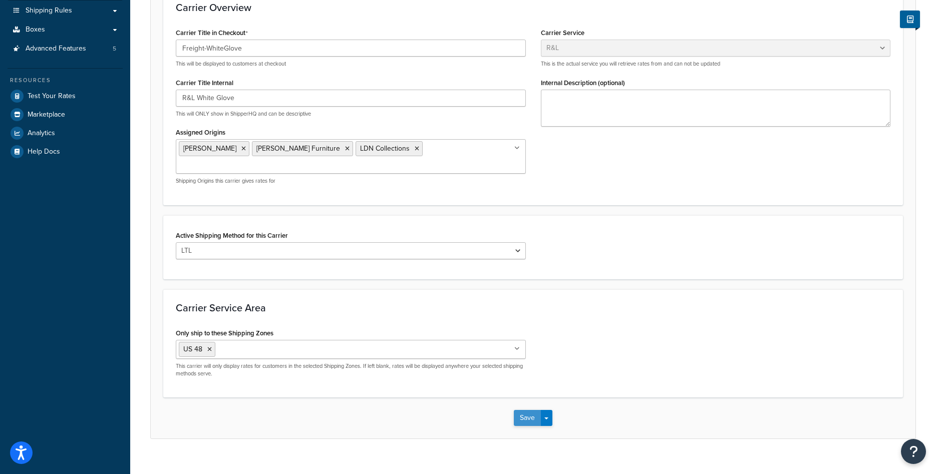
click at [515, 410] on button "Save" at bounding box center [527, 418] width 27 height 16
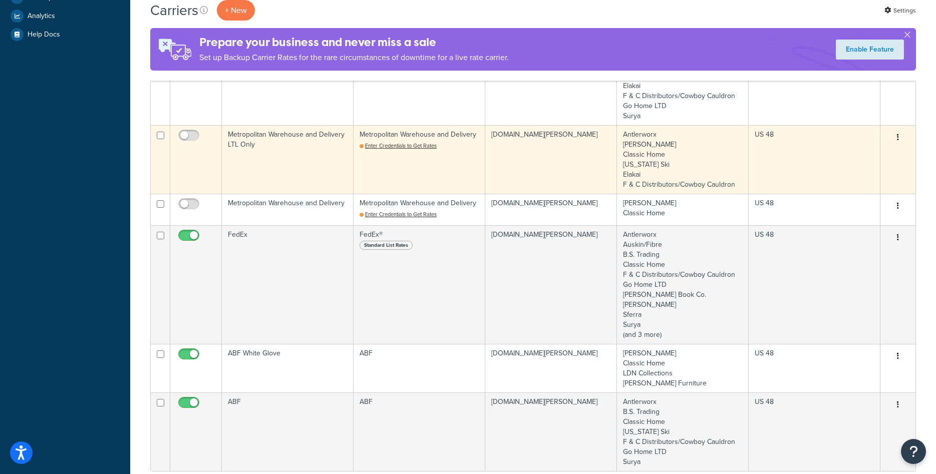
scroll to position [409, 0]
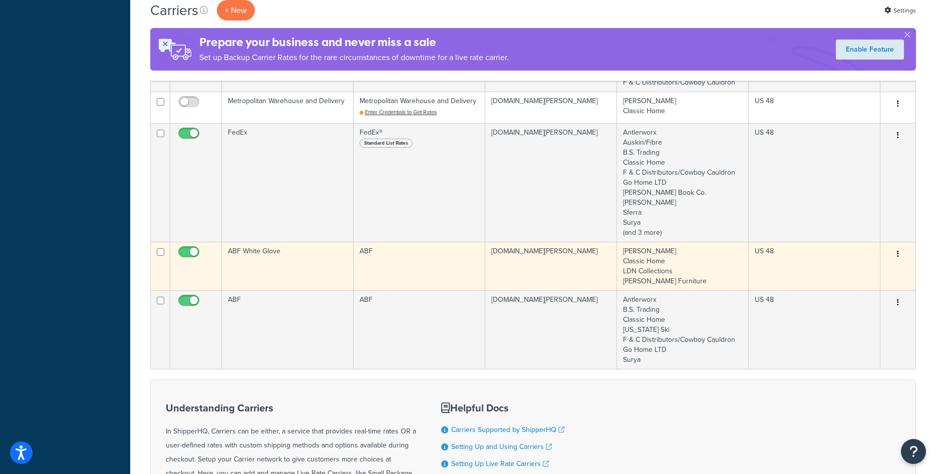
click at [298, 259] on td "ABF White Glove" at bounding box center [288, 266] width 132 height 49
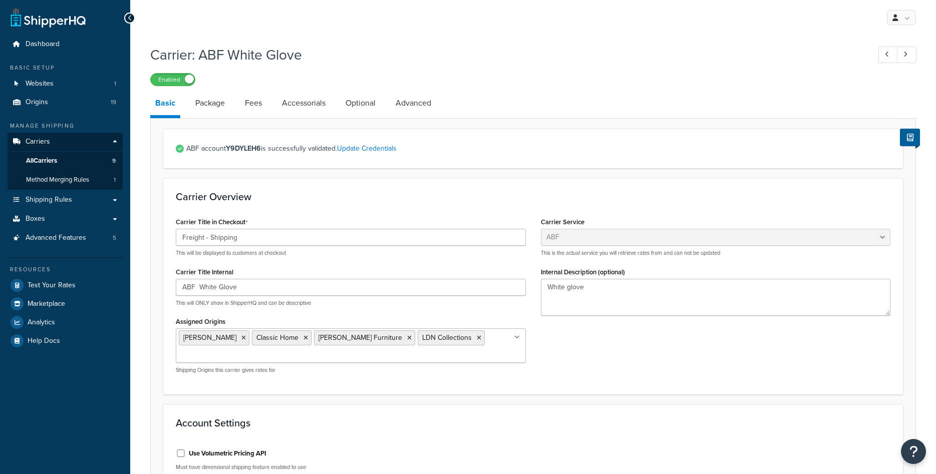
select select "abfFreight"
click at [304, 341] on icon at bounding box center [306, 338] width 5 height 6
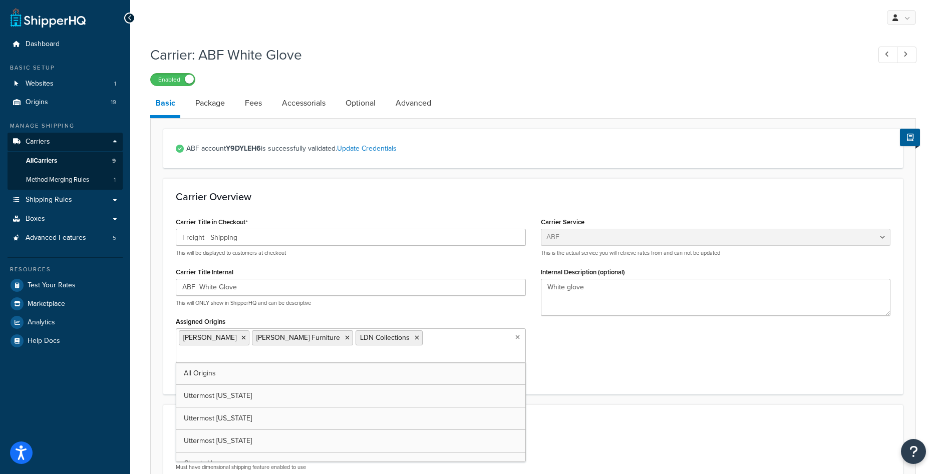
click at [646, 357] on div "Carrier Title in Checkout Freight - Shipping This will be displayed to customer…" at bounding box center [533, 298] width 730 height 167
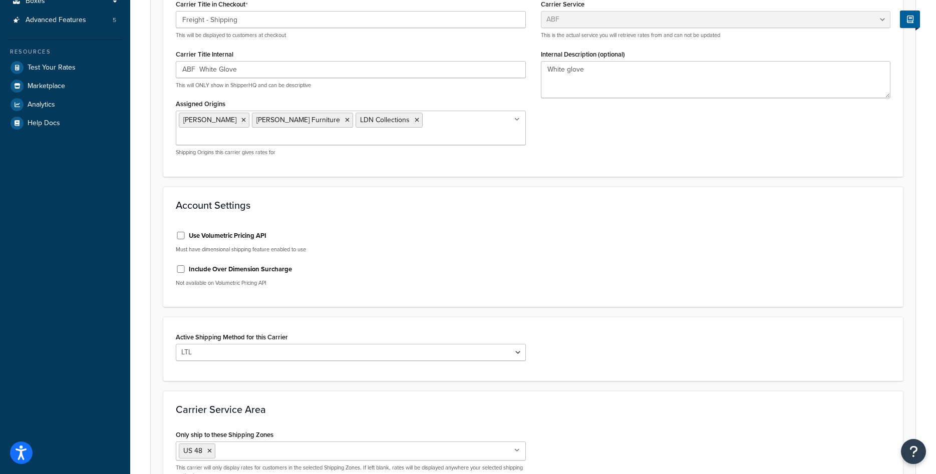
scroll to position [255, 0]
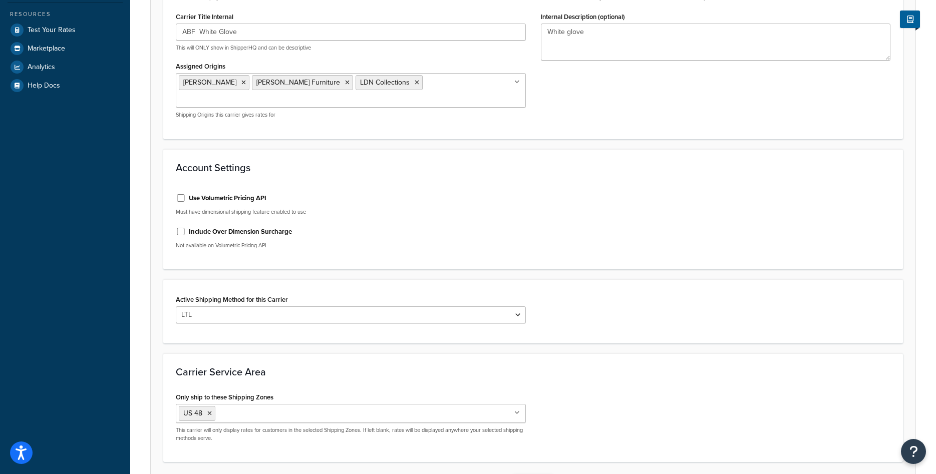
click at [531, 474] on button "Save" at bounding box center [527, 483] width 27 height 16
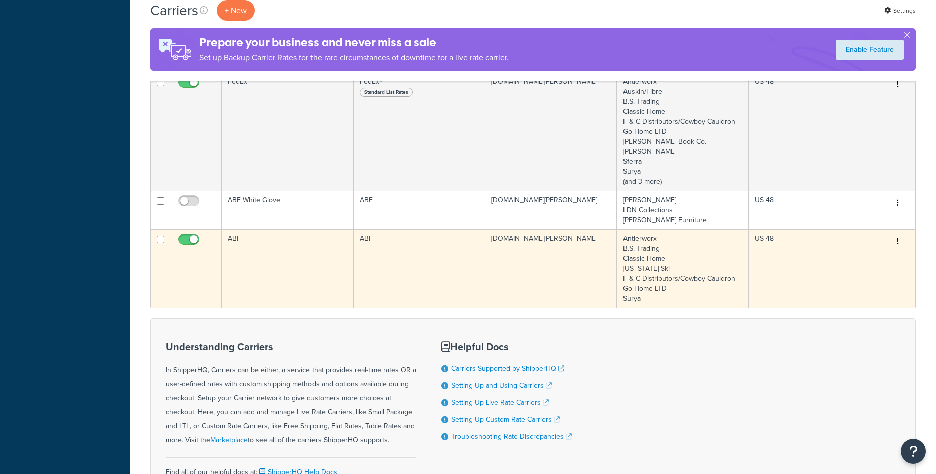
scroll to position [460, 0]
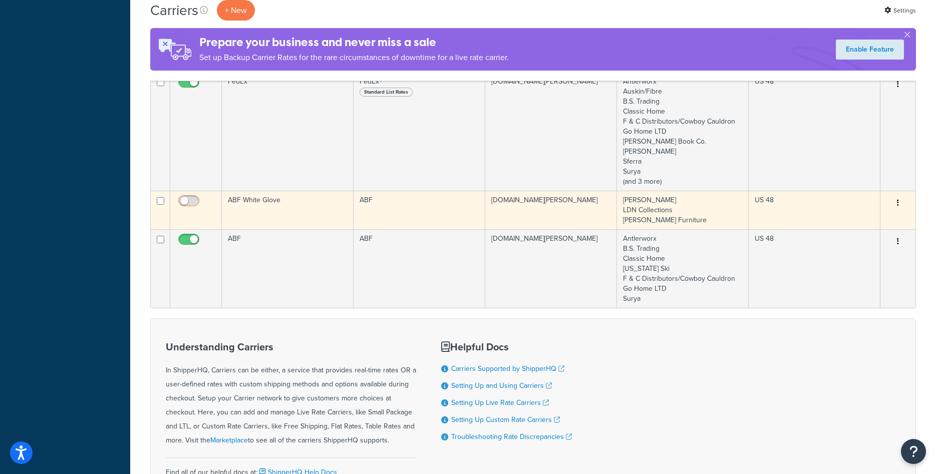
click at [183, 205] on input "checkbox" at bounding box center [190, 203] width 28 height 13
checkbox input "true"
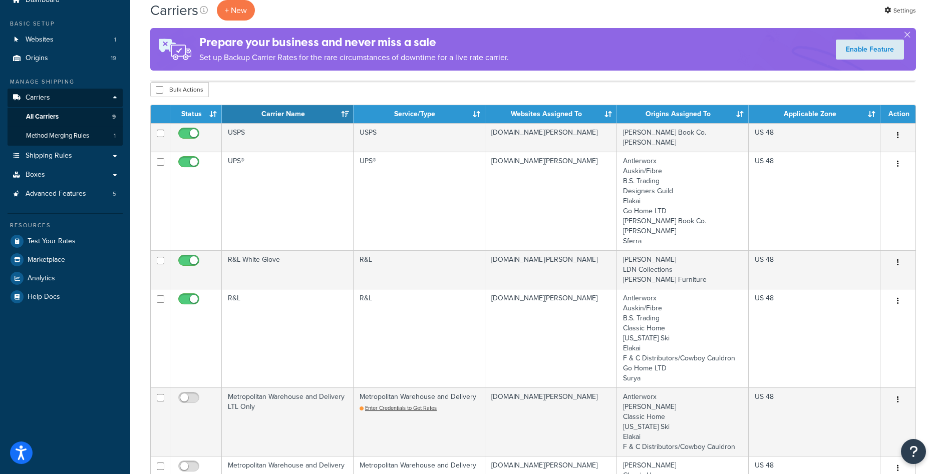
scroll to position [0, 0]
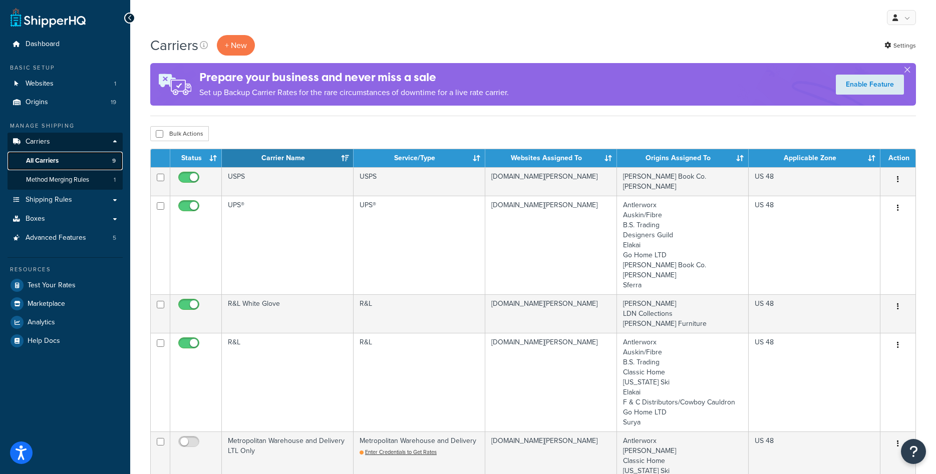
click at [44, 160] on span "All Carriers" at bounding box center [42, 161] width 33 height 9
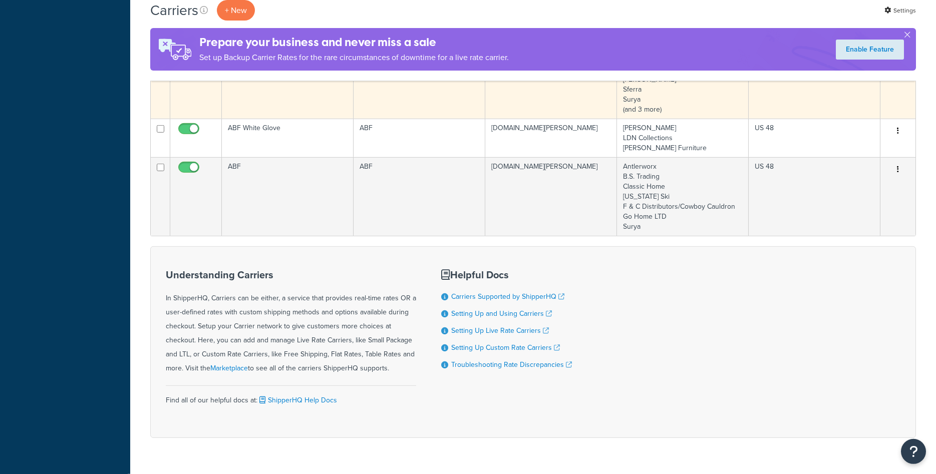
scroll to position [557, 0]
